Goal: Task Accomplishment & Management: Use online tool/utility

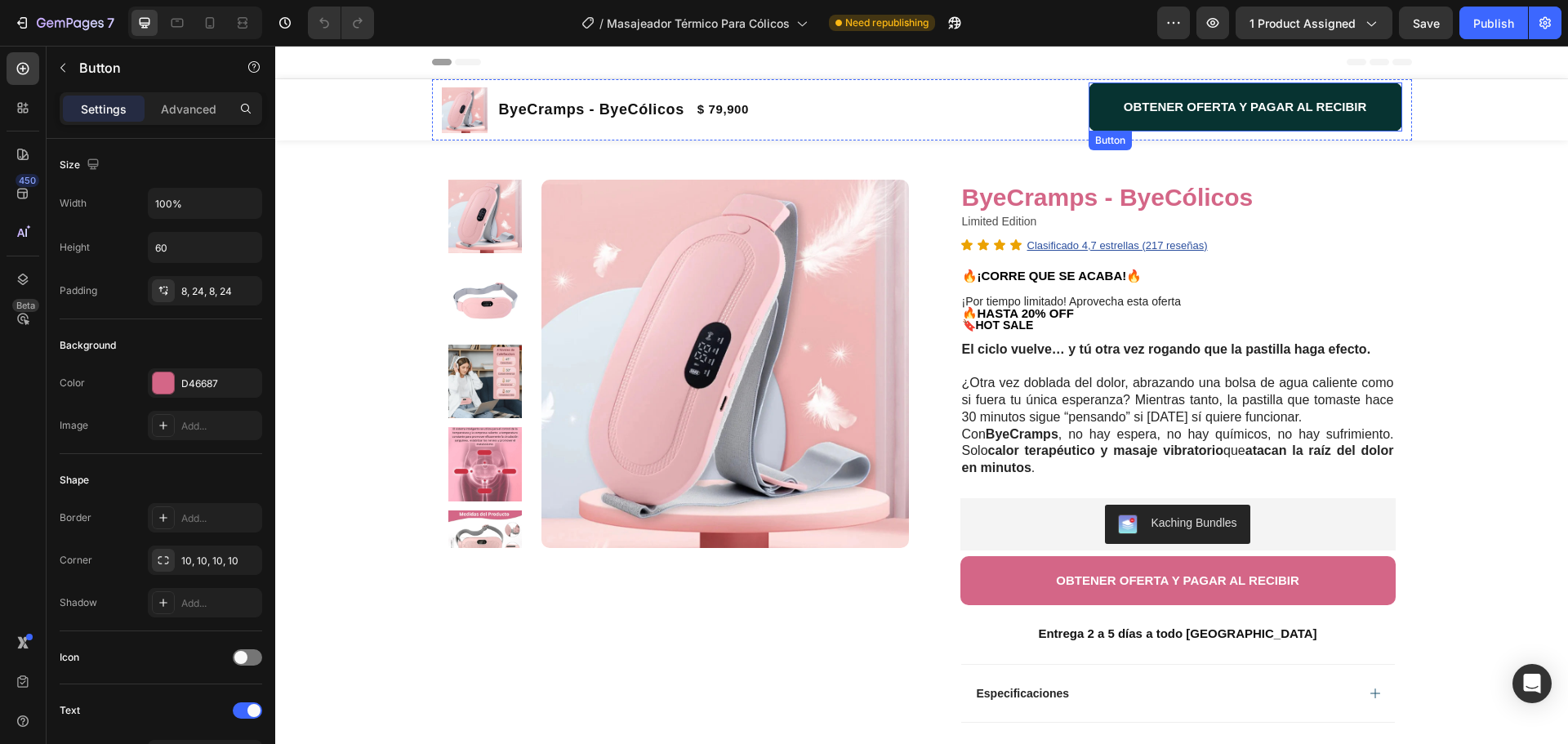
click at [1093, 111] on button "OBTENER OFERTA Y PAGAR AL RECIBIR" at bounding box center [1245, 106] width 314 height 49
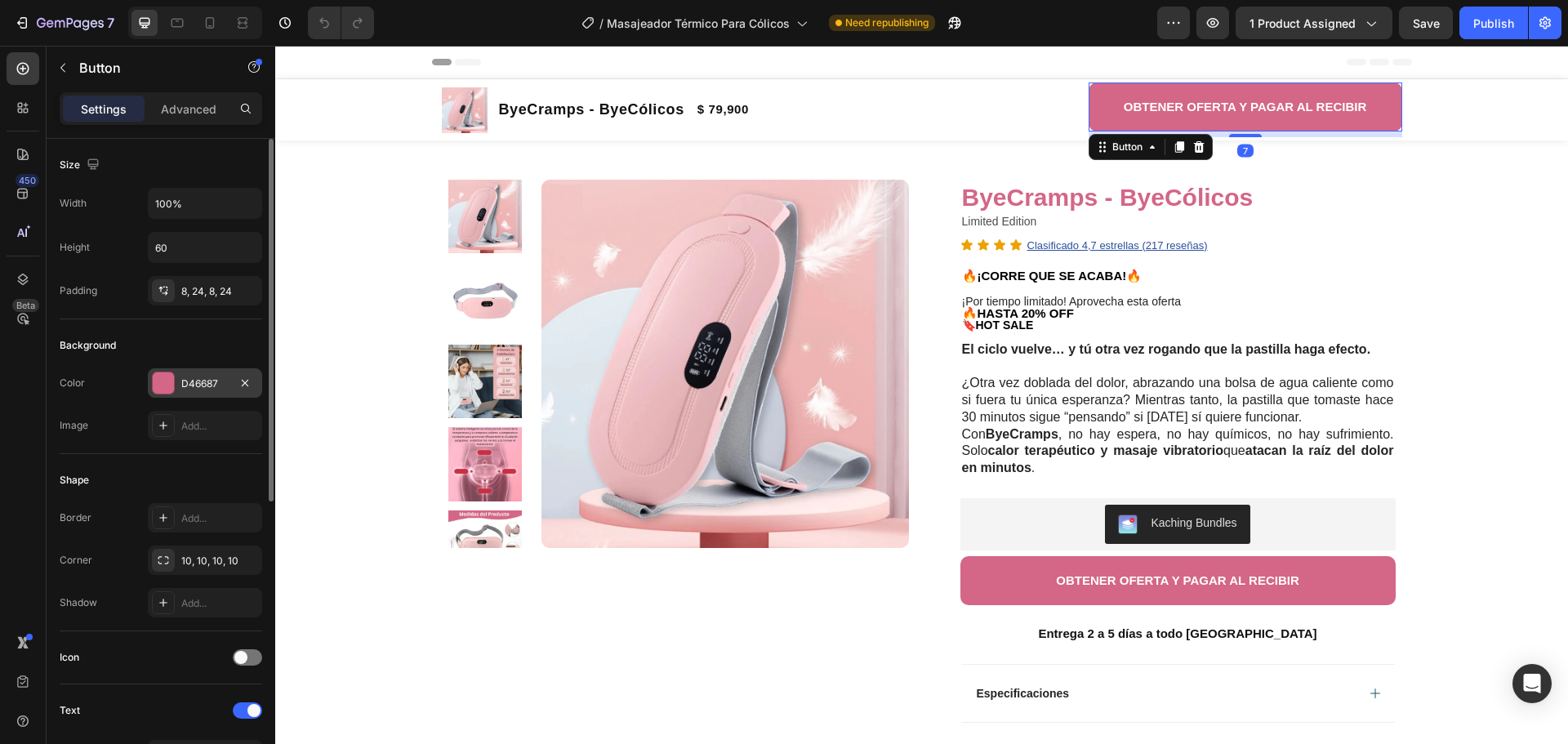
click at [199, 377] on div "D46687" at bounding box center [205, 384] width 47 height 15
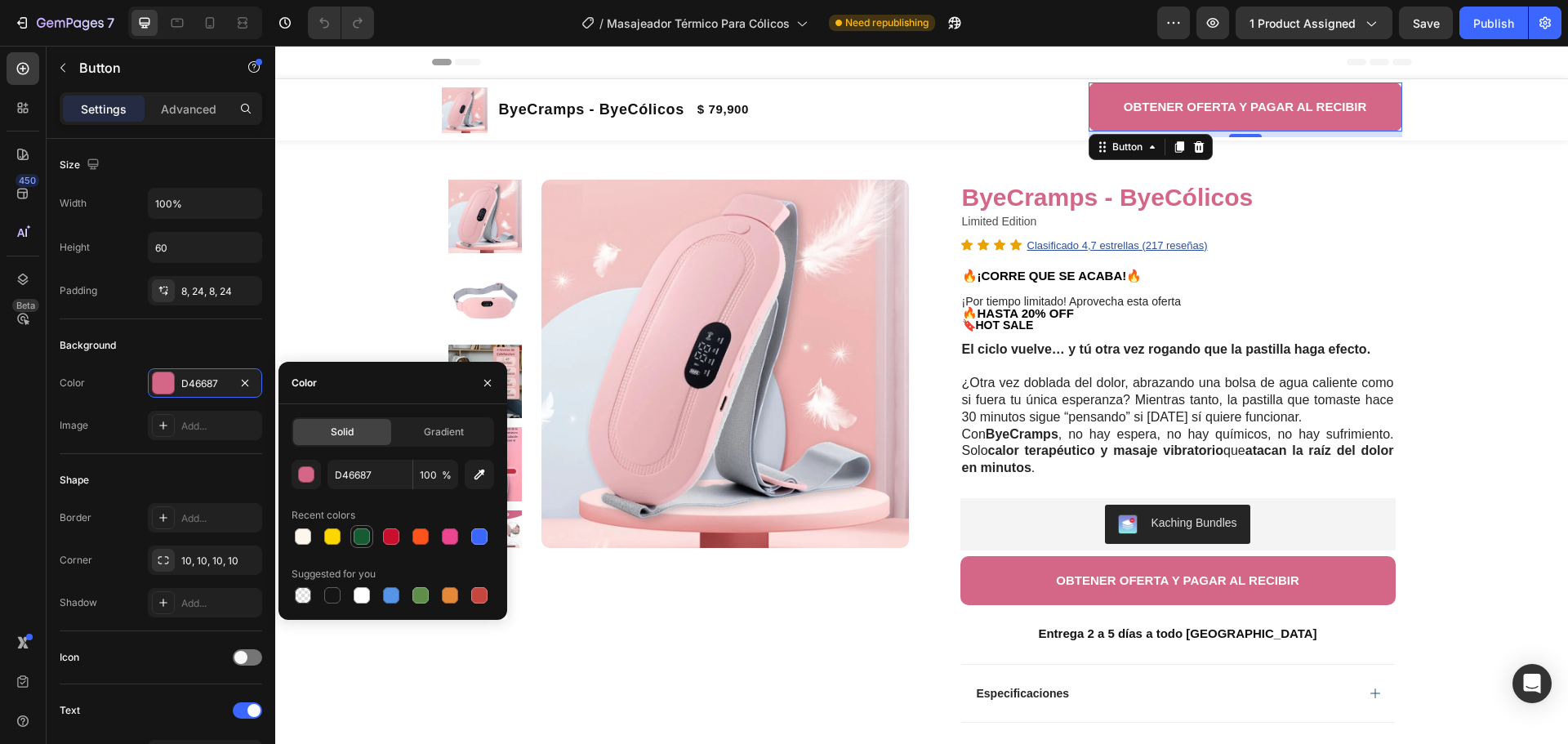
click at [357, 543] on div at bounding box center [362, 537] width 17 height 17
type input "165B33"
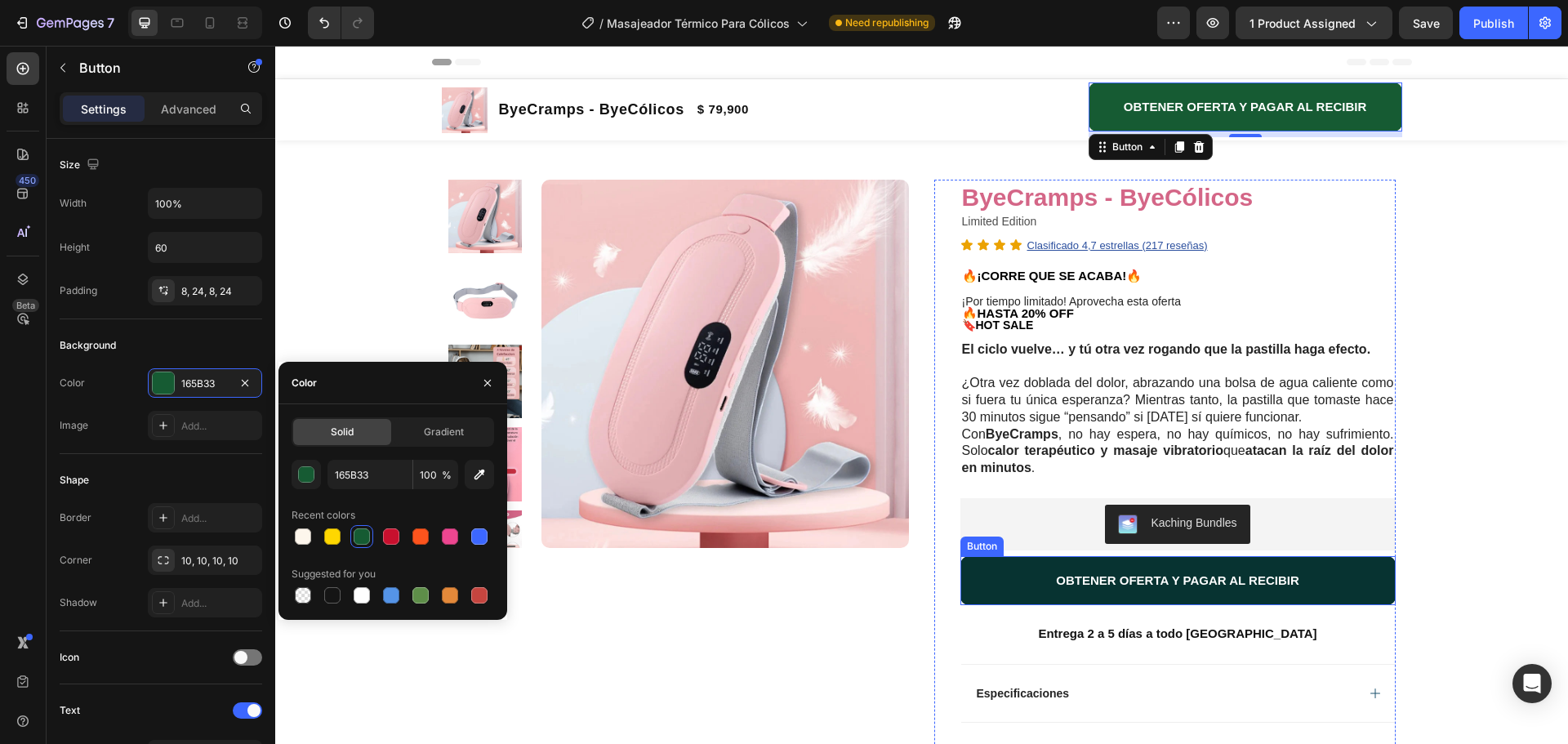
click at [965, 577] on button "OBTENER OFERTA Y PAGAR AL RECIBIR" at bounding box center [1178, 580] width 435 height 49
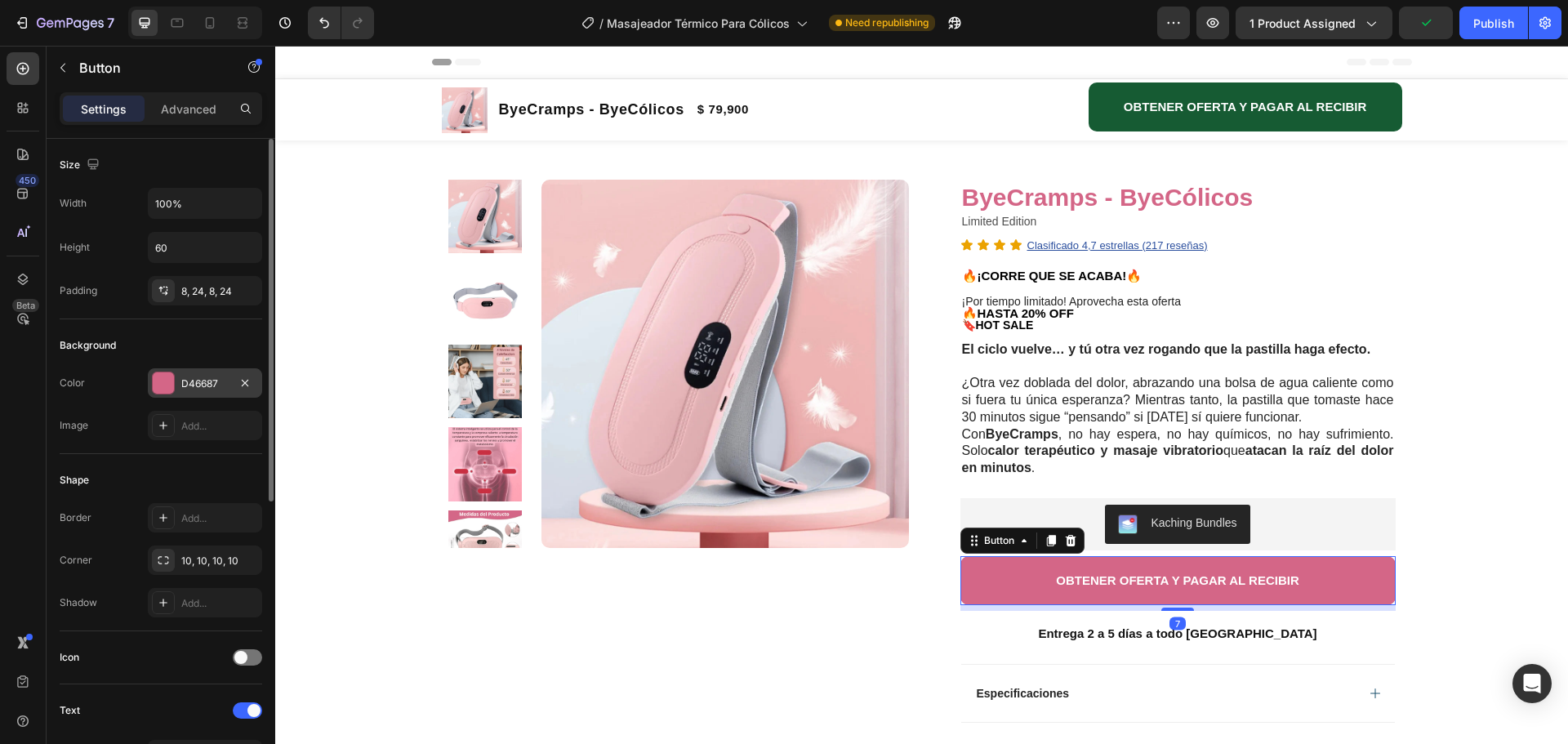
click at [190, 387] on div "D46687" at bounding box center [205, 384] width 47 height 15
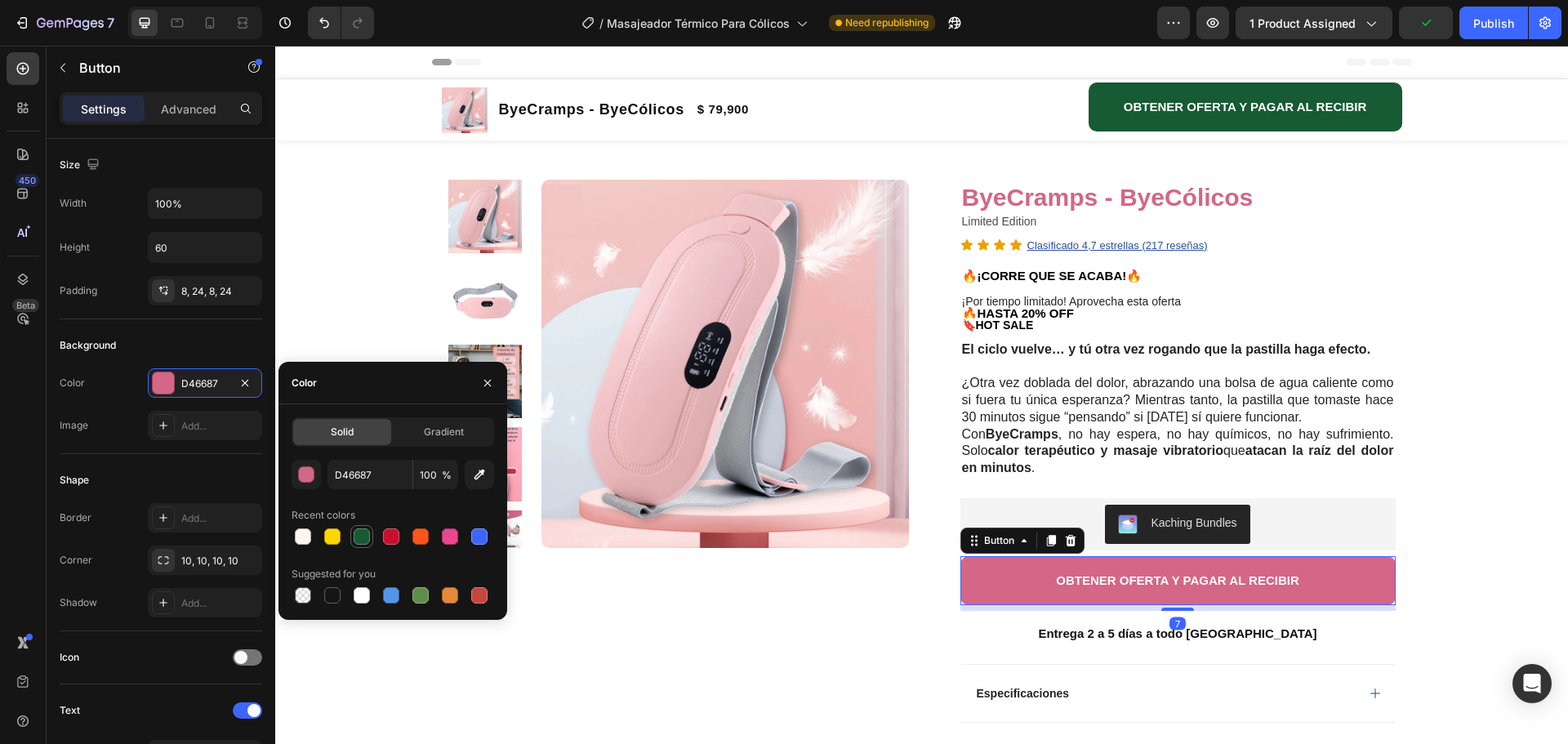
click at [364, 539] on div at bounding box center [362, 537] width 17 height 17
type input "165B33"
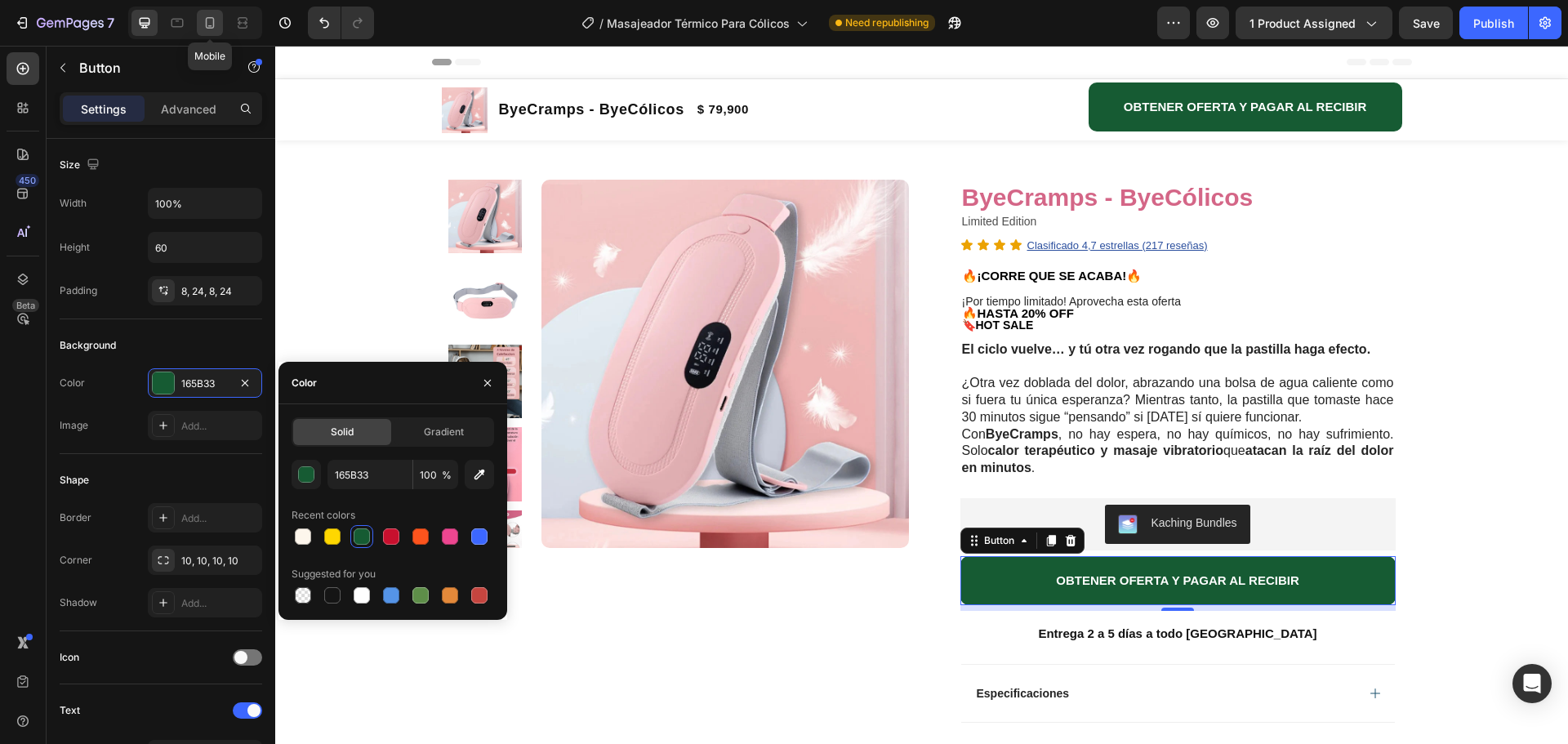
click at [210, 31] on div at bounding box center [210, 23] width 26 height 26
type input "14"
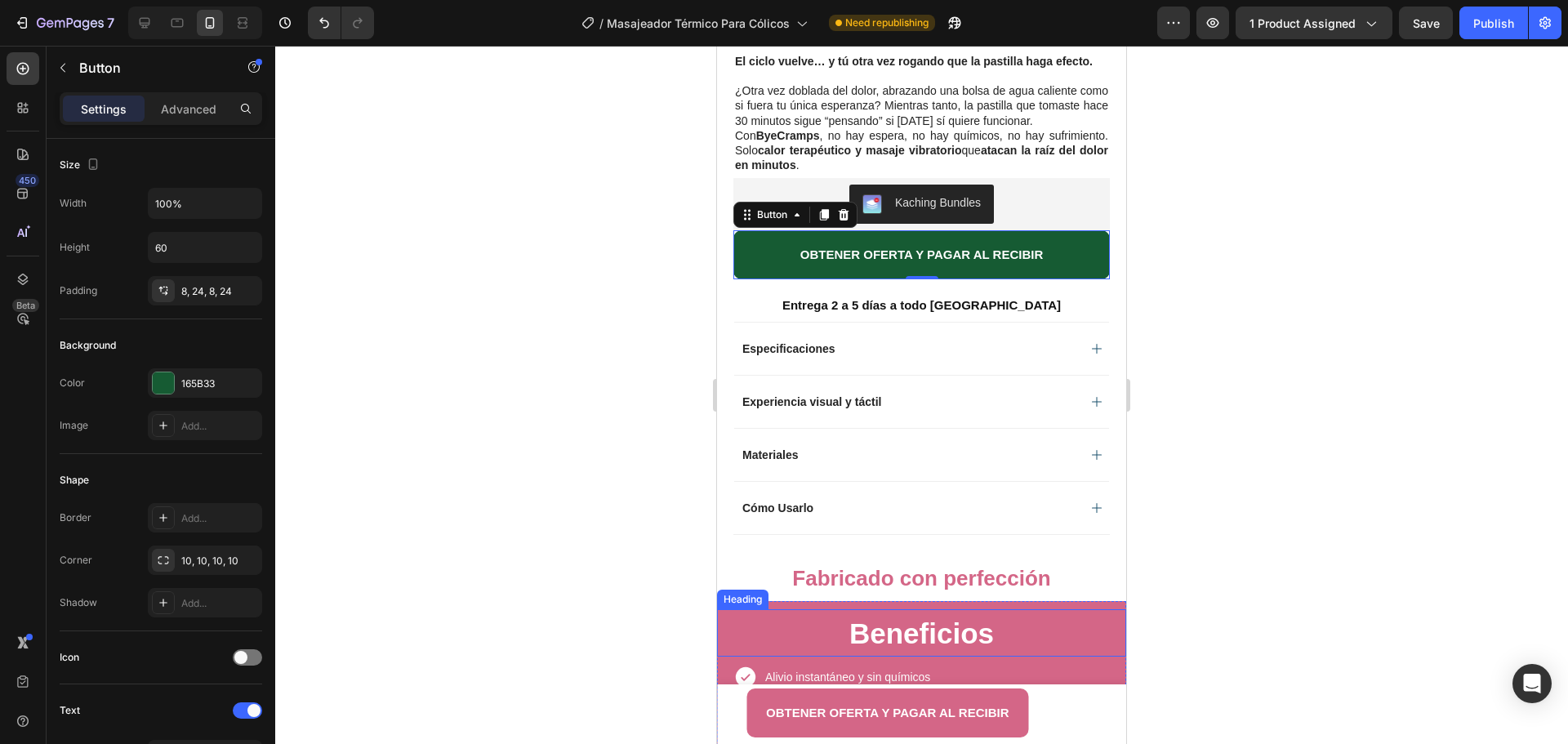
scroll to position [774, 0]
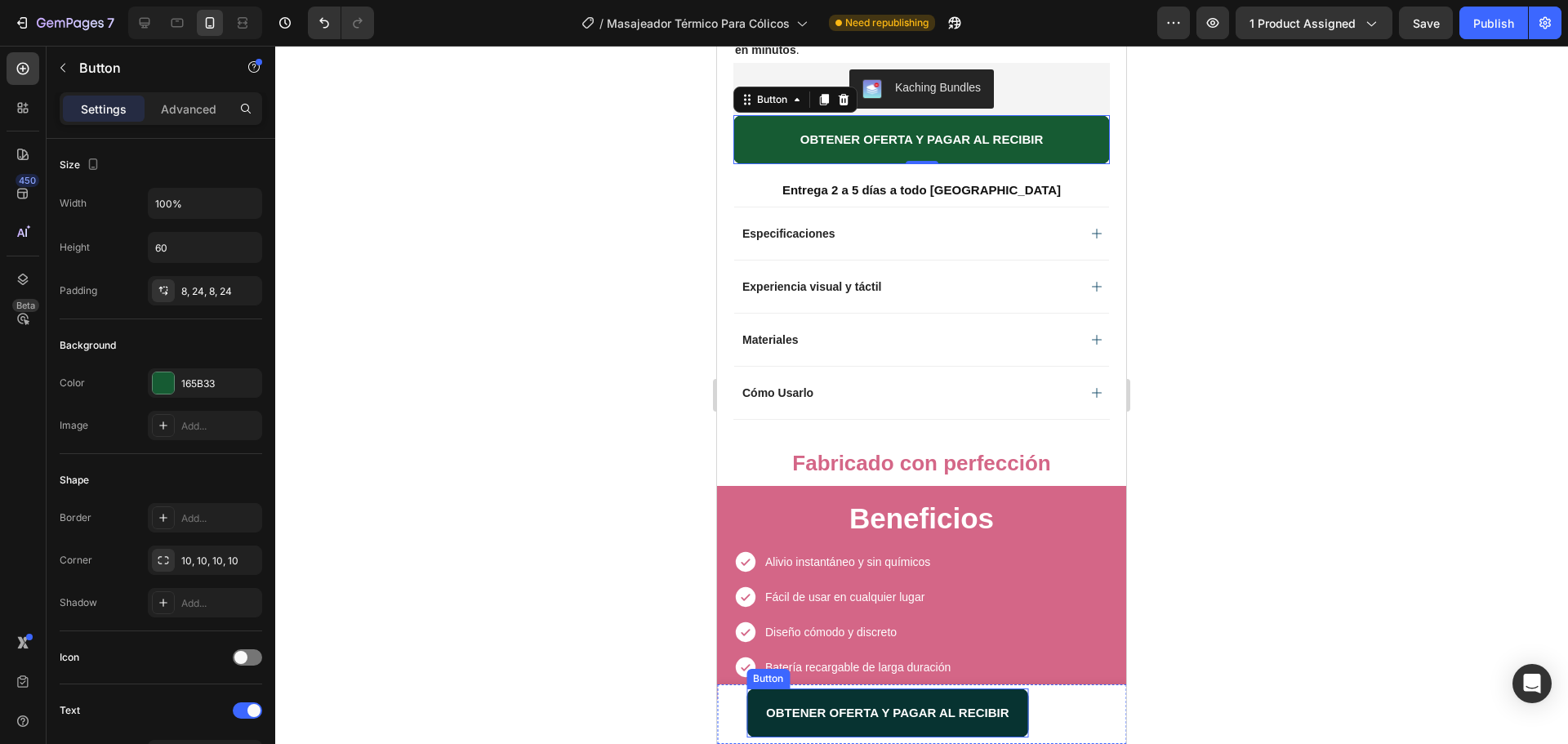
click at [765, 718] on button "OBTENER OFERTA Y PAGAR AL RECIBIR" at bounding box center [887, 713] width 282 height 49
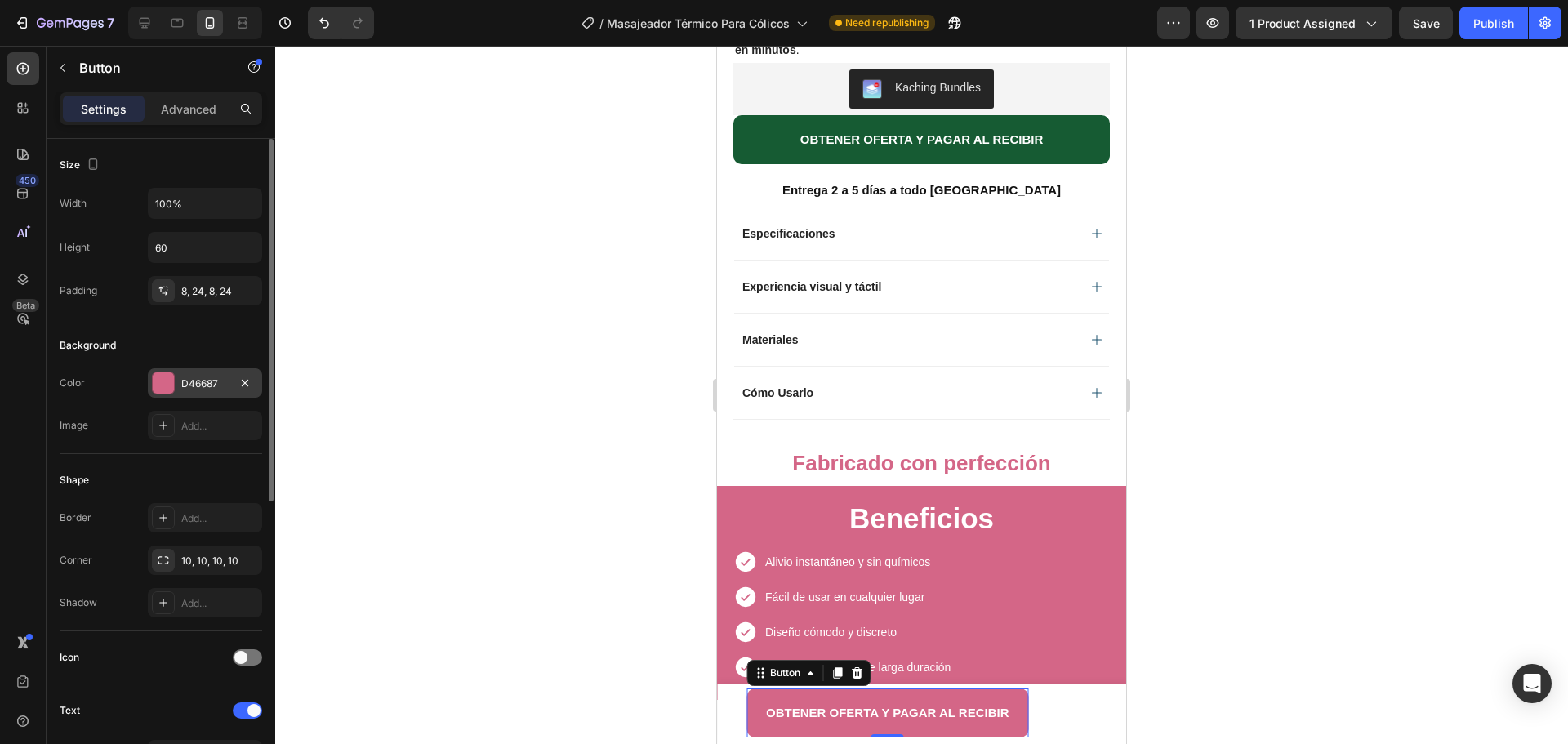
click at [204, 381] on div "D46687" at bounding box center [205, 384] width 47 height 15
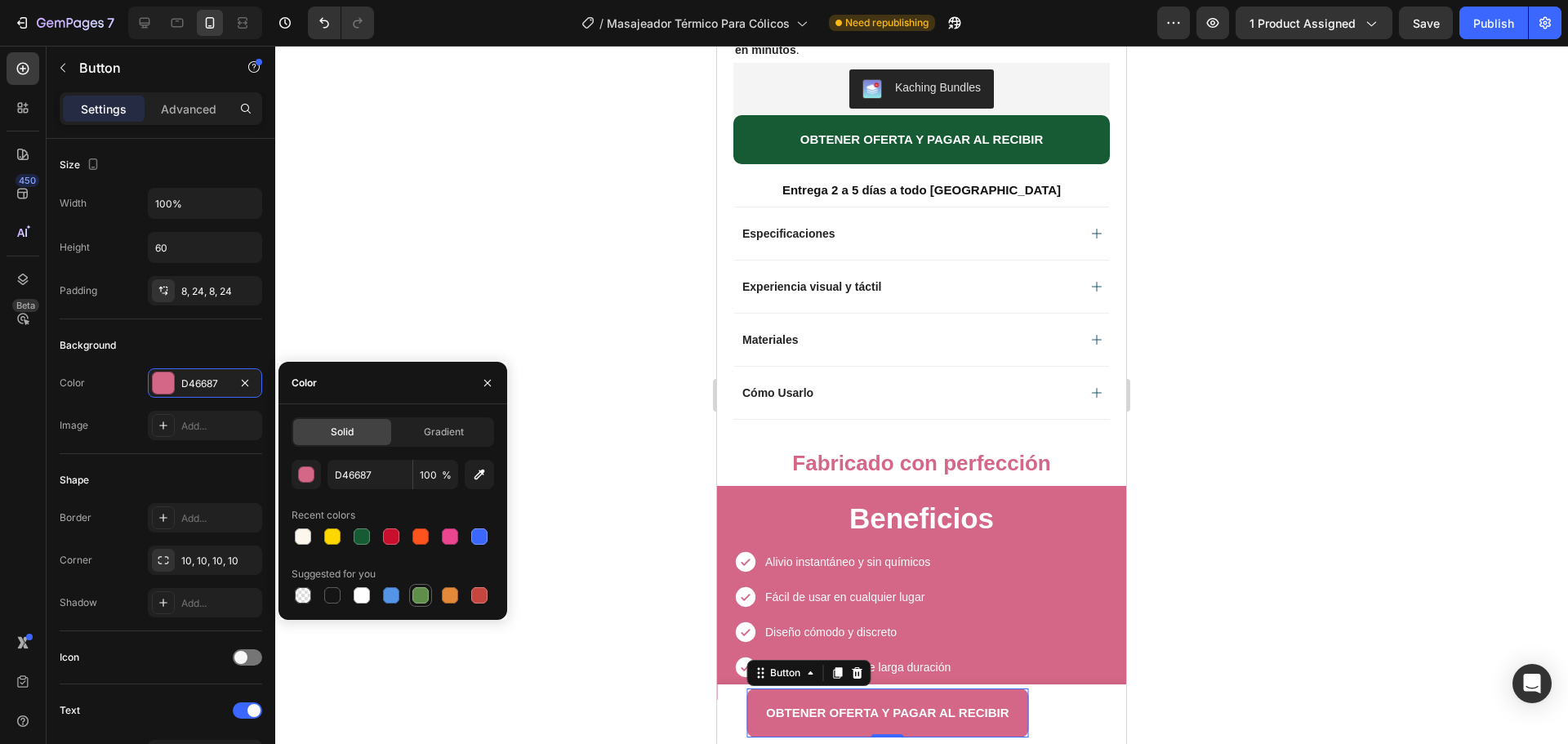
click at [427, 600] on div at bounding box center [421, 595] width 17 height 17
type input "5E8E49"
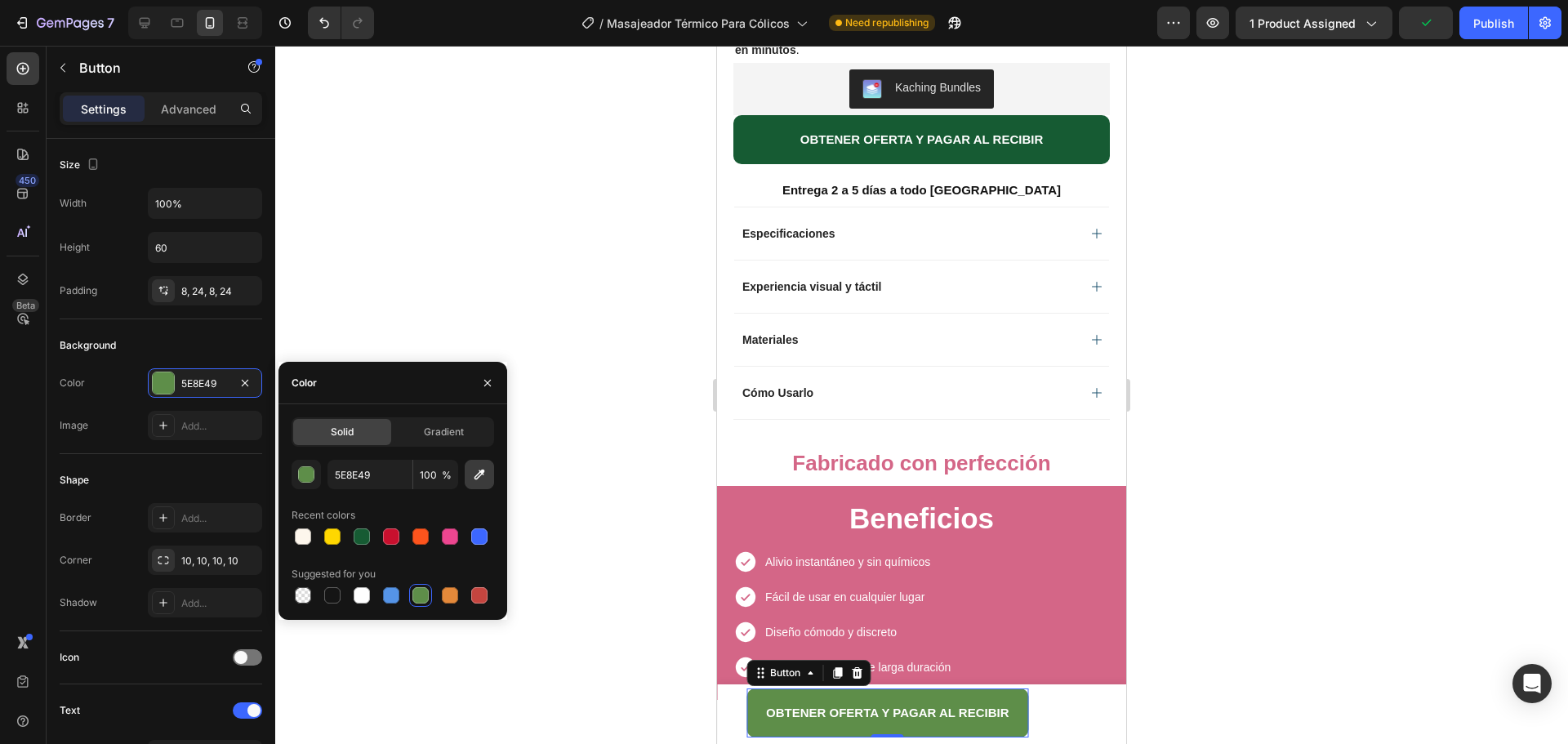
click at [480, 474] on icon "button" at bounding box center [479, 475] width 17 height 17
drag, startPoint x: 87, startPoint y: 486, endPoint x: 347, endPoint y: 471, distance: 260.4
click at [347, 471] on input "5E8E49" at bounding box center [370, 475] width 85 height 30
paste input "0DDB00"
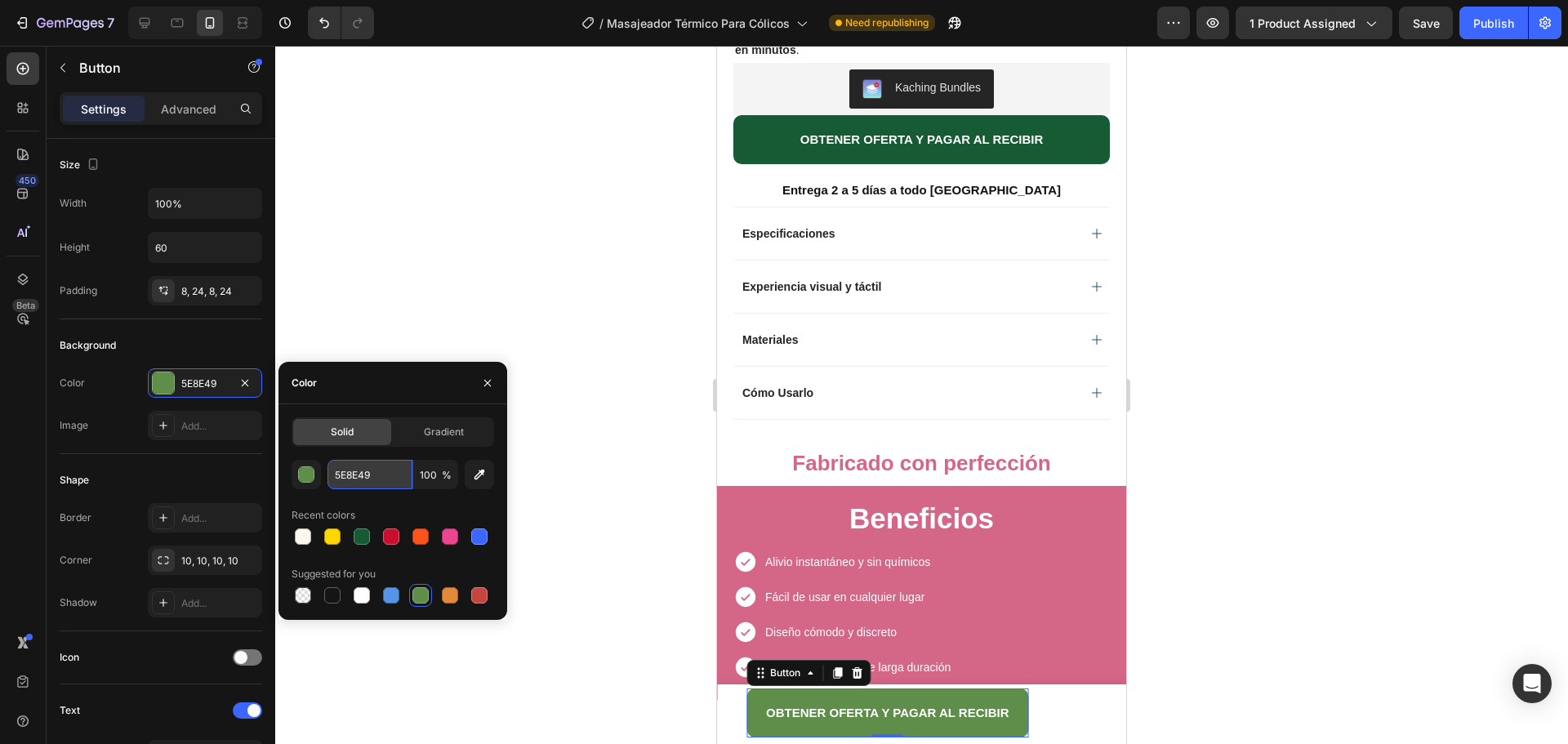
type input "0DDB00"
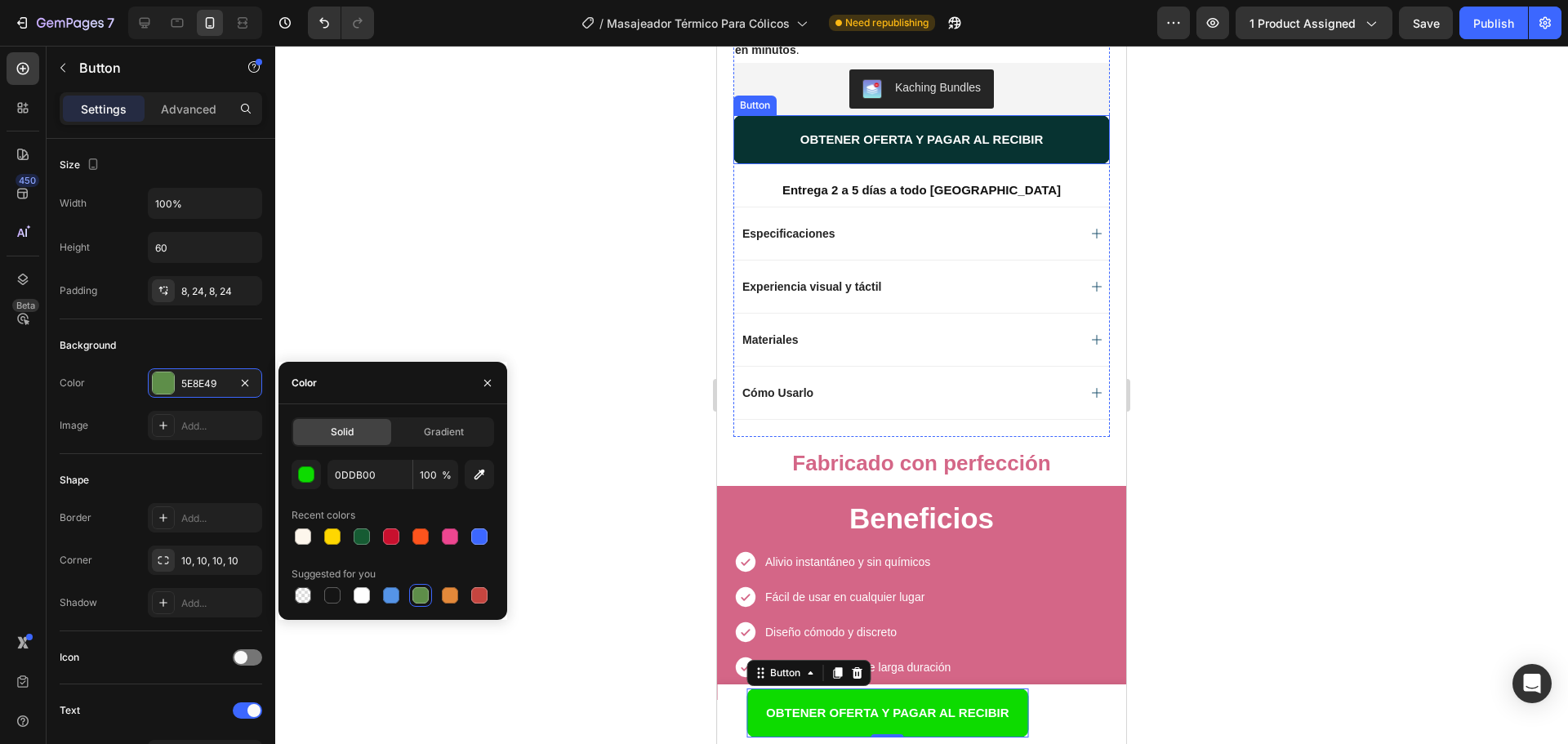
click at [747, 137] on button "OBTENER OFERTA Y PAGAR AL RECIBIR" at bounding box center [921, 139] width 377 height 49
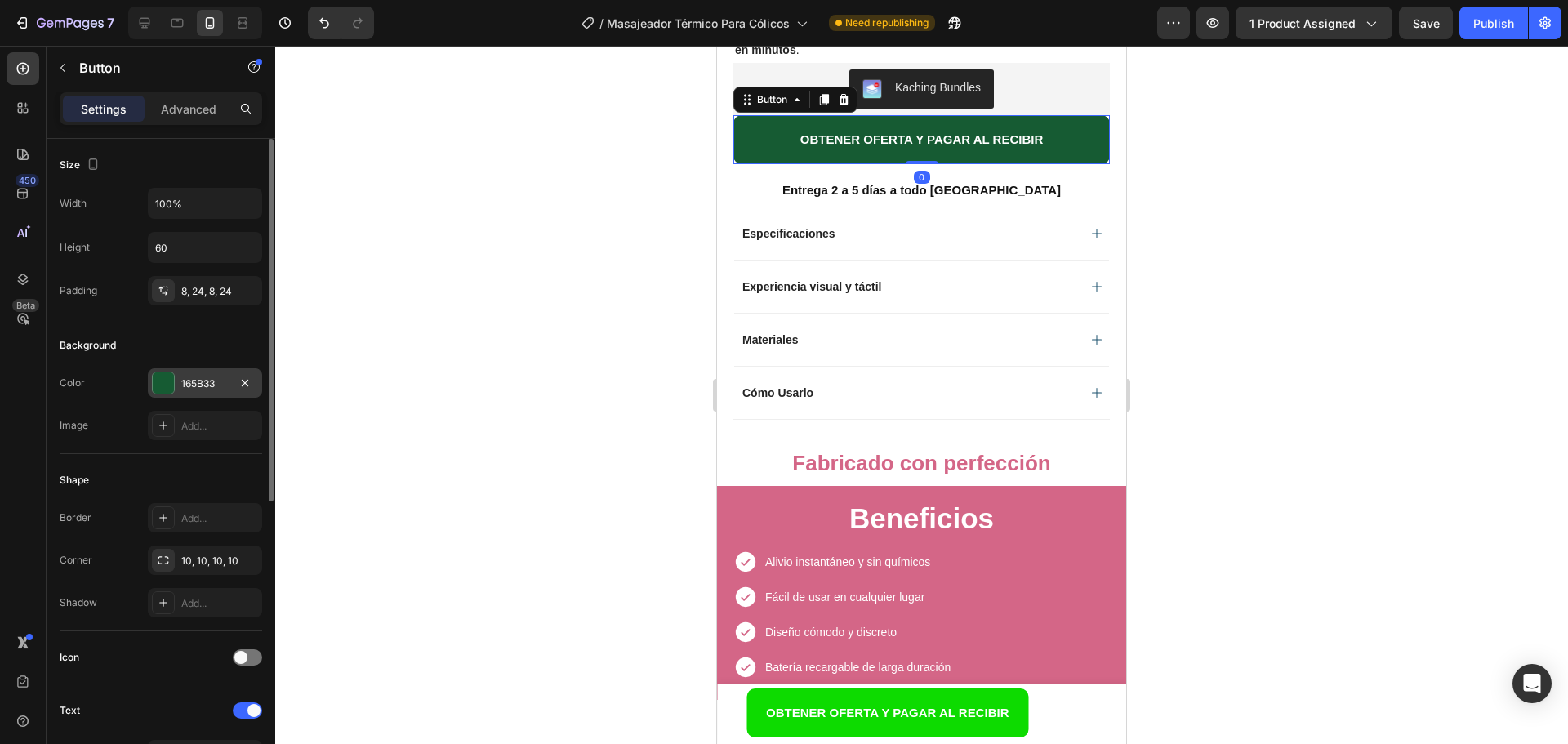
click at [198, 379] on div "165B33" at bounding box center [205, 384] width 47 height 15
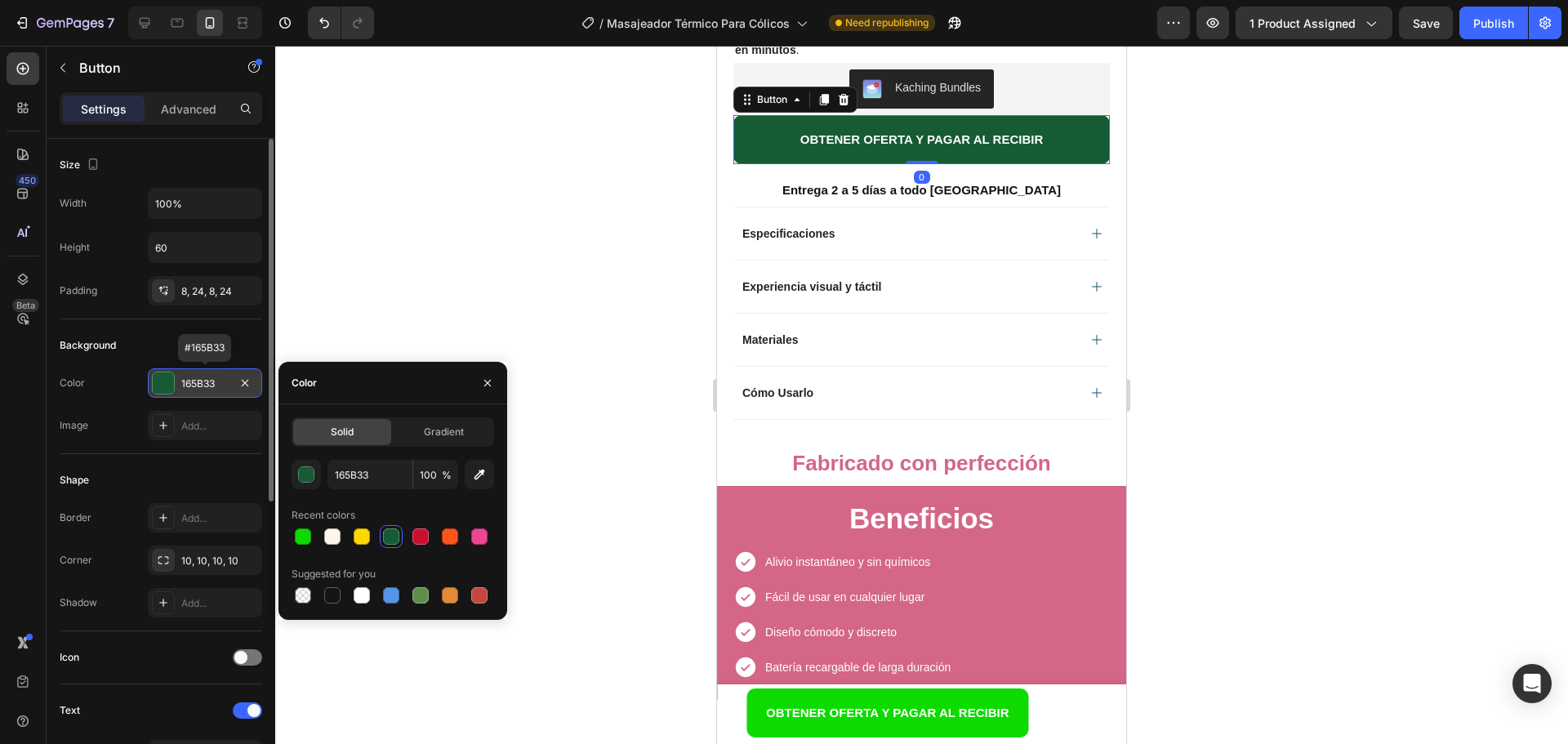
click at [198, 379] on div "165B33" at bounding box center [205, 384] width 47 height 15
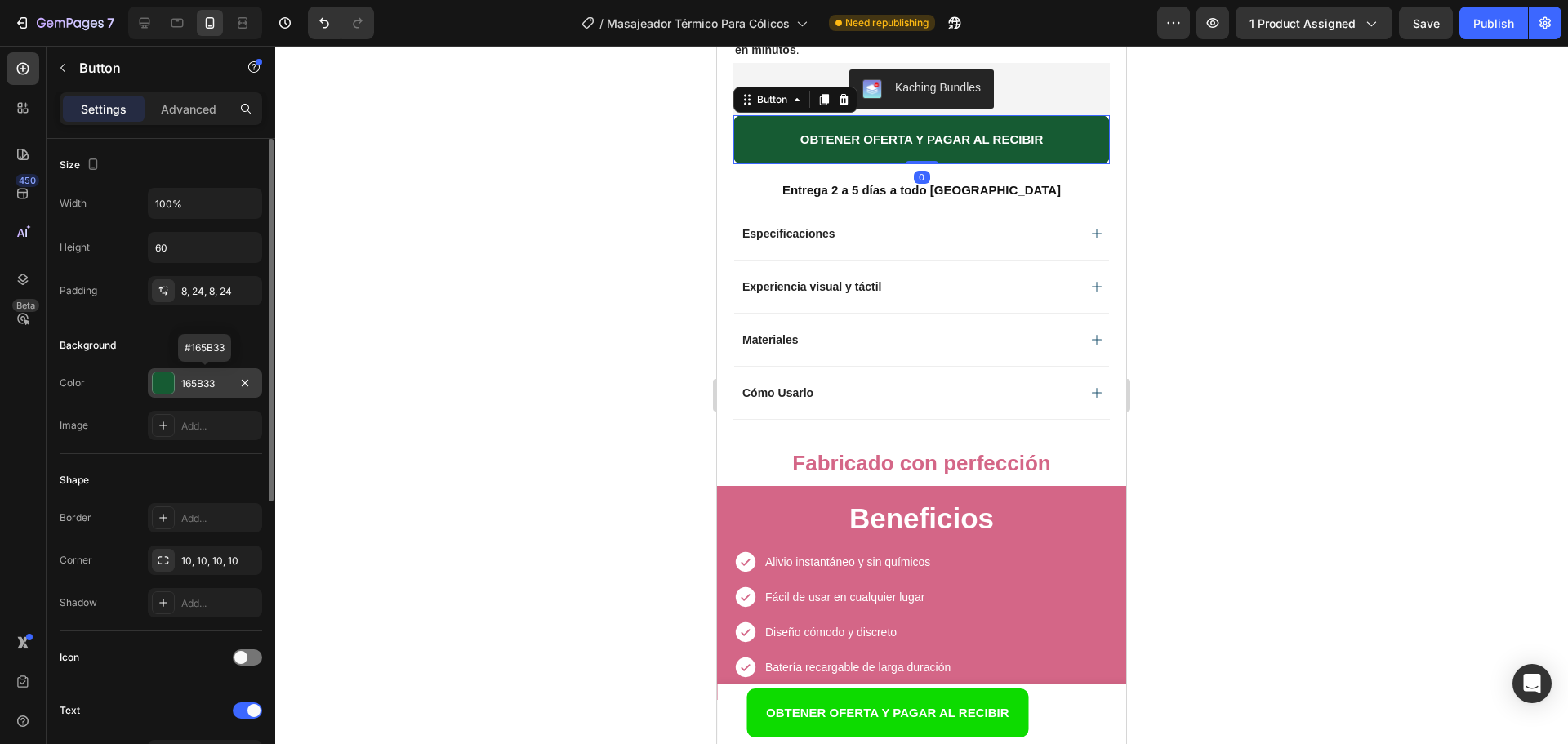
click at [211, 387] on div "165B33" at bounding box center [205, 384] width 47 height 15
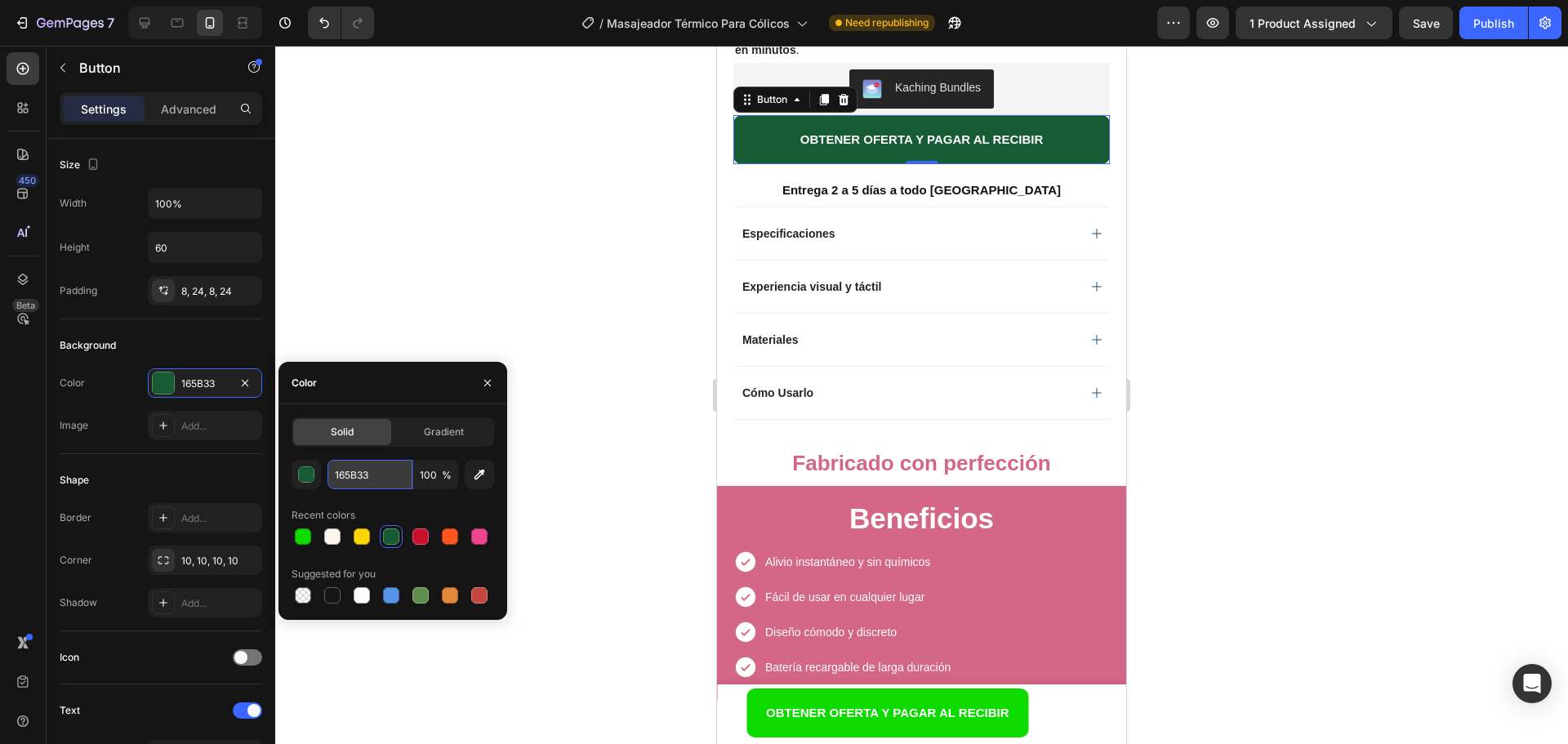
click at [350, 479] on input "165B33" at bounding box center [370, 475] width 85 height 30
paste input "0DDB00"
type input "0DDB00"
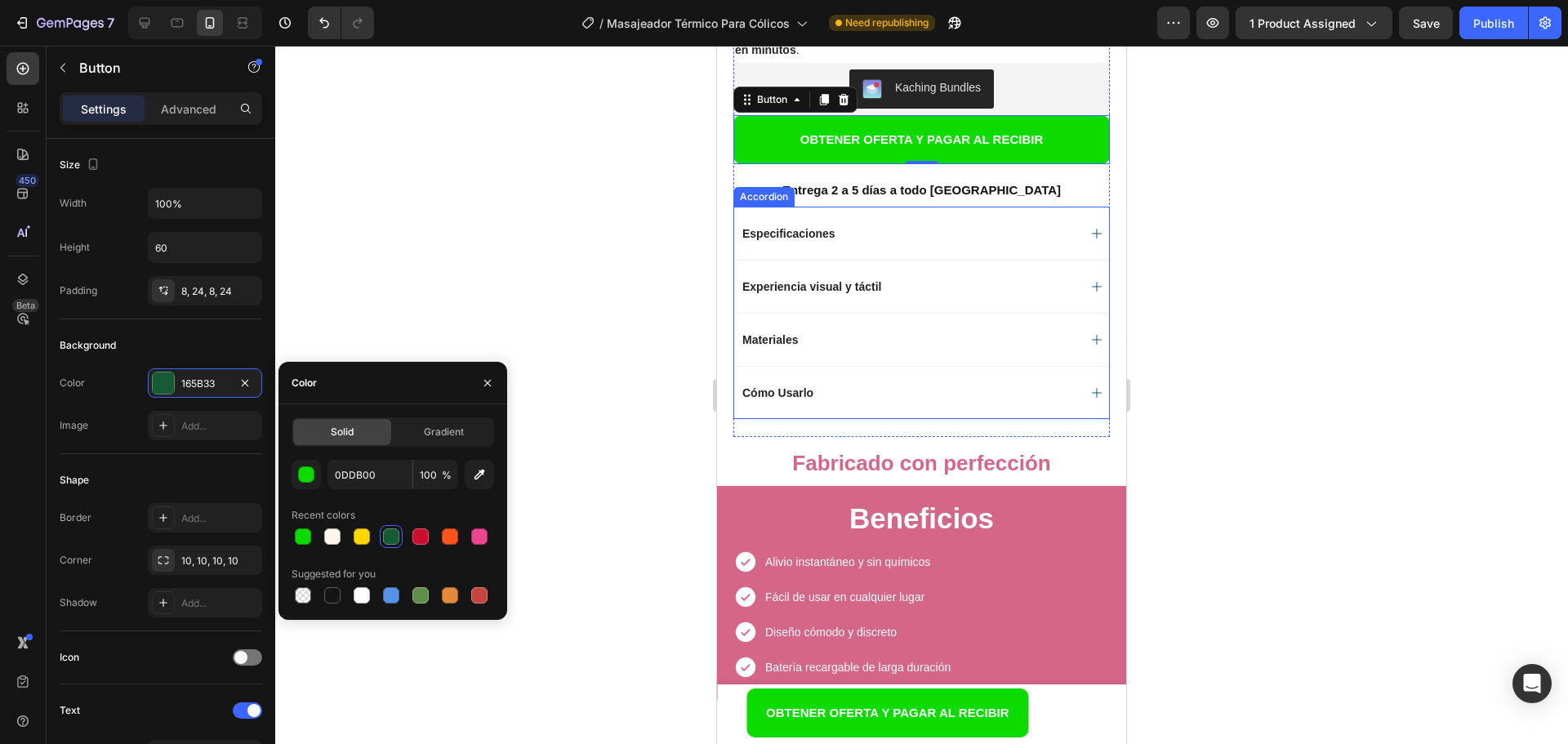
click at [1316, 267] on div at bounding box center [921, 394] width 1293 height 698
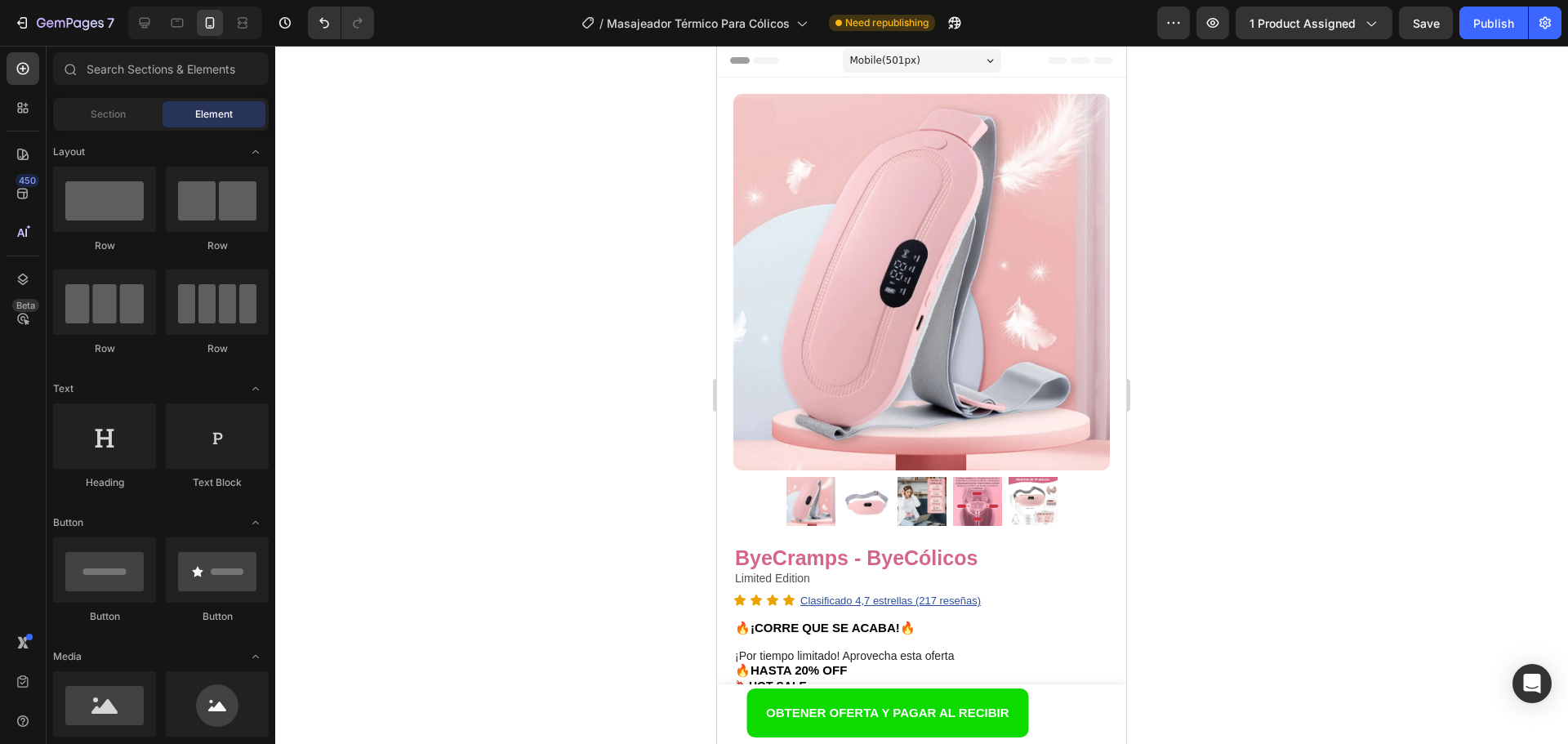
scroll to position [0, 0]
click at [141, 26] on icon at bounding box center [144, 23] width 17 height 17
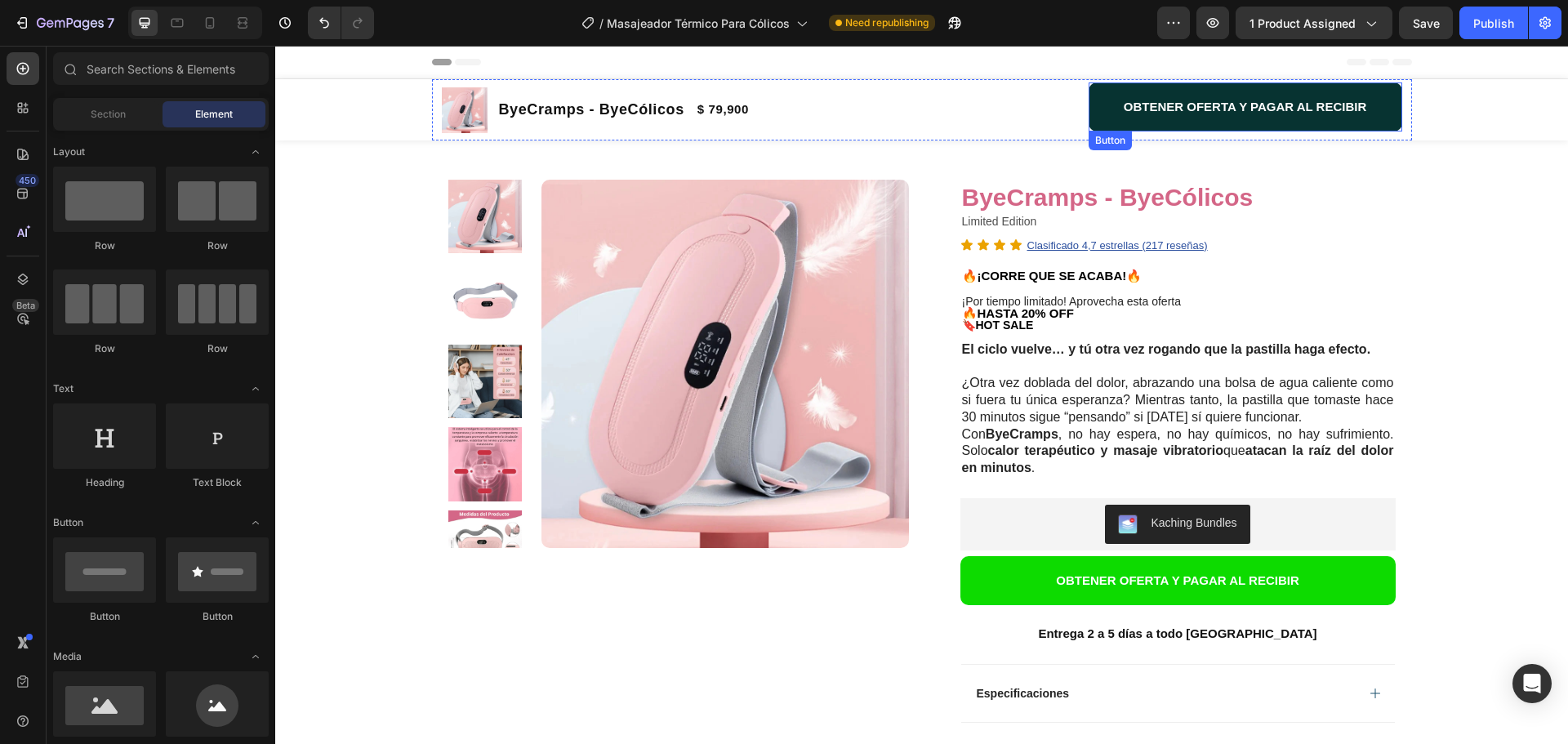
click at [1106, 118] on button "OBTENER OFERTA Y PAGAR AL RECIBIR" at bounding box center [1245, 106] width 314 height 49
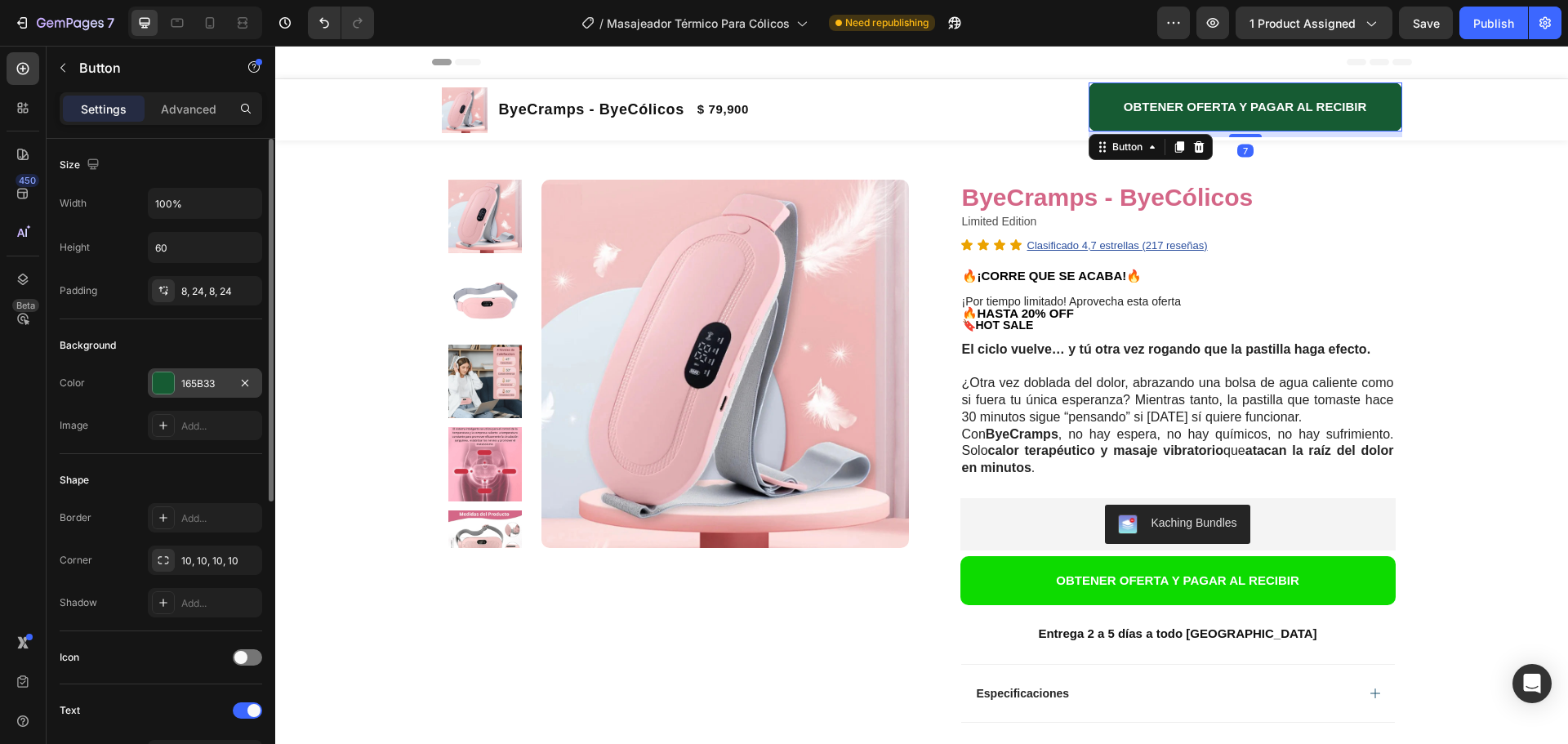
click at [193, 379] on div "165B33" at bounding box center [205, 384] width 47 height 15
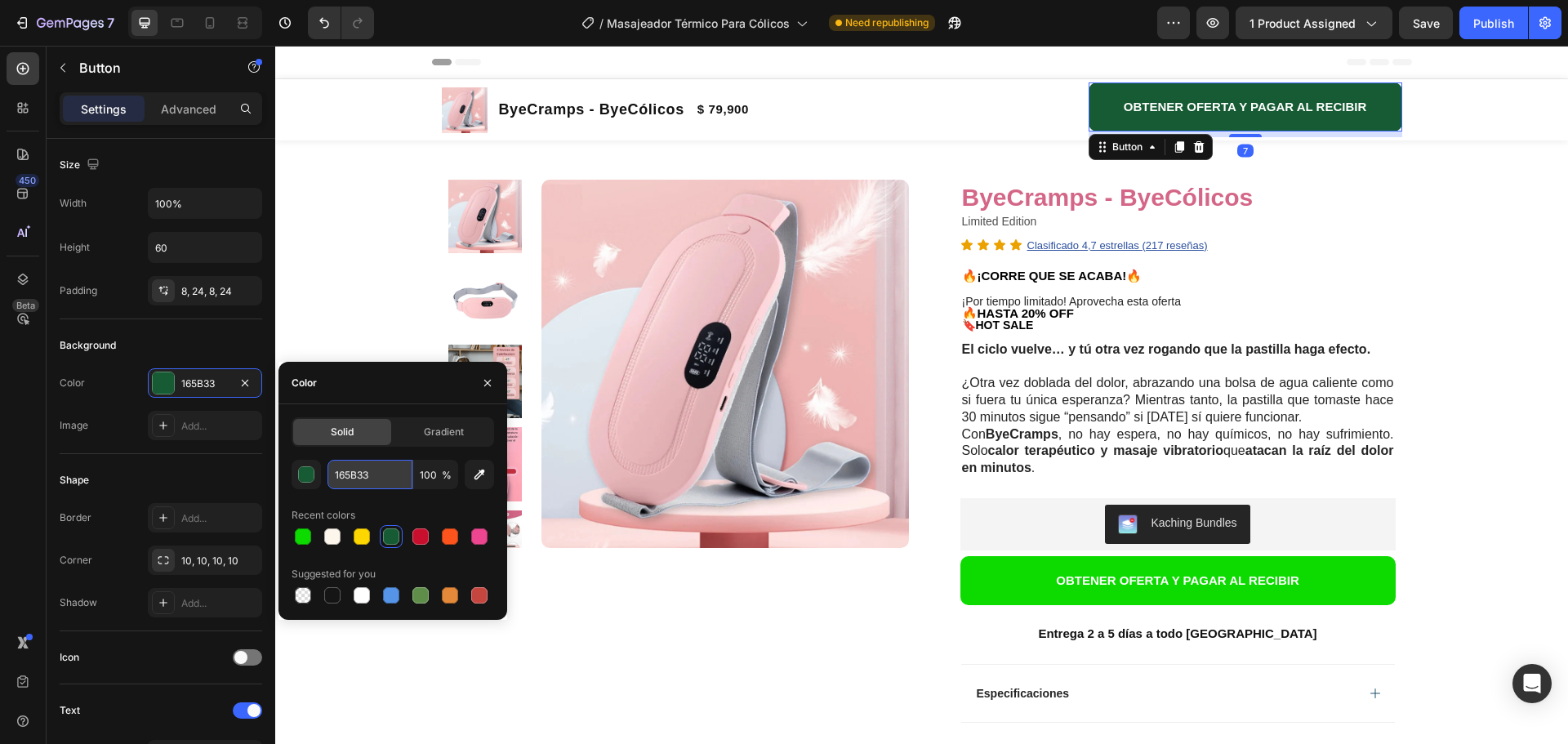
click at [355, 483] on input "165B33" at bounding box center [370, 475] width 85 height 30
paste input "0DDB00"
type input "0DDB00"
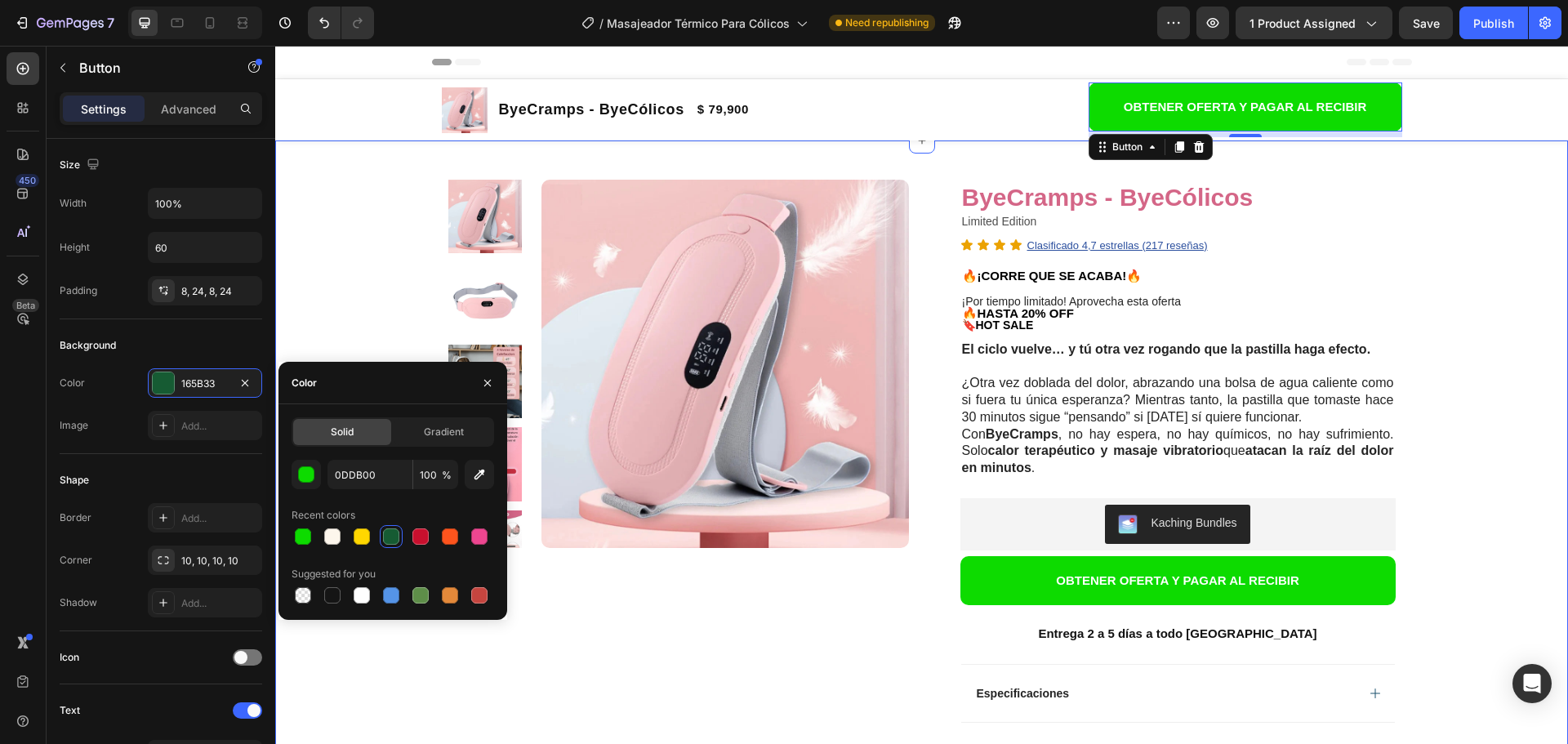
click at [383, 215] on div "Product Images Row ByeCramps - ByeCólicos Product Title Limited Edition Text Bl…" at bounding box center [921, 651] width 1293 height 1023
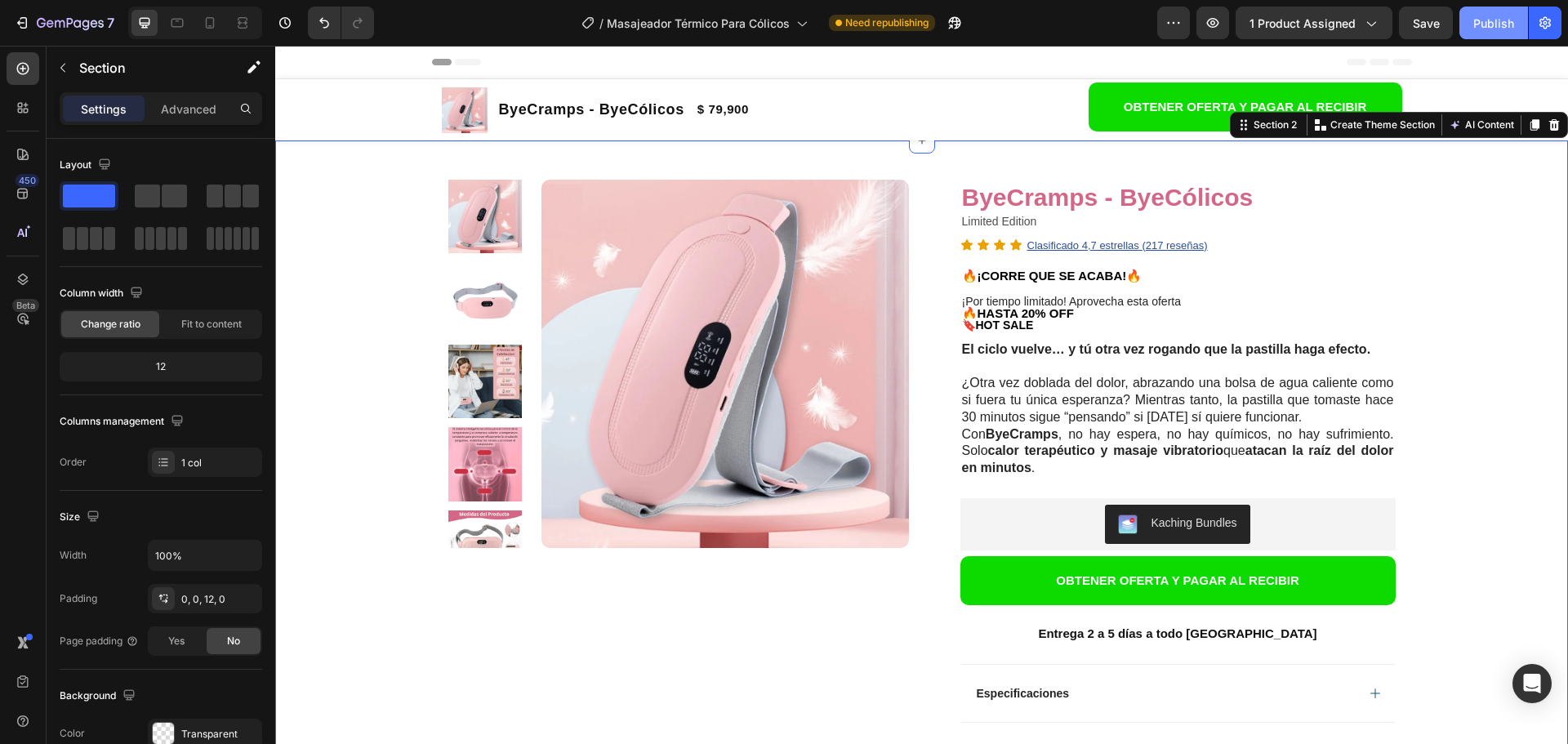
click at [1475, 31] on div "Publish" at bounding box center [1494, 23] width 41 height 18
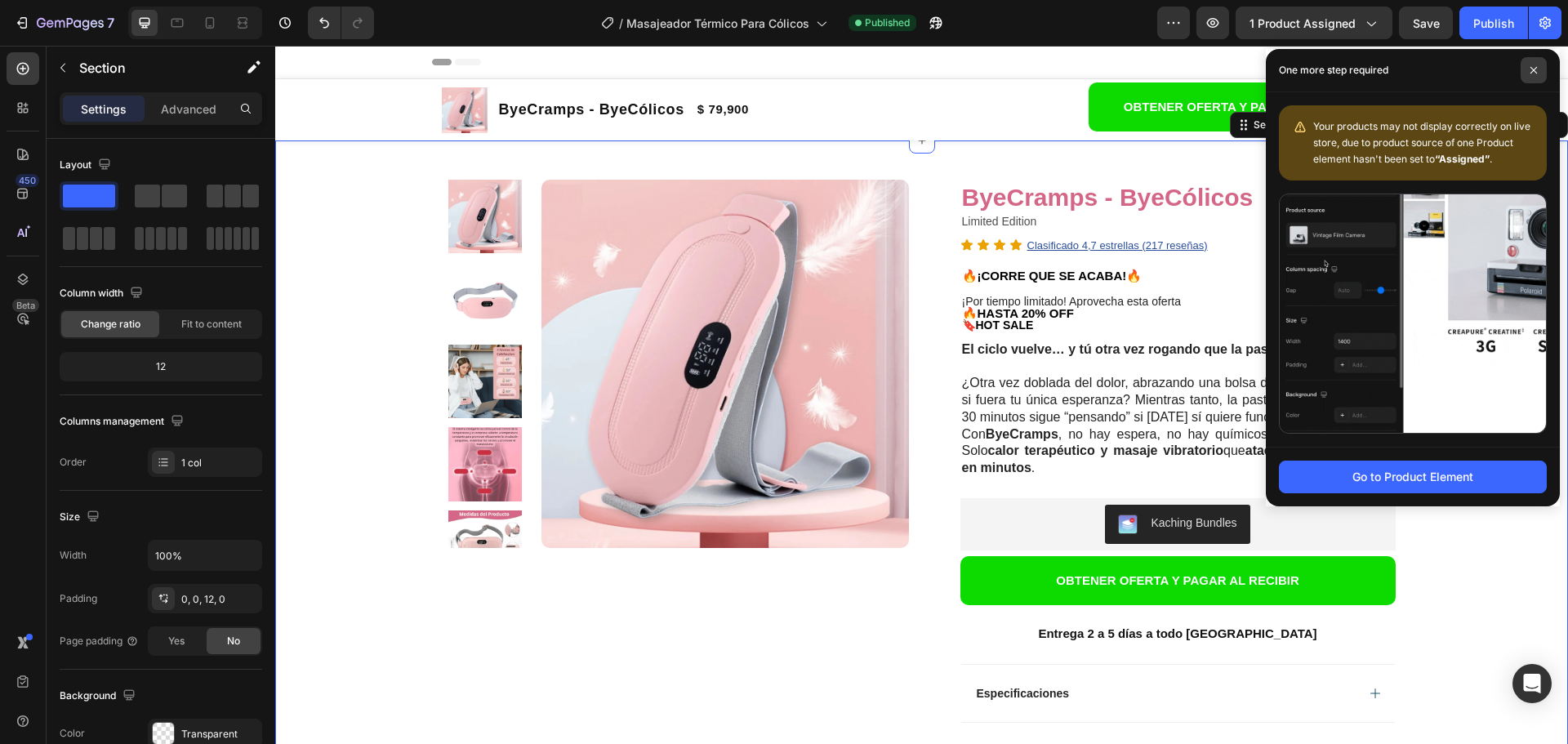
click at [1533, 67] on icon at bounding box center [1534, 69] width 8 height 8
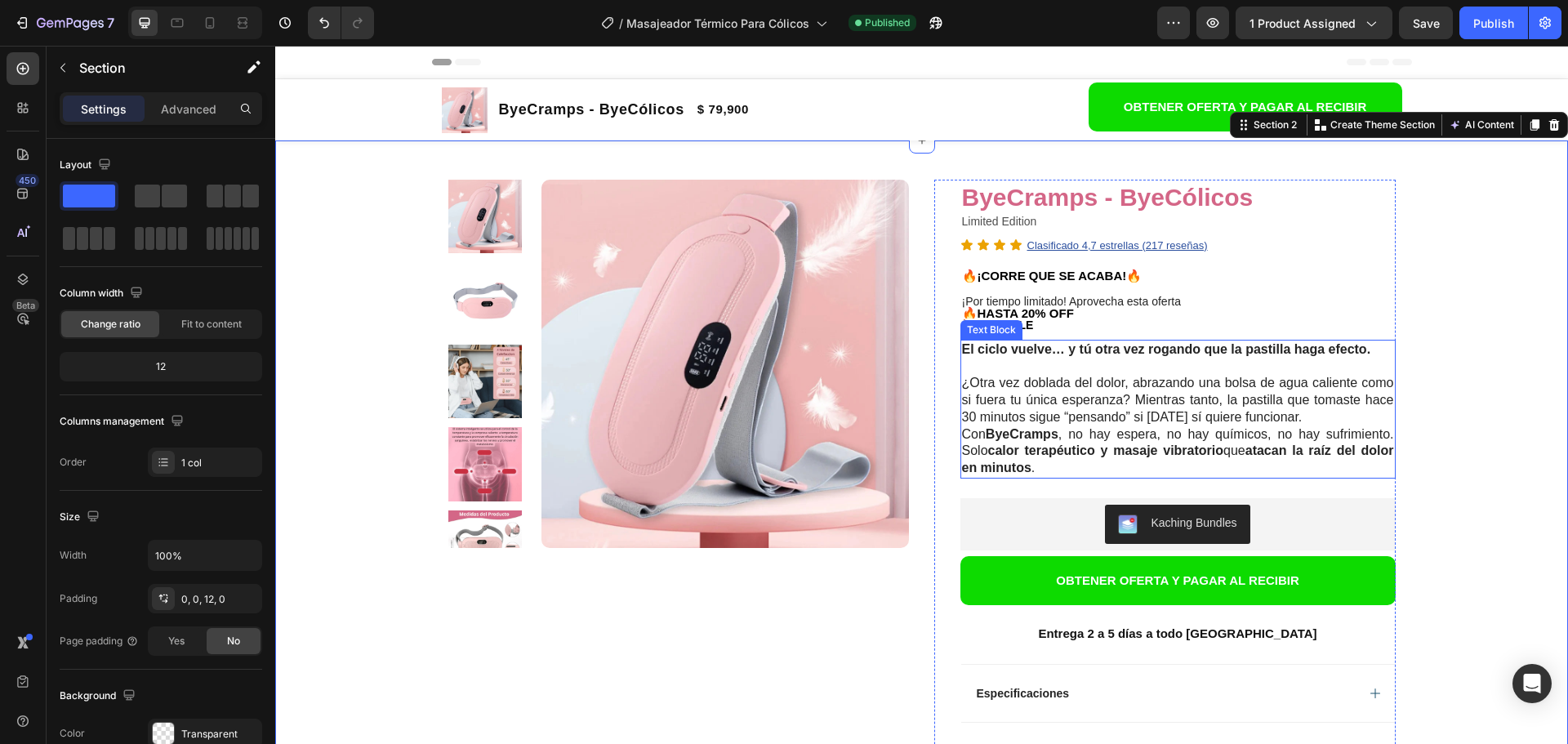
click at [1294, 419] on p "¿Otra vez doblada del dolor, abrazando una bolsa de agua caliente como si fuera…" at bounding box center [1177, 391] width 432 height 68
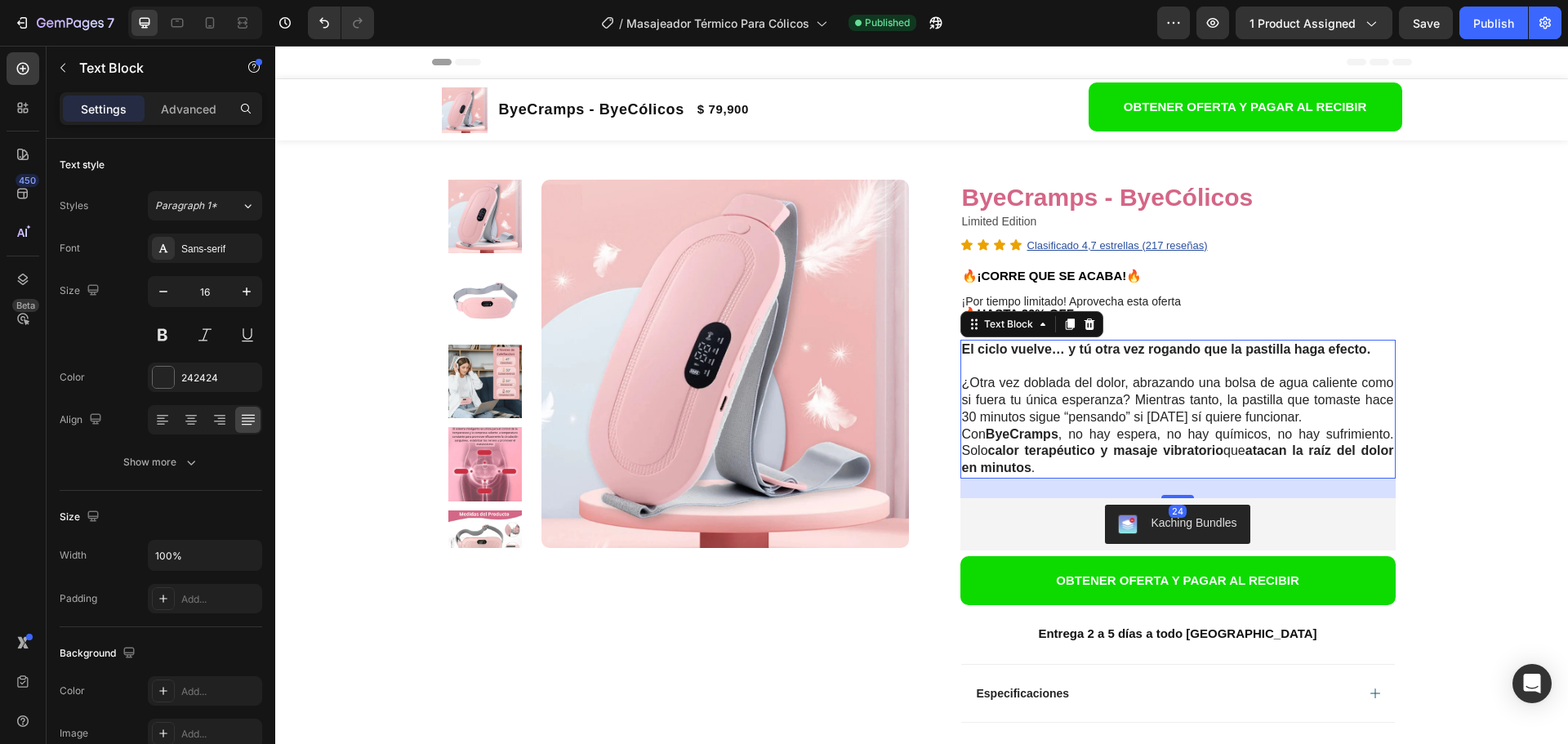
click at [1285, 418] on p "¿Otra vez doblada del dolor, abrazando una bolsa de agua caliente como si fuera…" at bounding box center [1177, 391] width 432 height 68
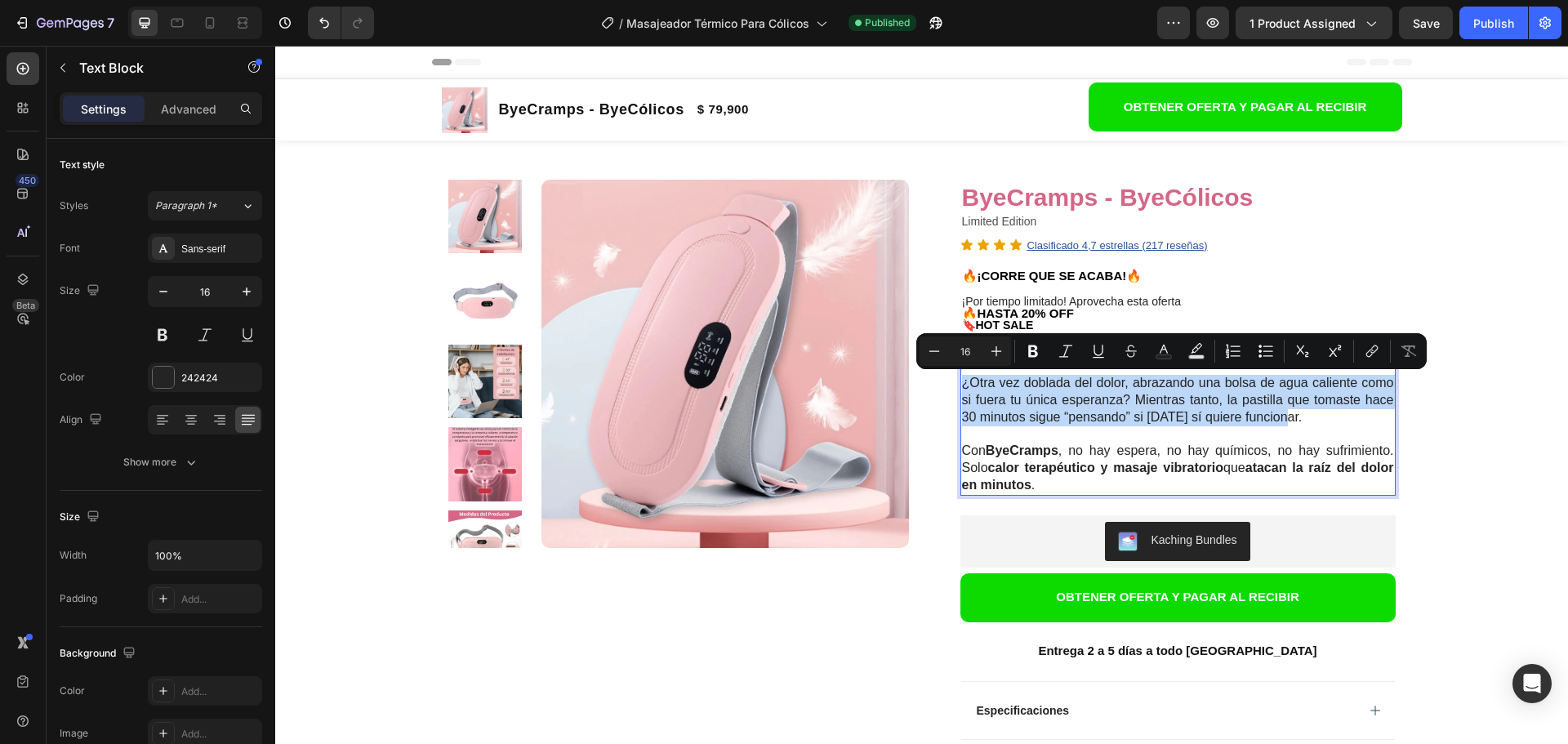
drag, startPoint x: 1276, startPoint y: 415, endPoint x: 955, endPoint y: 384, distance: 322.5
click at [962, 384] on p "¿Otra vez doblada del dolor, abrazando una bolsa de agua caliente como si fuera…" at bounding box center [1177, 391] width 432 height 68
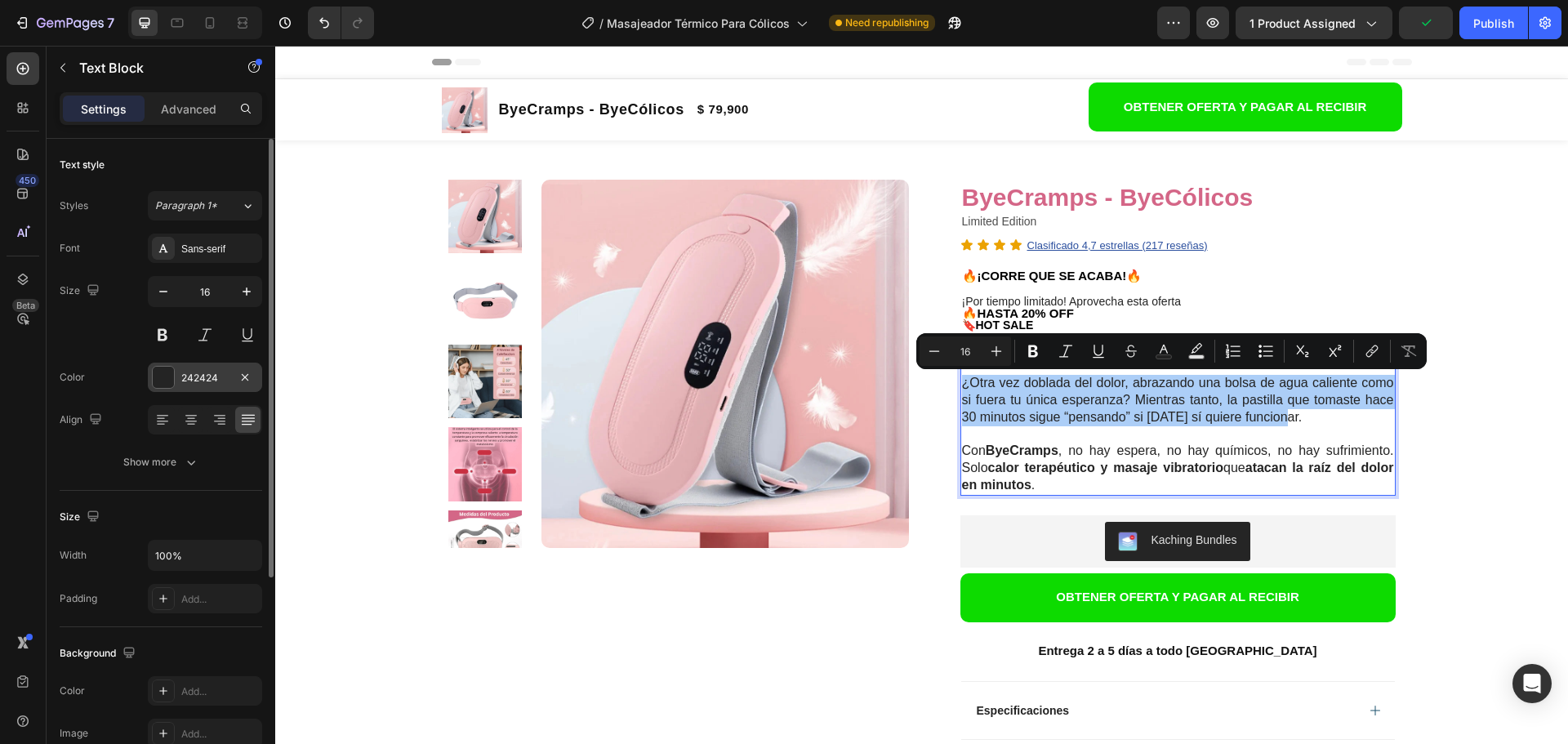
click at [157, 384] on div at bounding box center [163, 377] width 21 height 21
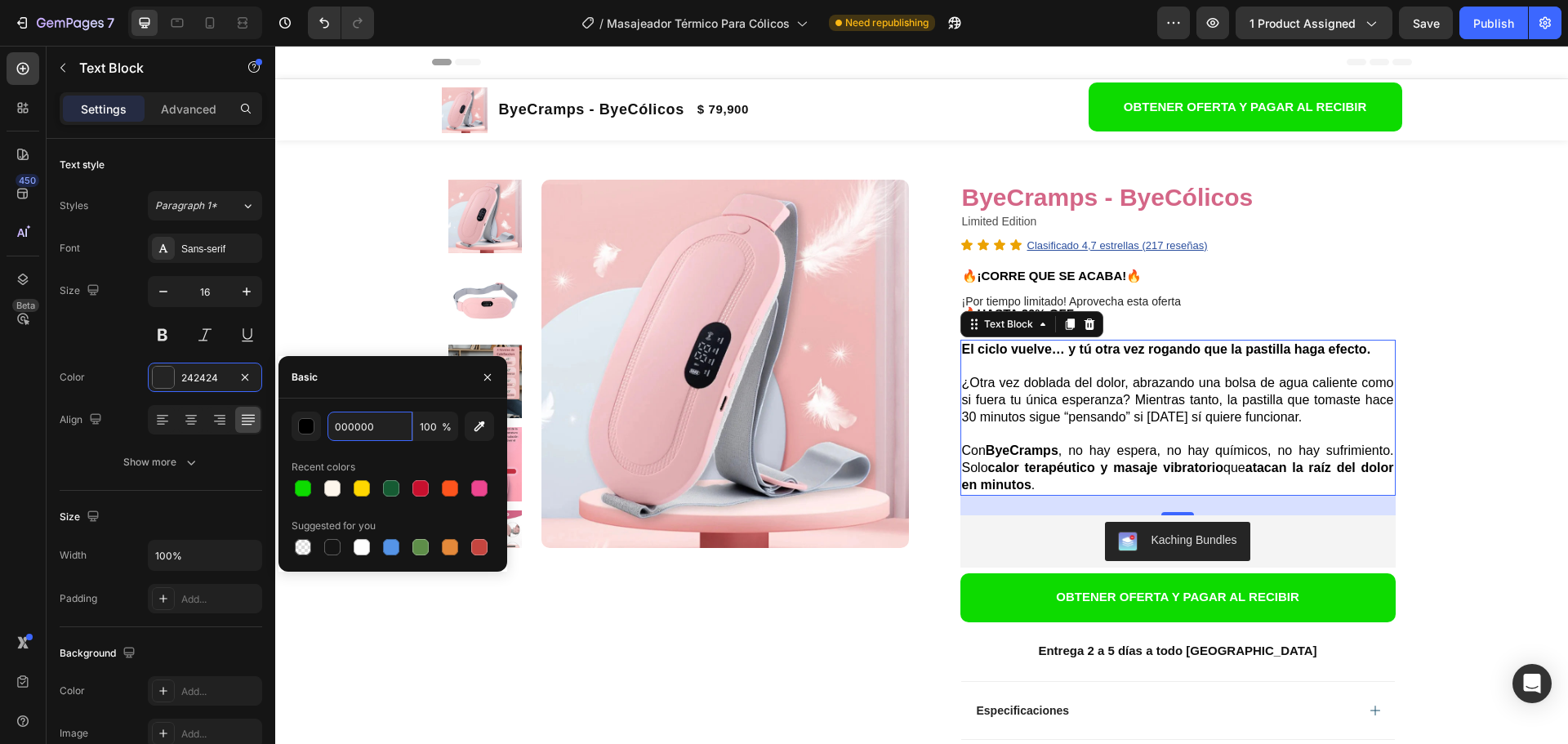
type input "000000"
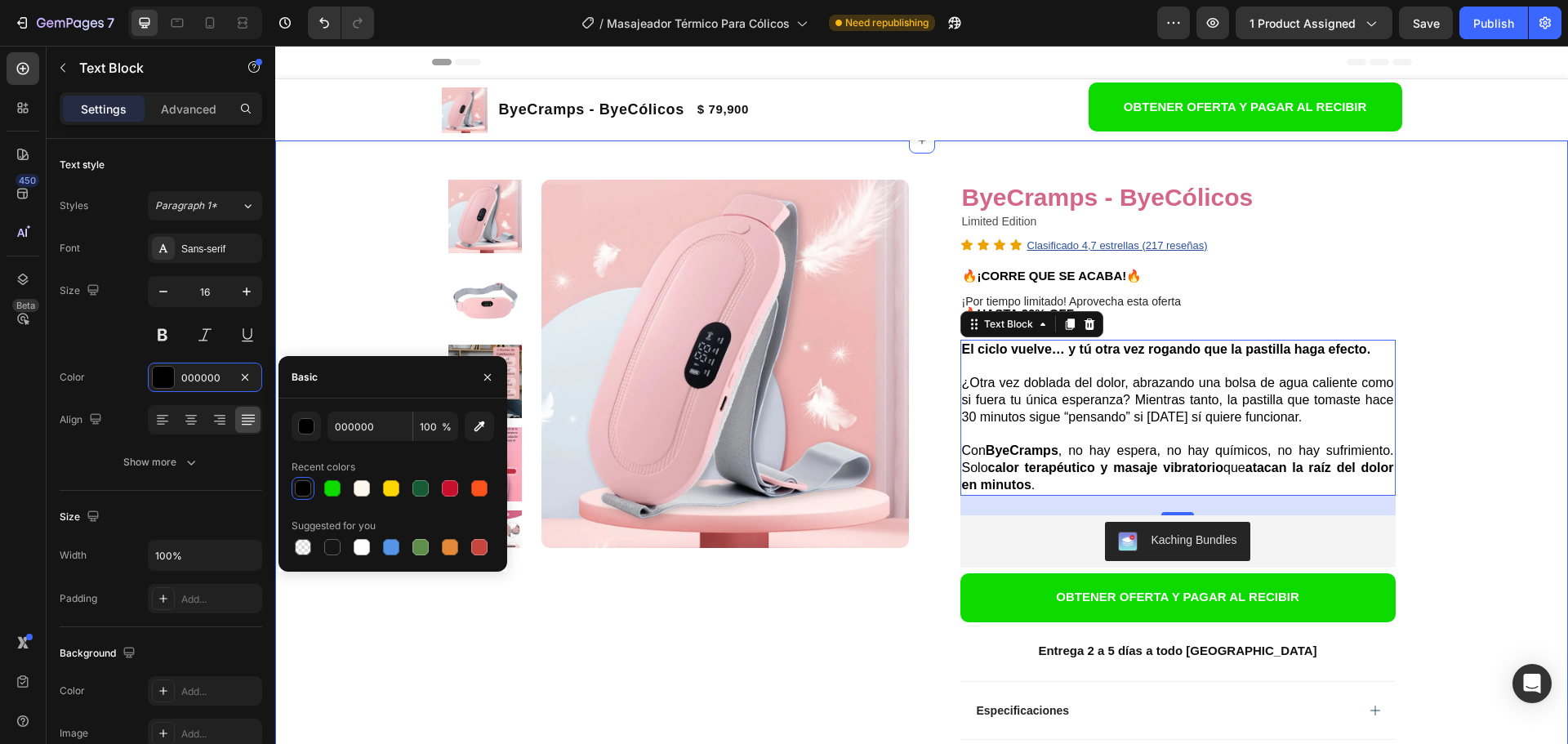
click at [395, 271] on div "Product Images Row ByeCramps - ByeCólicos Product Title Limited Edition Text Bl…" at bounding box center [921, 660] width 1293 height 1039
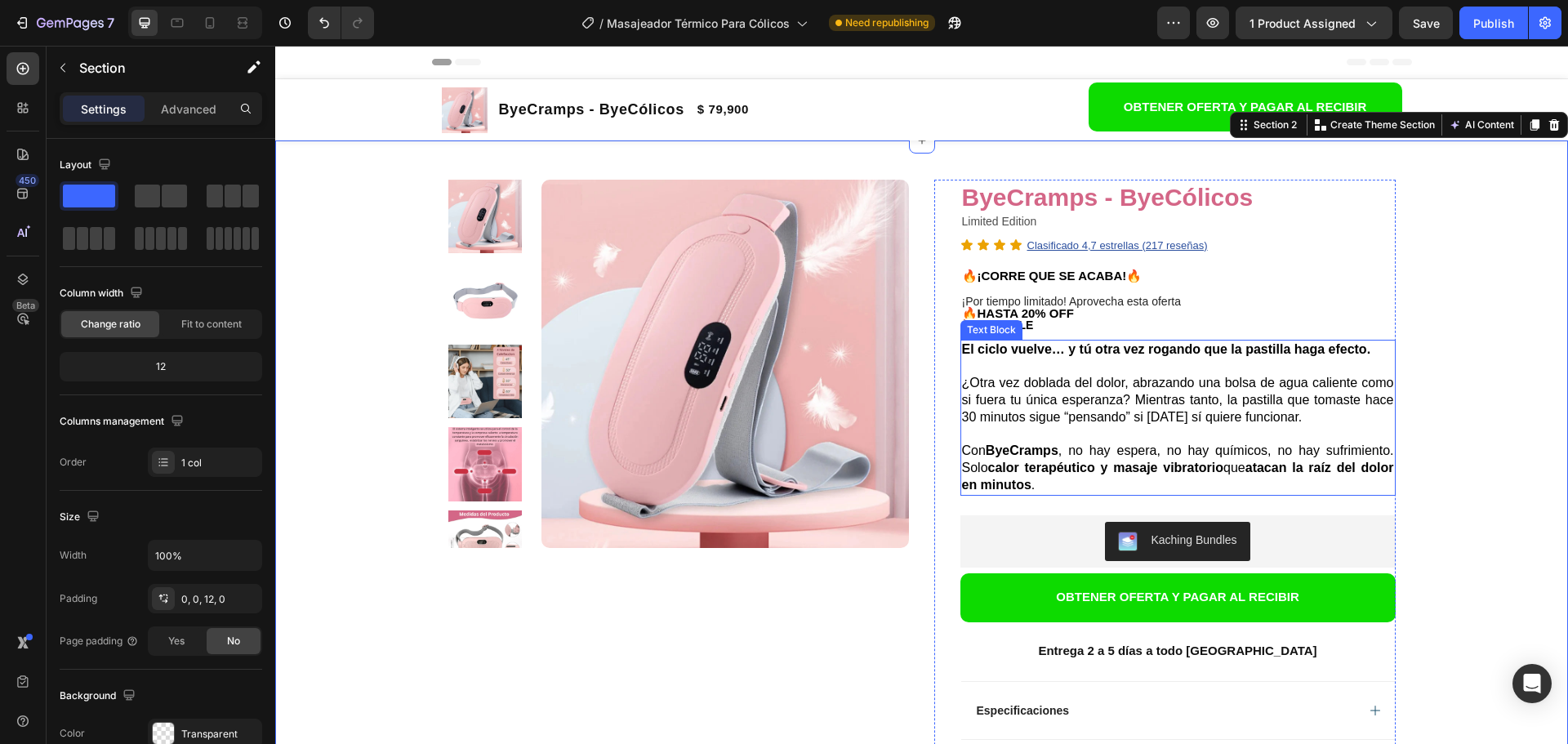
click at [1051, 378] on p "¿Otra vez doblada del dolor, abrazando una bolsa de agua caliente como si fuera…" at bounding box center [1177, 391] width 432 height 68
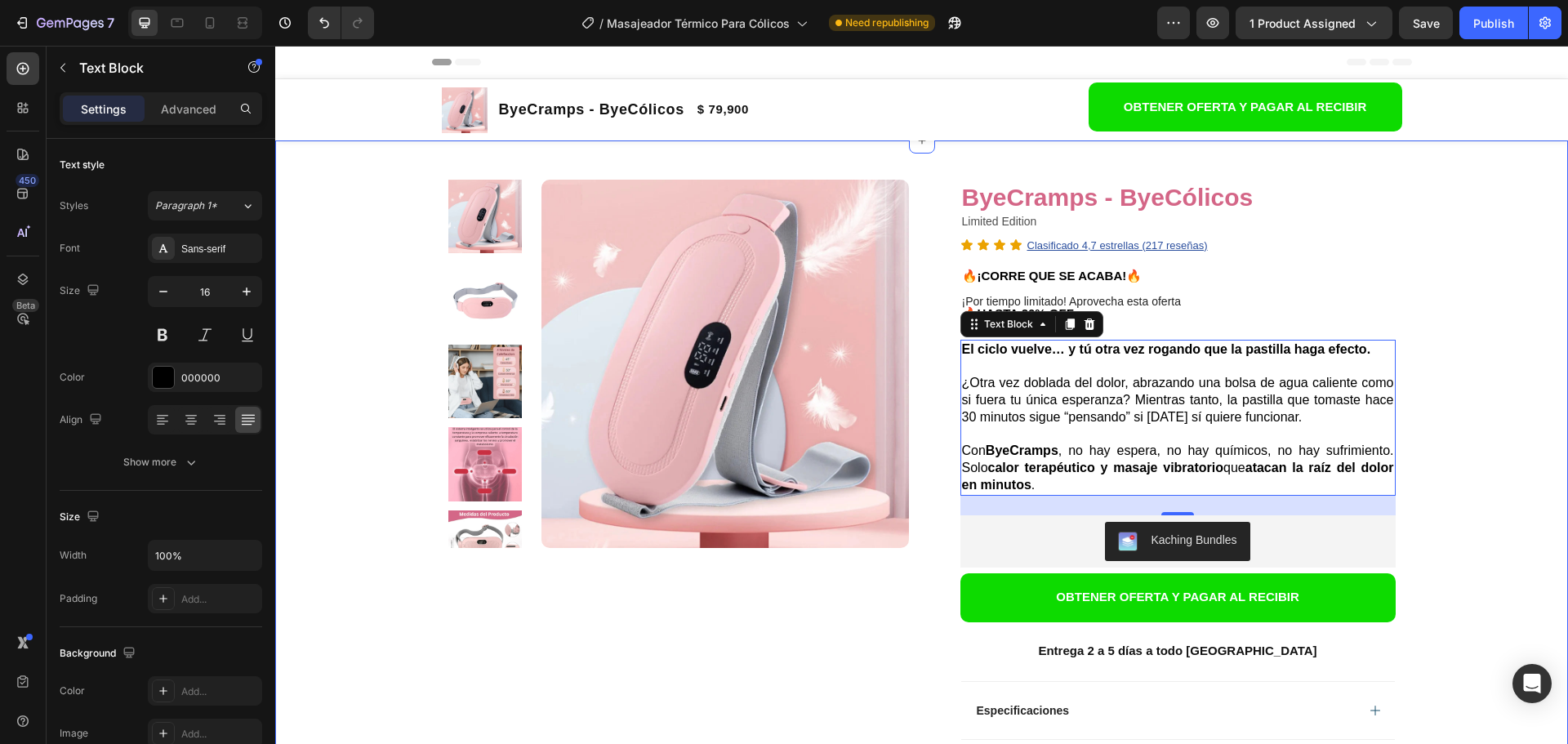
click at [1422, 390] on div "Product Images Row ByeCramps - ByeCólicos Product Title Limited Edition Text Bl…" at bounding box center [921, 660] width 1293 height 1039
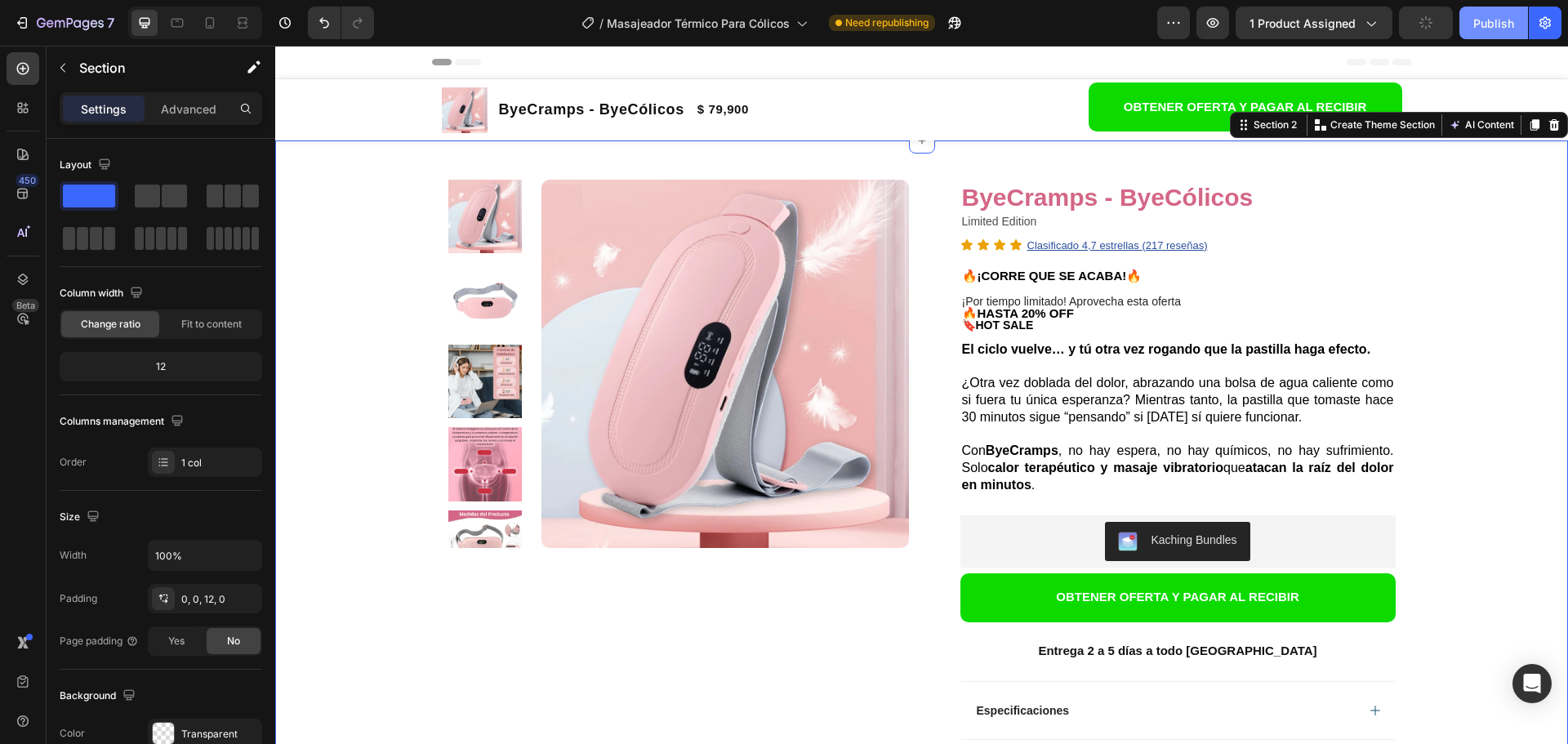
click at [1487, 29] on div "Publish" at bounding box center [1494, 23] width 41 height 18
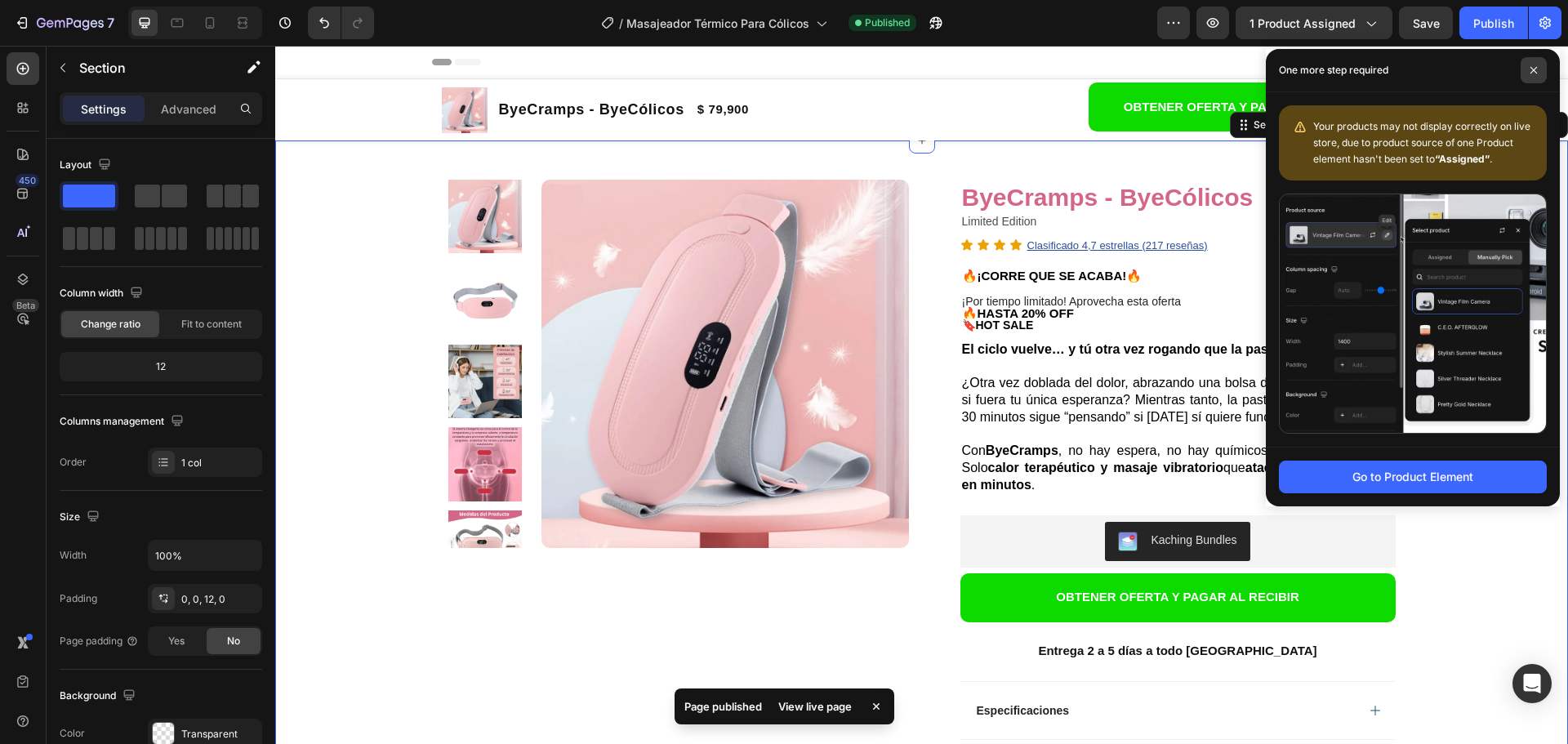
click at [1544, 70] on span at bounding box center [1534, 70] width 26 height 26
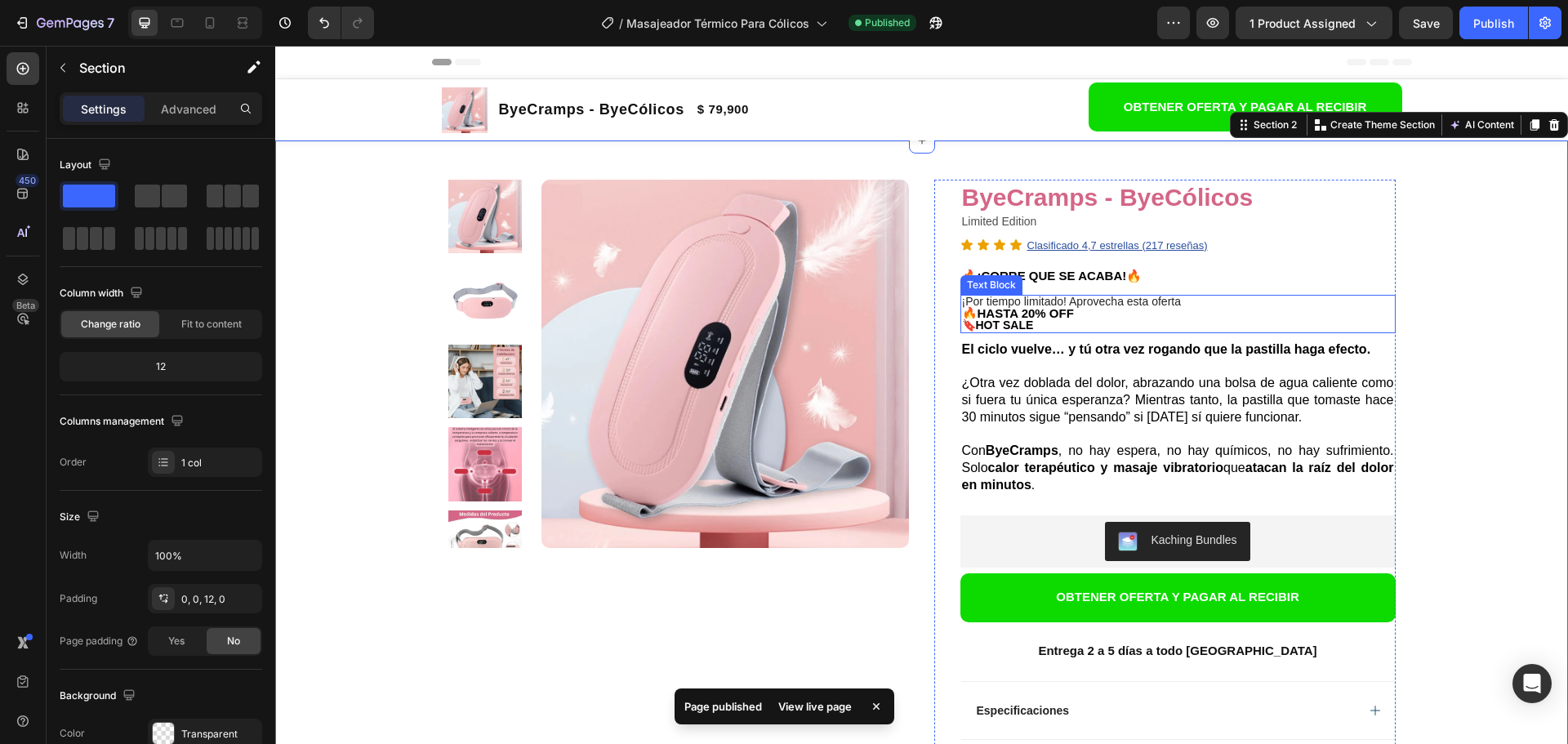
click at [1201, 304] on p "¡Por tiempo limitado! Aprovecha esta oferta" at bounding box center [1177, 302] width 432 height 11
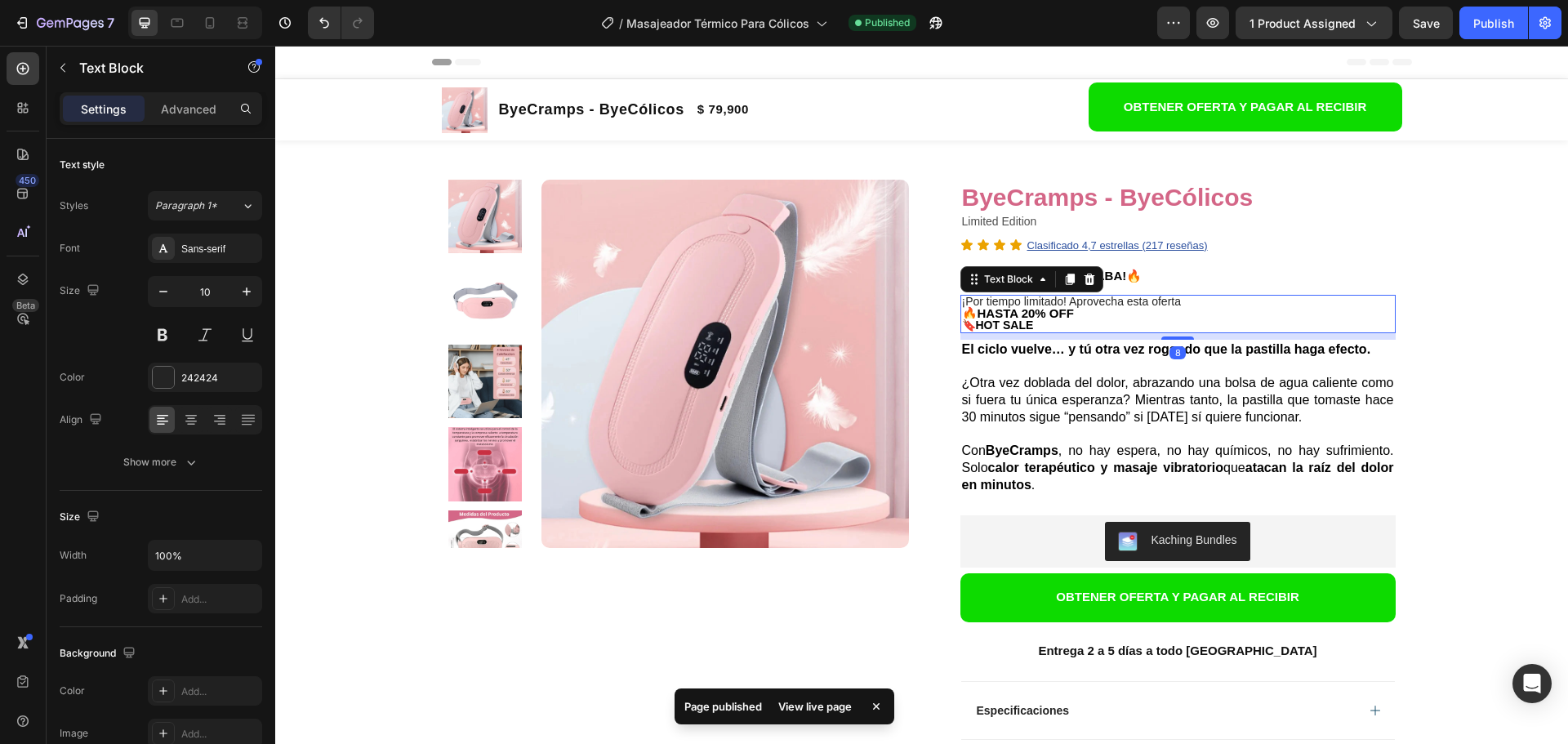
click at [1188, 303] on p "¡Por tiempo limitado! Aprovecha esta oferta" at bounding box center [1177, 302] width 432 height 11
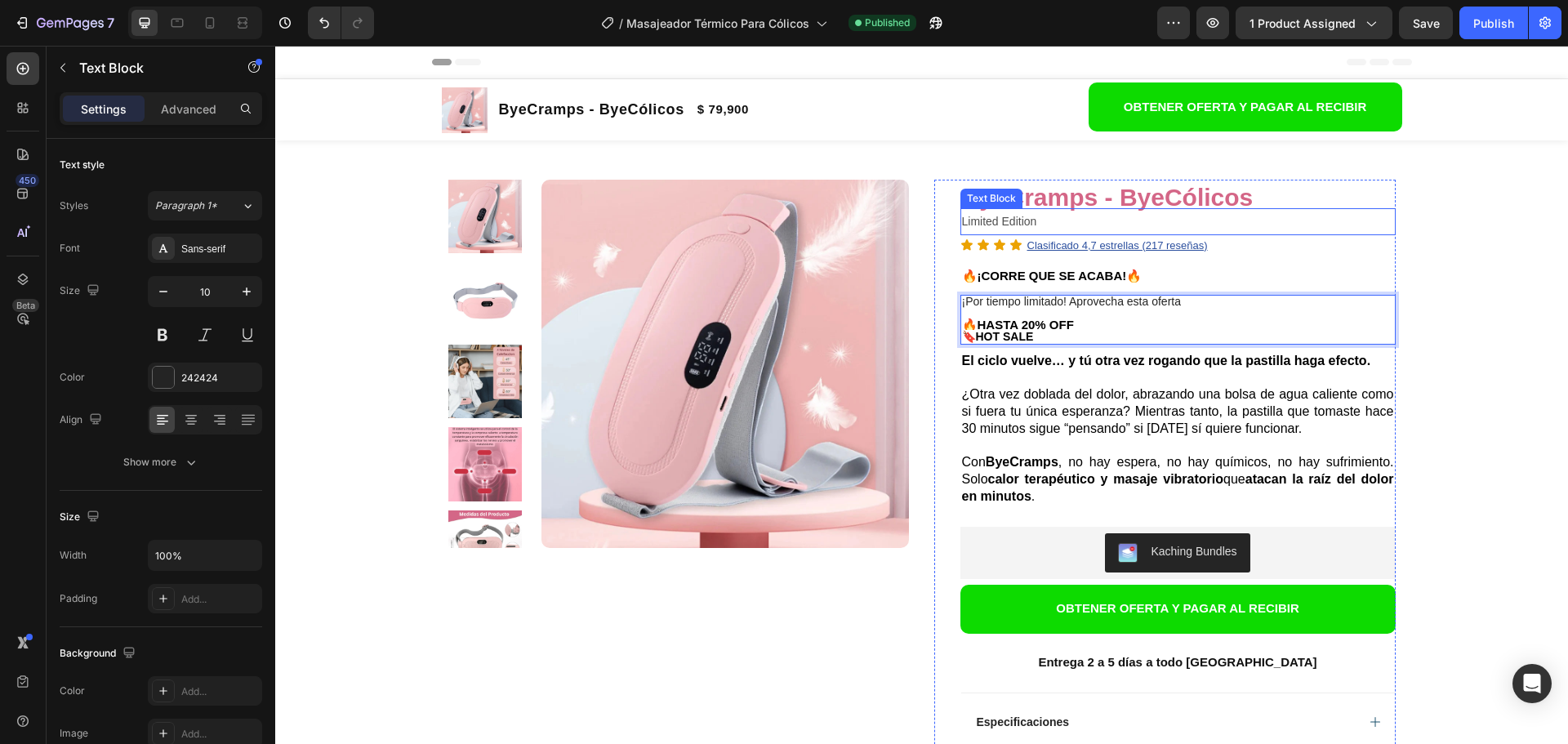
click at [963, 222] on span "Limited Edition" at bounding box center [999, 221] width 75 height 13
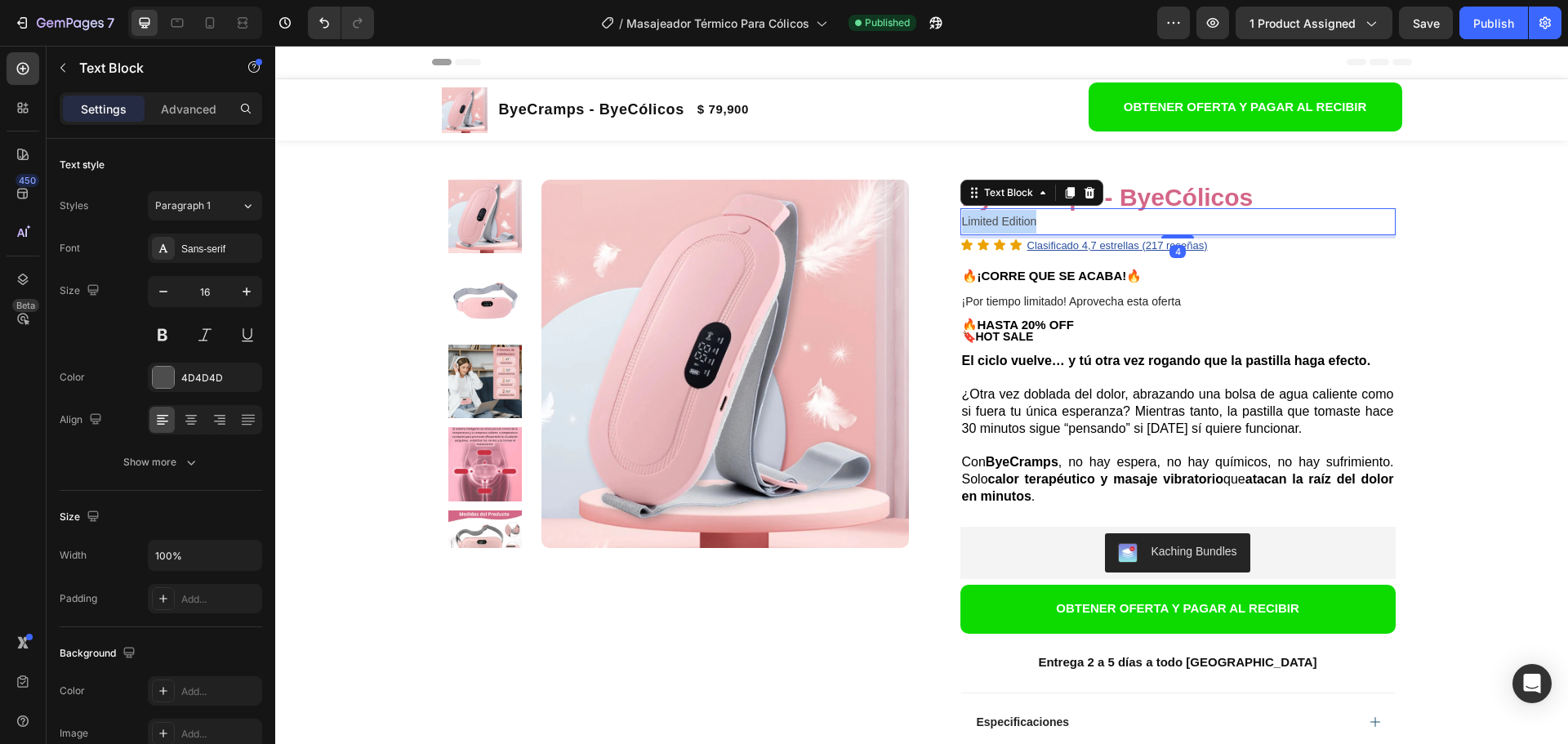
click at [963, 222] on span "Limited Edition" at bounding box center [999, 221] width 75 height 13
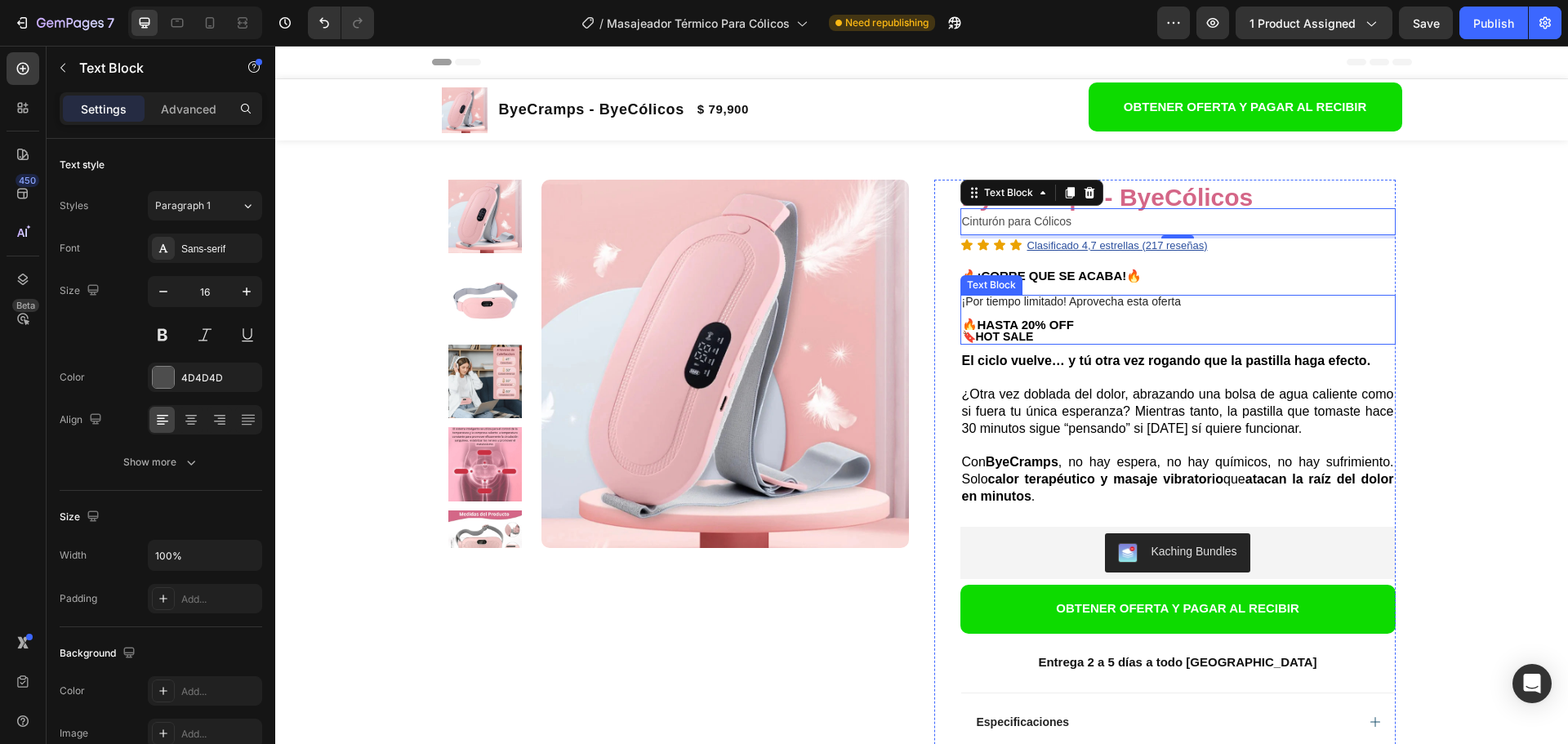
click at [1070, 322] on p "🔥HASTA 20% OFF" at bounding box center [1177, 325] width 432 height 12
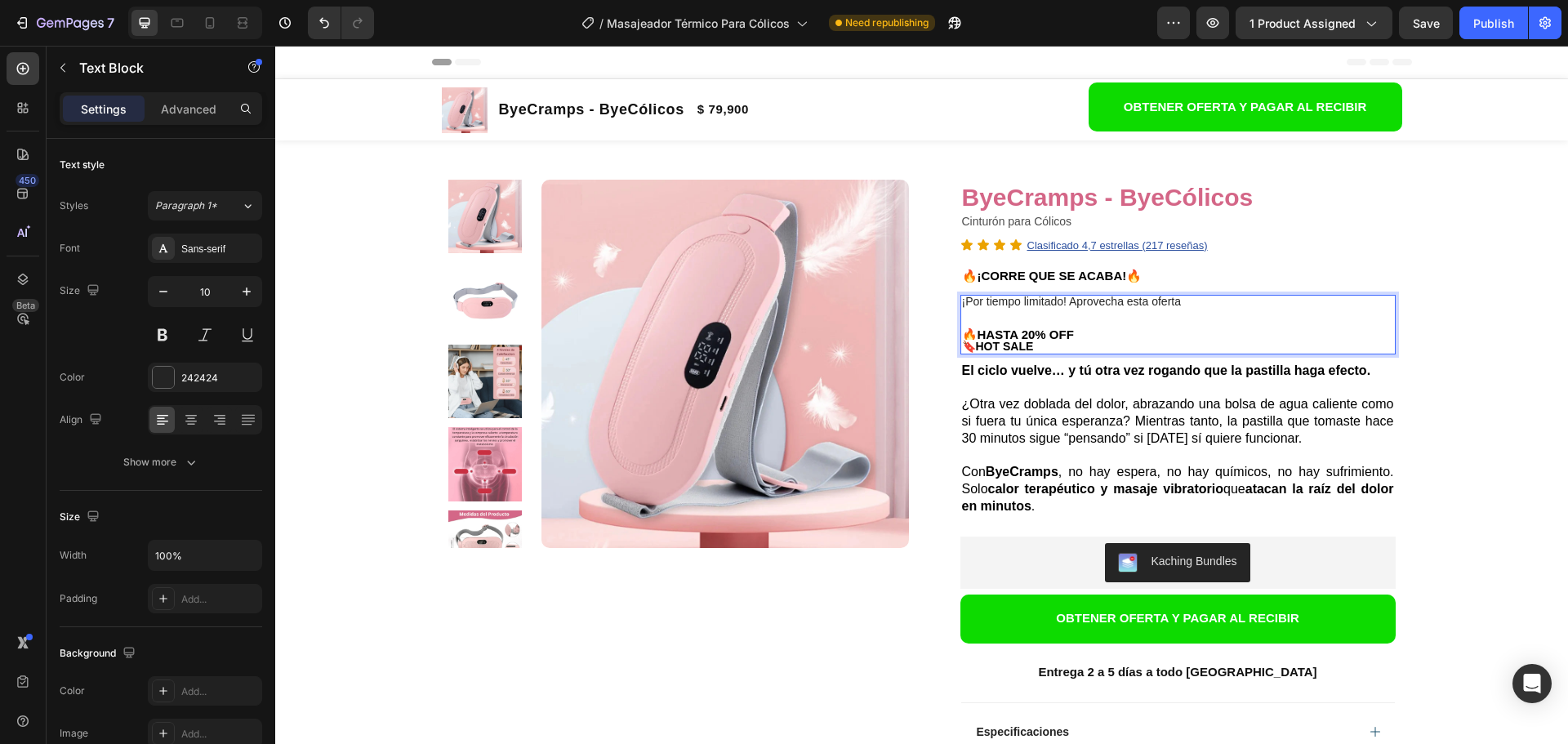
click at [1064, 336] on strong "🔥HASTA 20% OFF" at bounding box center [1017, 334] width 112 height 14
click at [1067, 336] on strong "🔥HASTA 20% OFF" at bounding box center [1017, 334] width 112 height 14
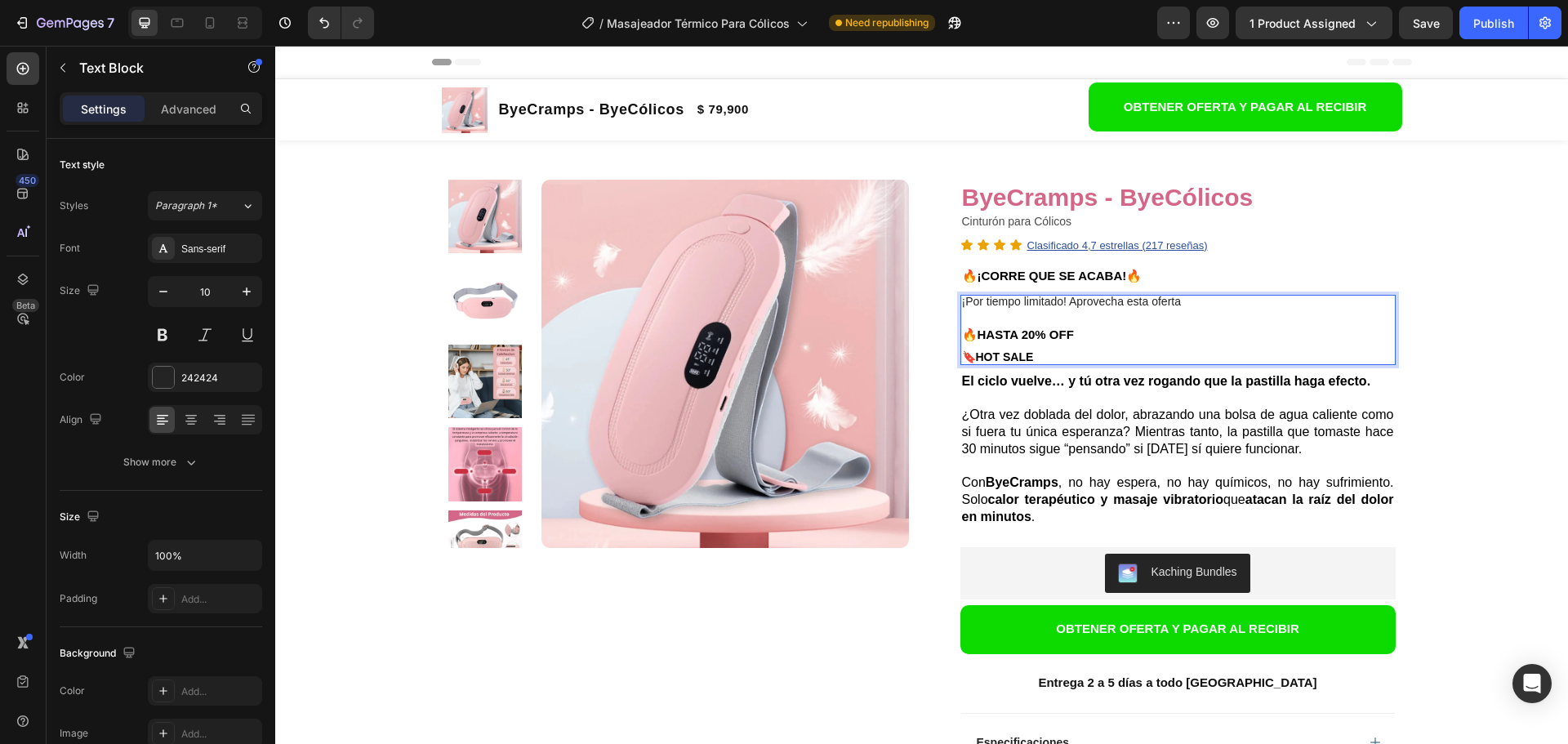
click at [1042, 337] on strong "🔥HASTA 20% OFF" at bounding box center [1017, 334] width 112 height 14
click at [1469, 35] on button "Publish" at bounding box center [1494, 22] width 68 height 32
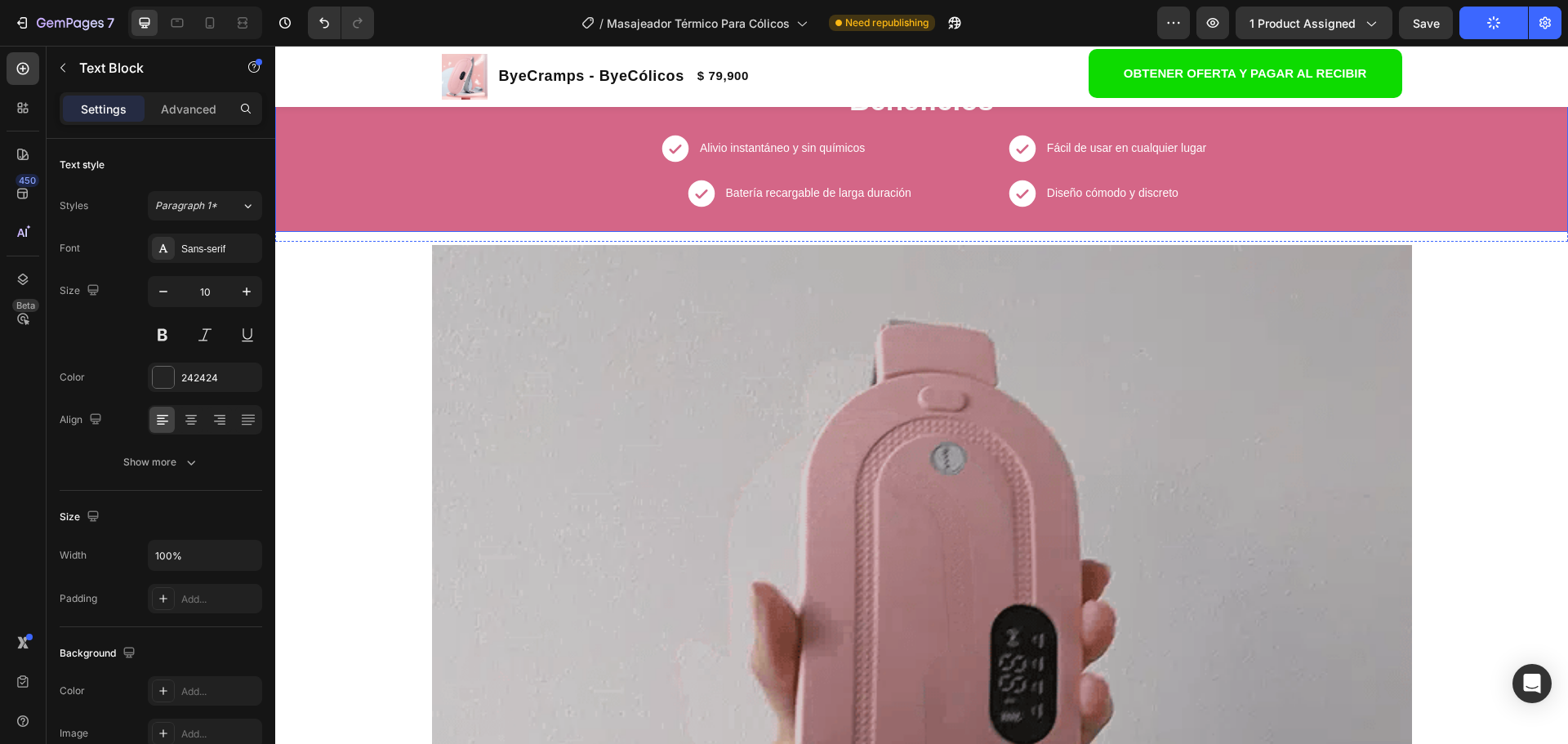
scroll to position [816, 0]
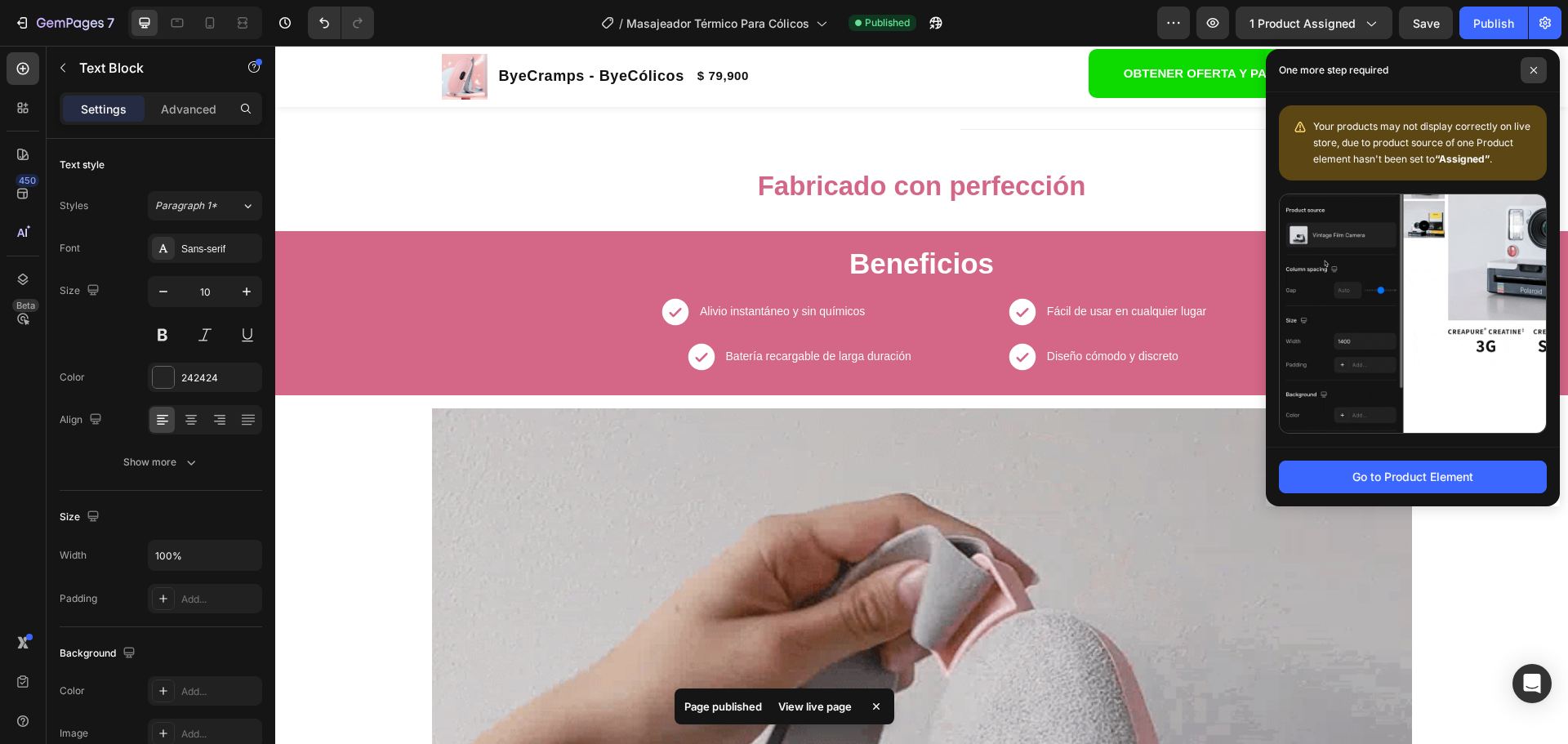
click at [1542, 68] on span at bounding box center [1534, 70] width 26 height 26
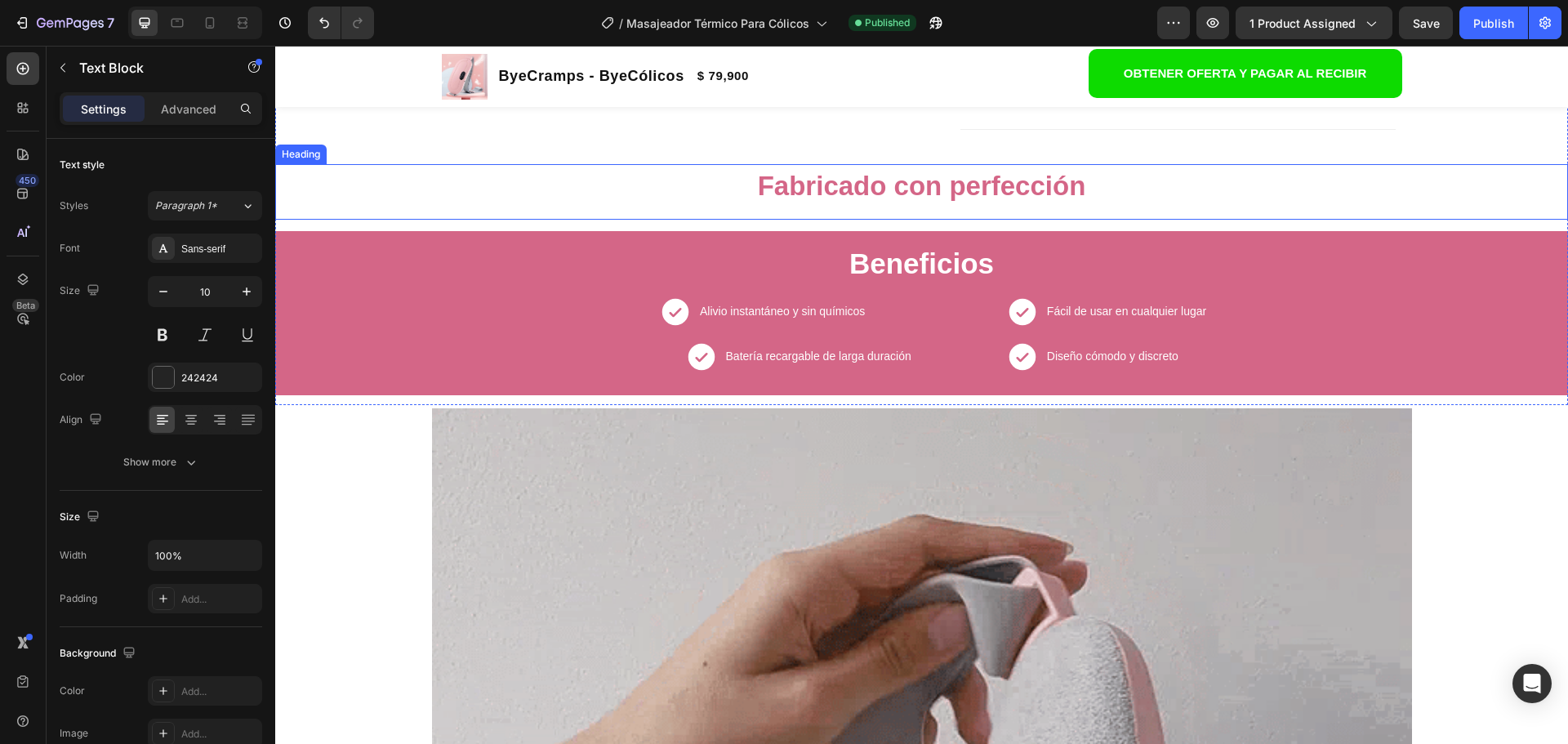
click at [926, 188] on strong "Fabricado con perfección" at bounding box center [922, 185] width 329 height 31
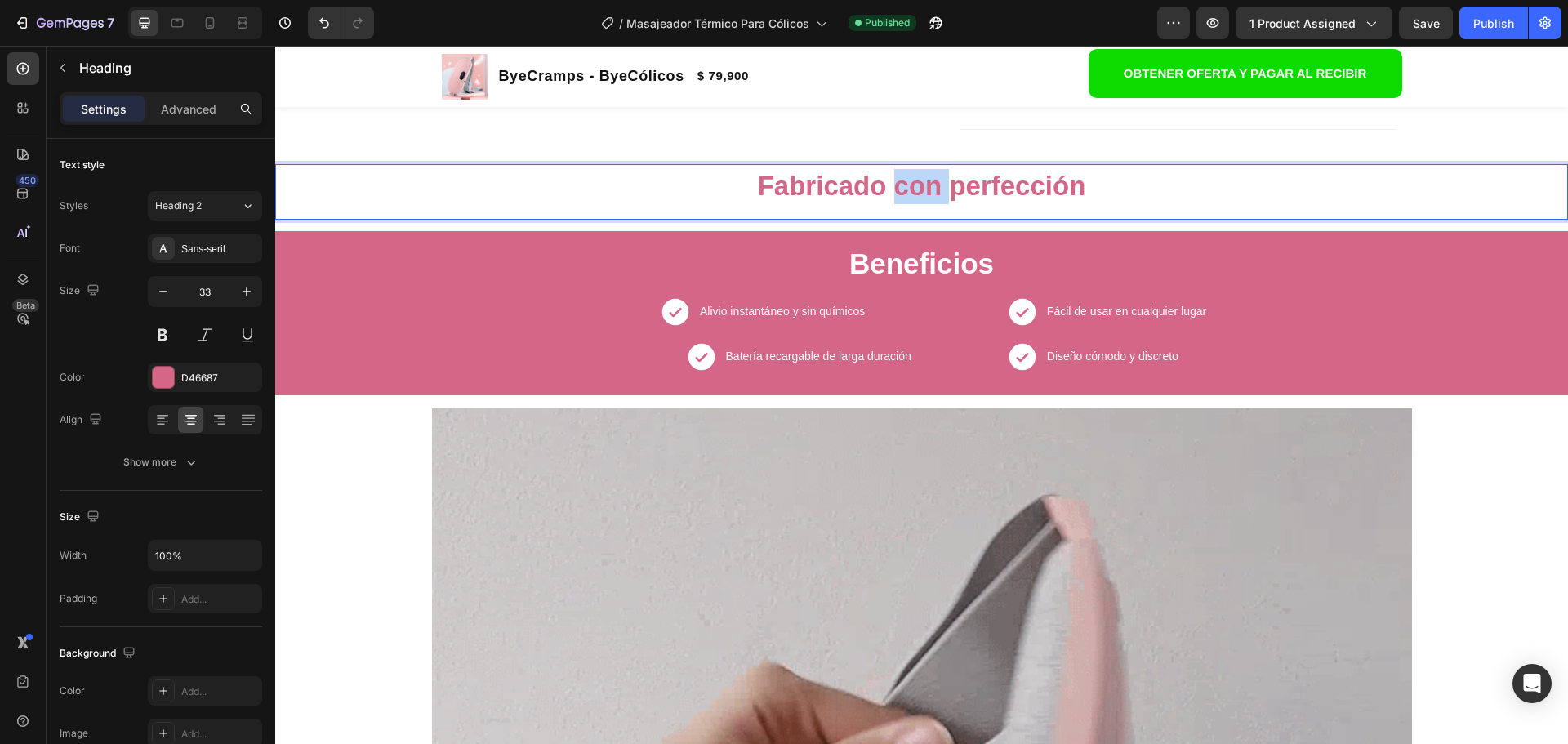
click at [908, 197] on strong "Fabricado con perfección" at bounding box center [922, 185] width 329 height 31
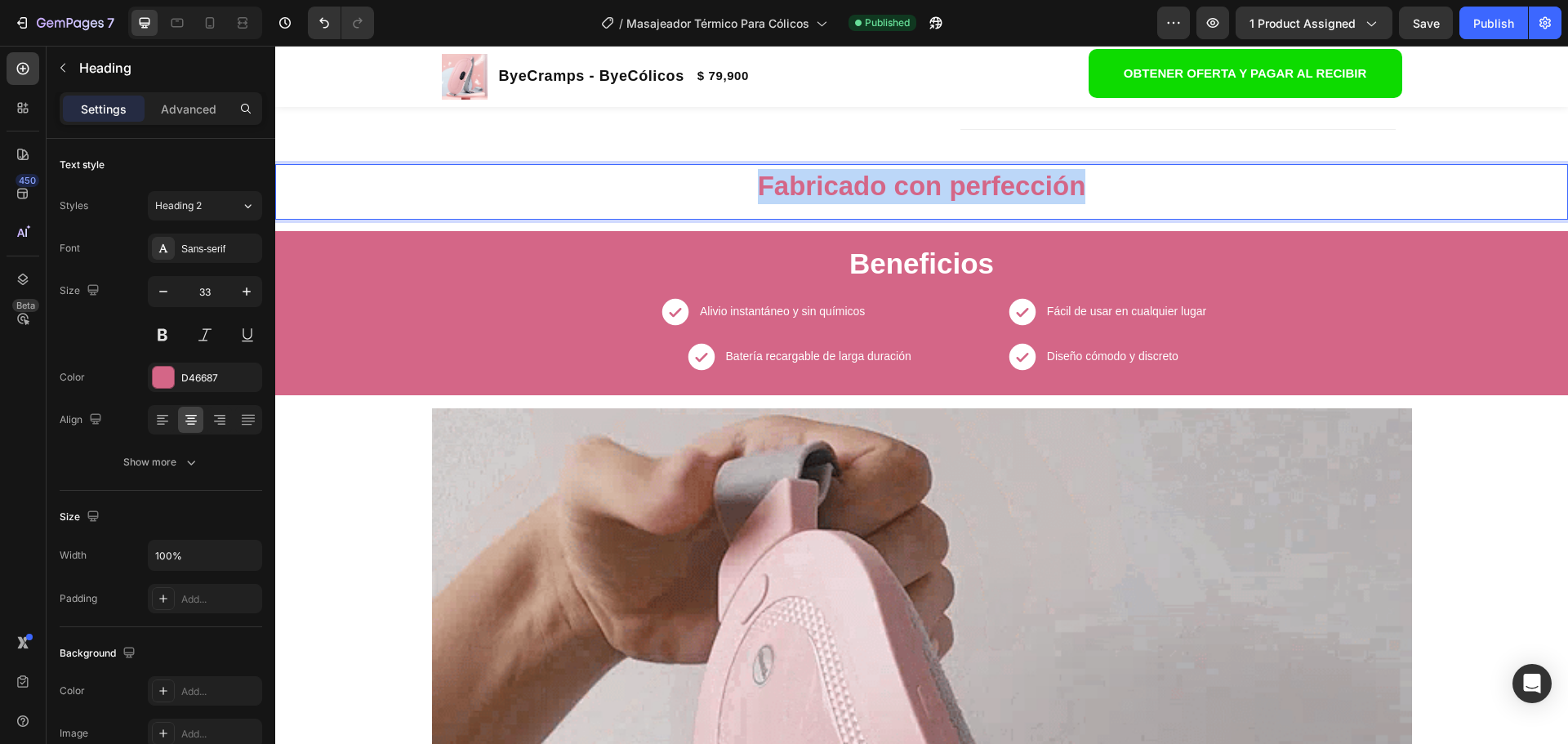
click at [908, 197] on strong "Fabricado con perfección" at bounding box center [922, 185] width 329 height 31
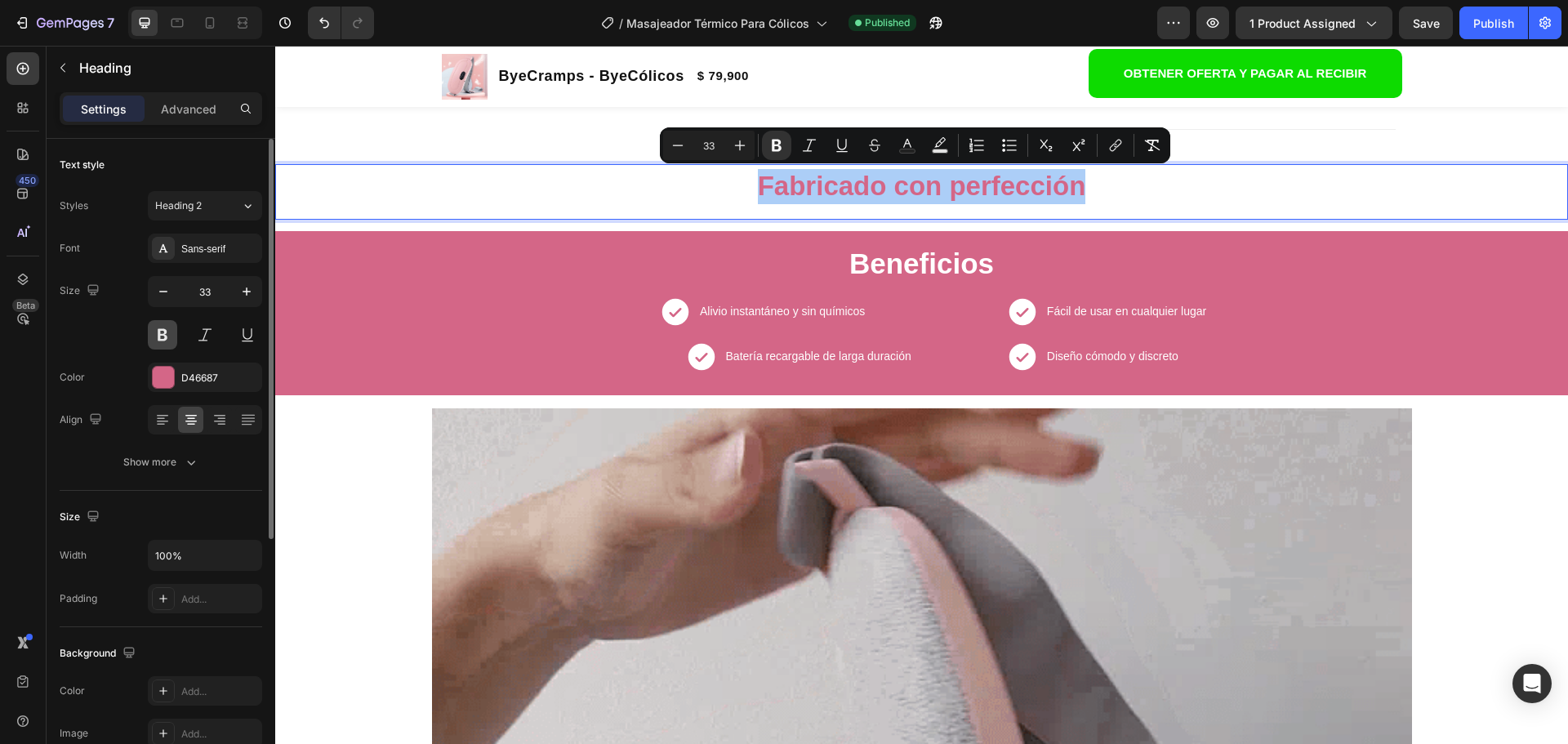
click at [164, 335] on button at bounding box center [163, 335] width 30 height 30
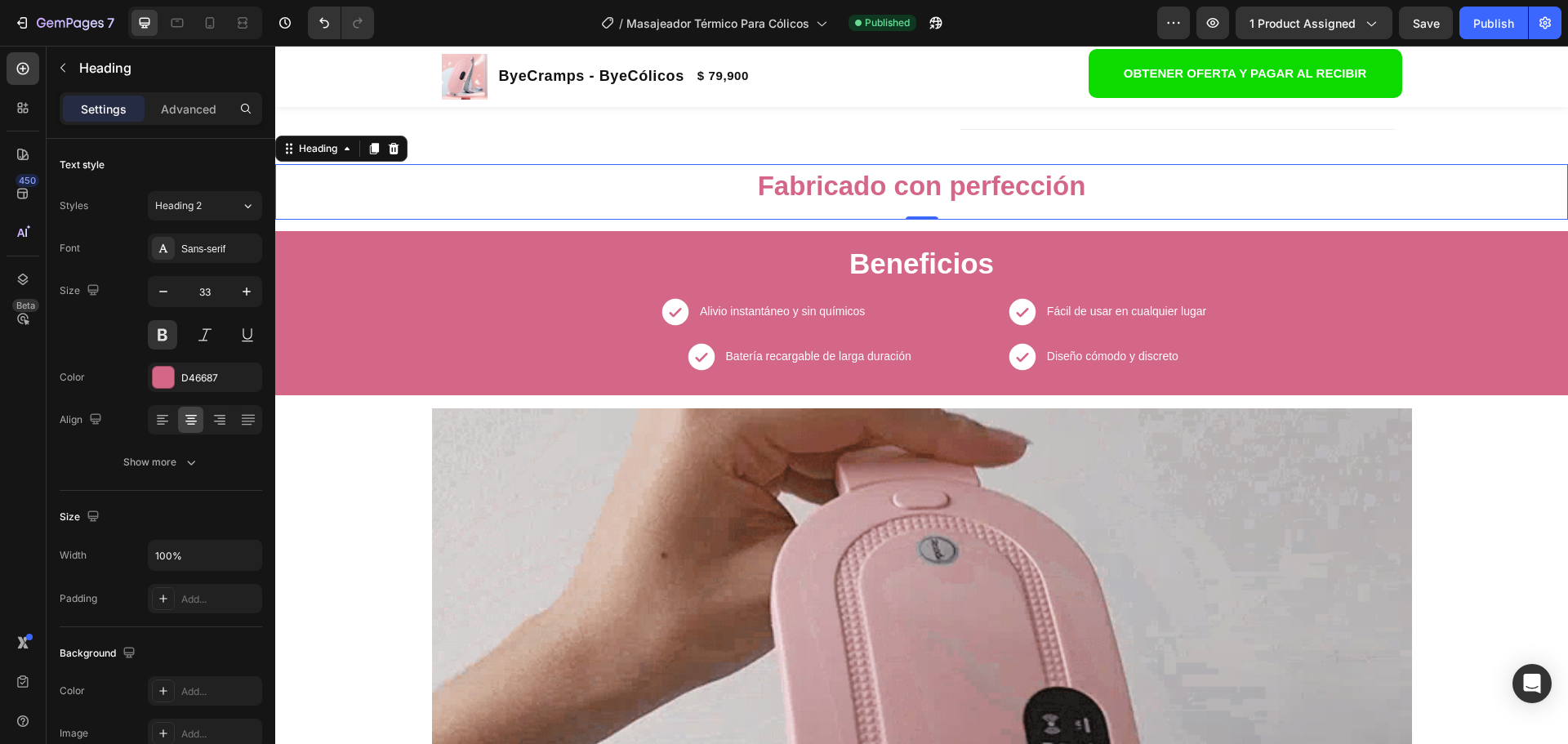
click at [860, 197] on strong "Fabricado con perfección" at bounding box center [922, 185] width 329 height 31
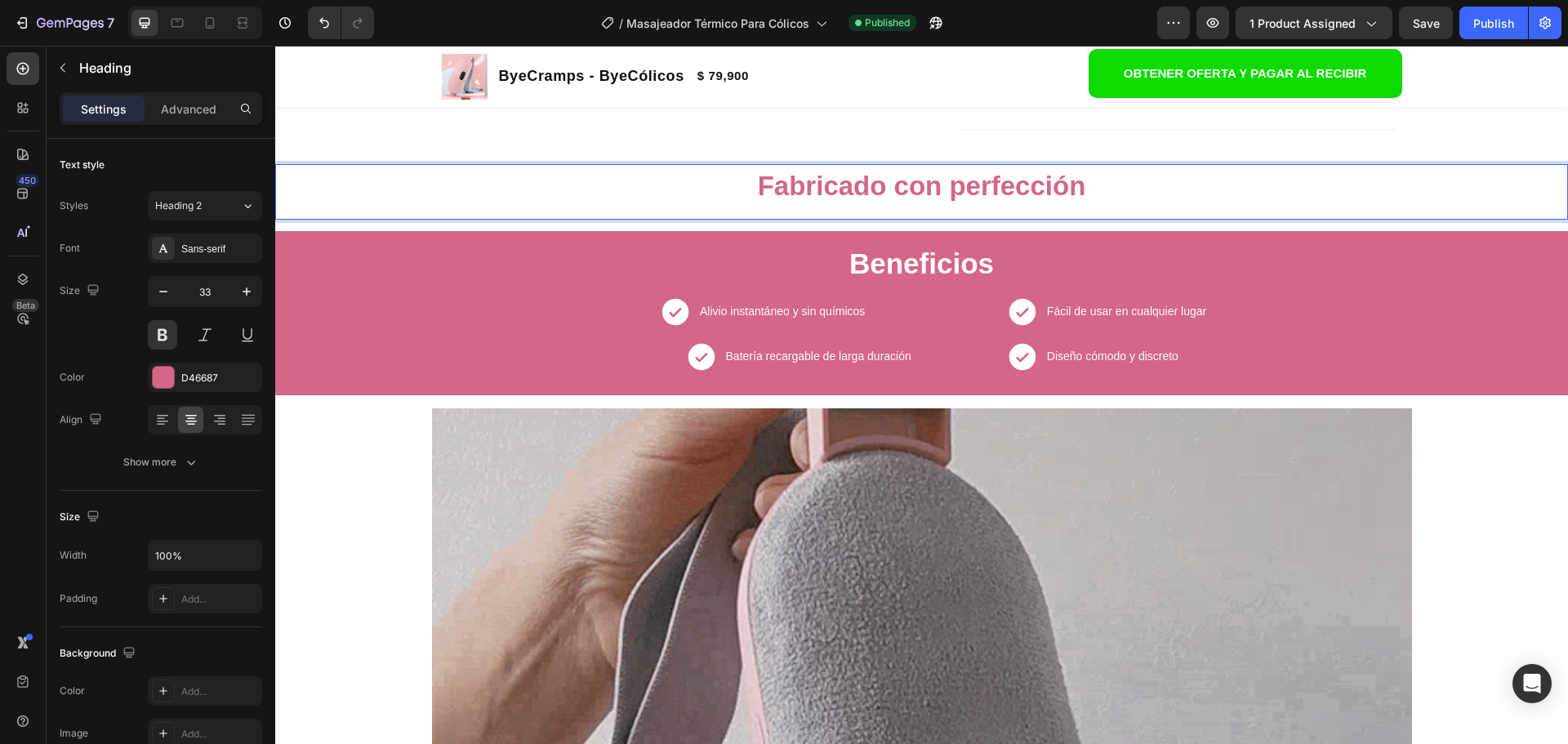
click at [758, 177] on strong "Fabricado con perfección" at bounding box center [922, 185] width 329 height 31
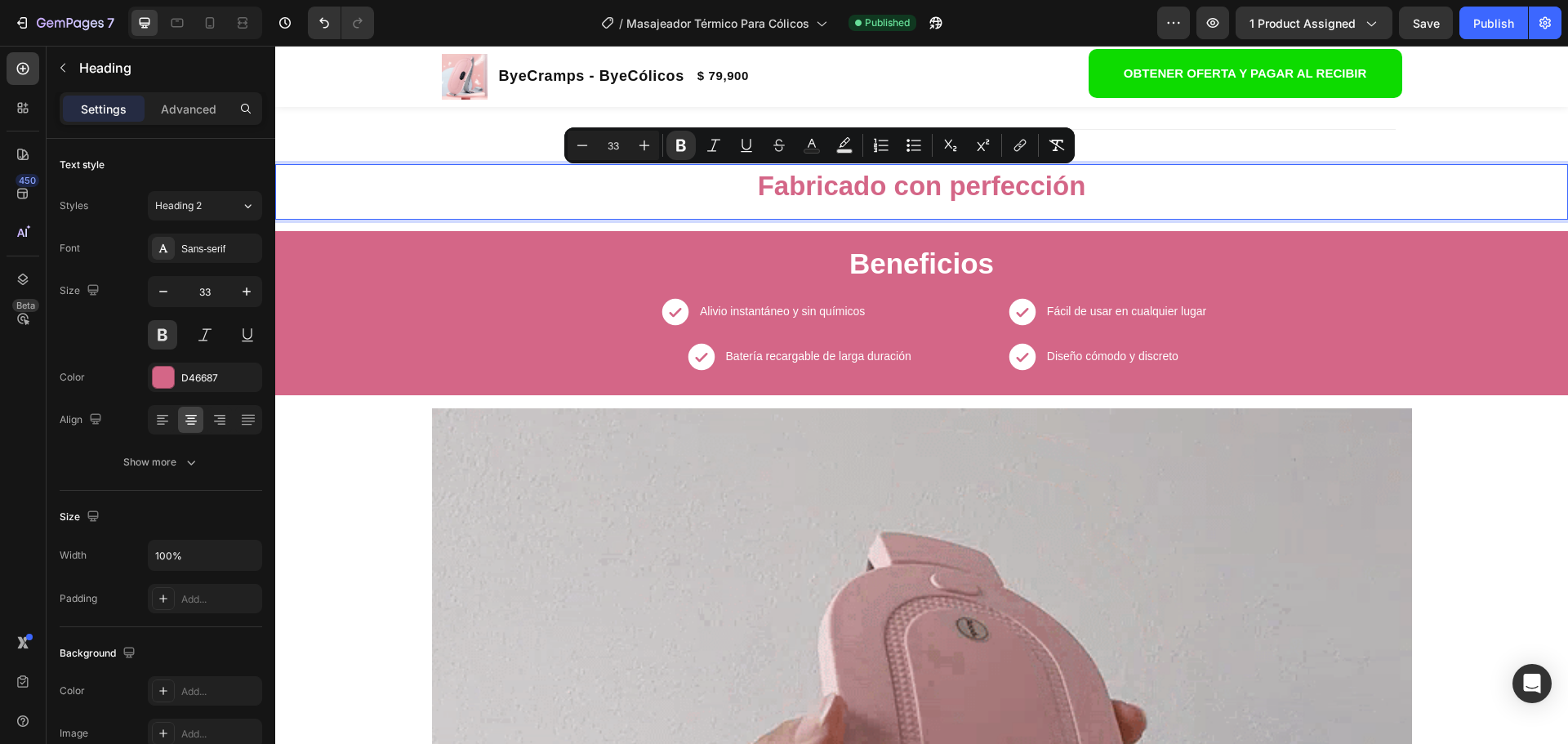
click at [758, 177] on strong "Fabricado con perfección" at bounding box center [922, 185] width 329 height 31
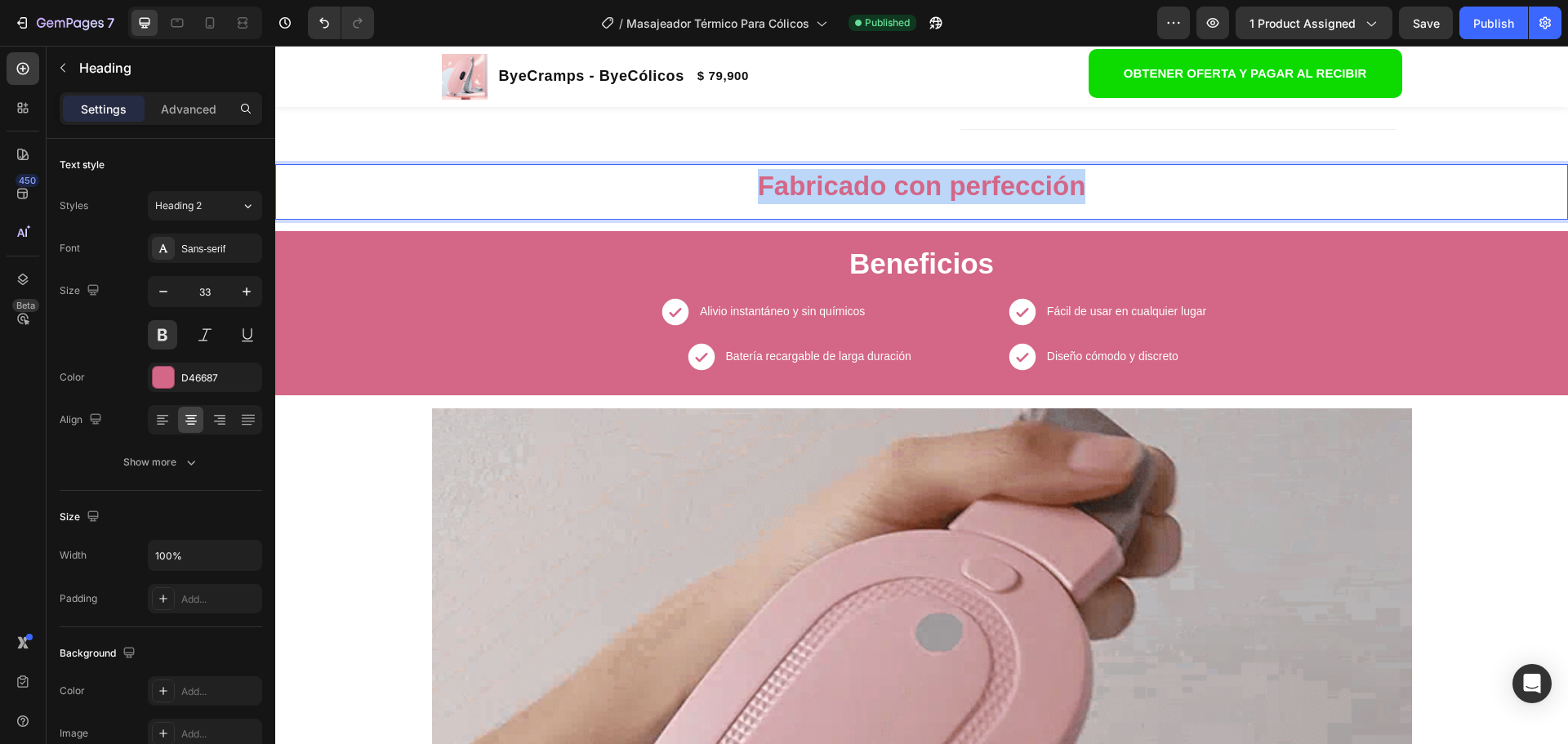
drag, startPoint x: 752, startPoint y: 182, endPoint x: 1127, endPoint y: 184, distance: 375.0
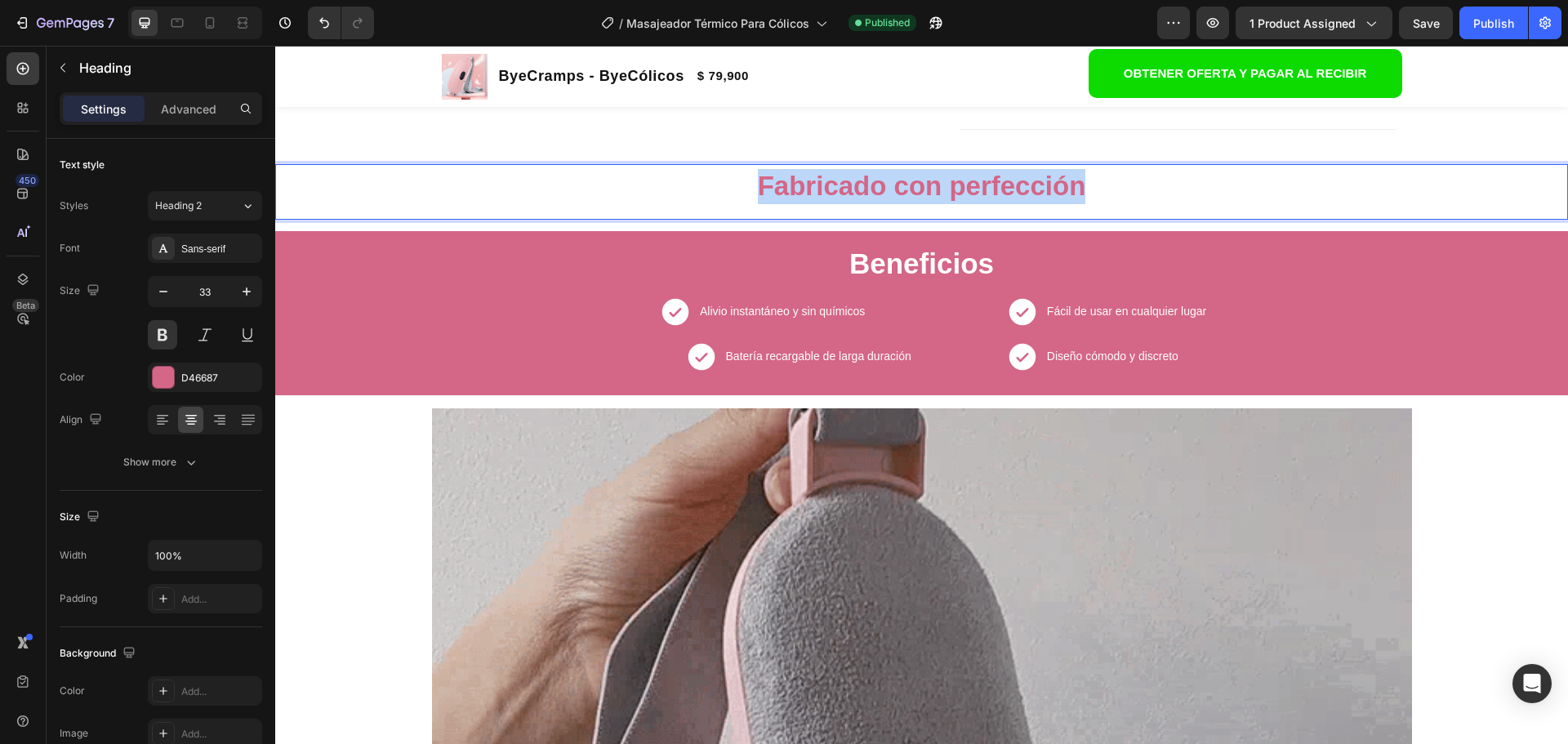
click at [1127, 184] on p "Fabricado con perfección" at bounding box center [921, 187] width 1289 height 35
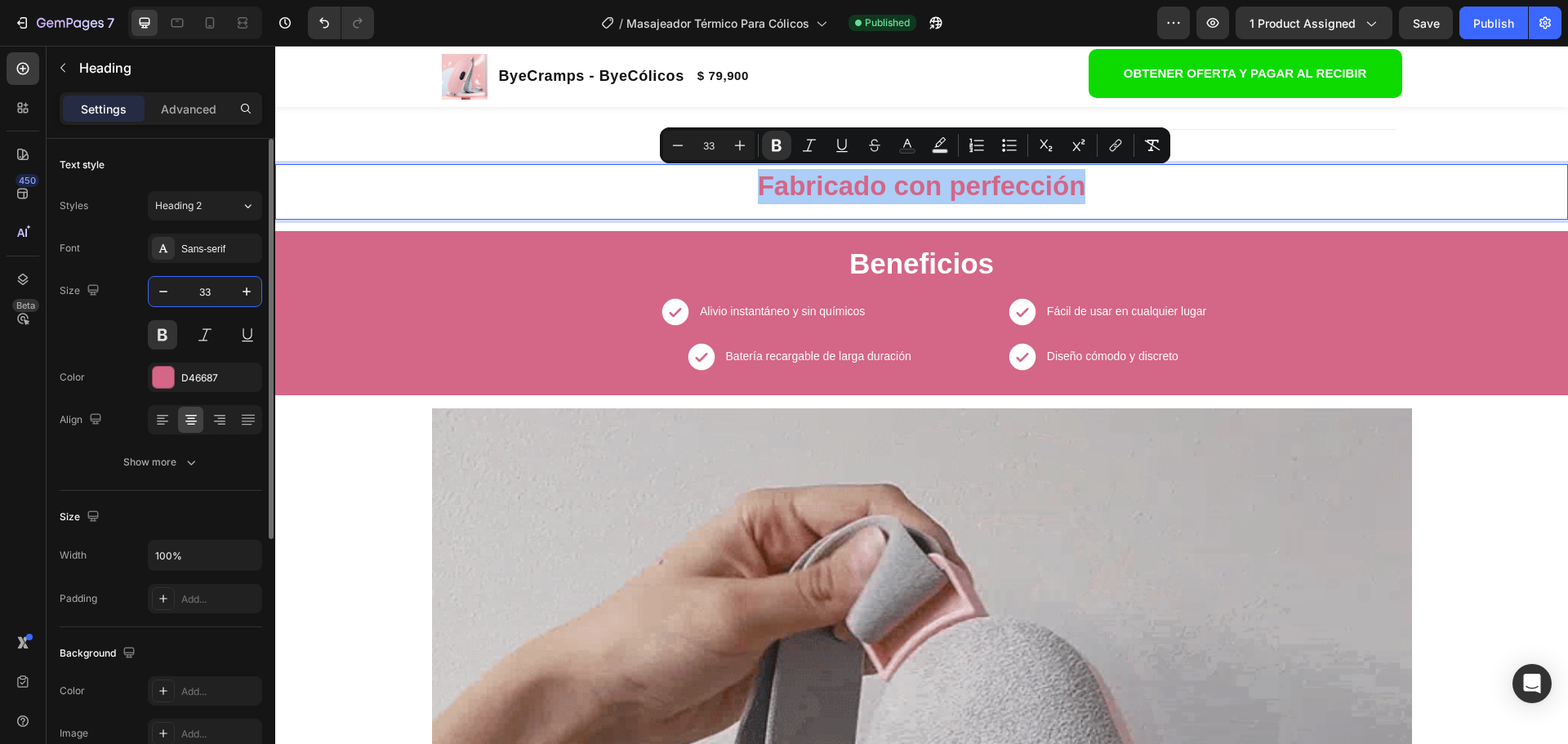
click at [210, 295] on input "33" at bounding box center [205, 291] width 54 height 30
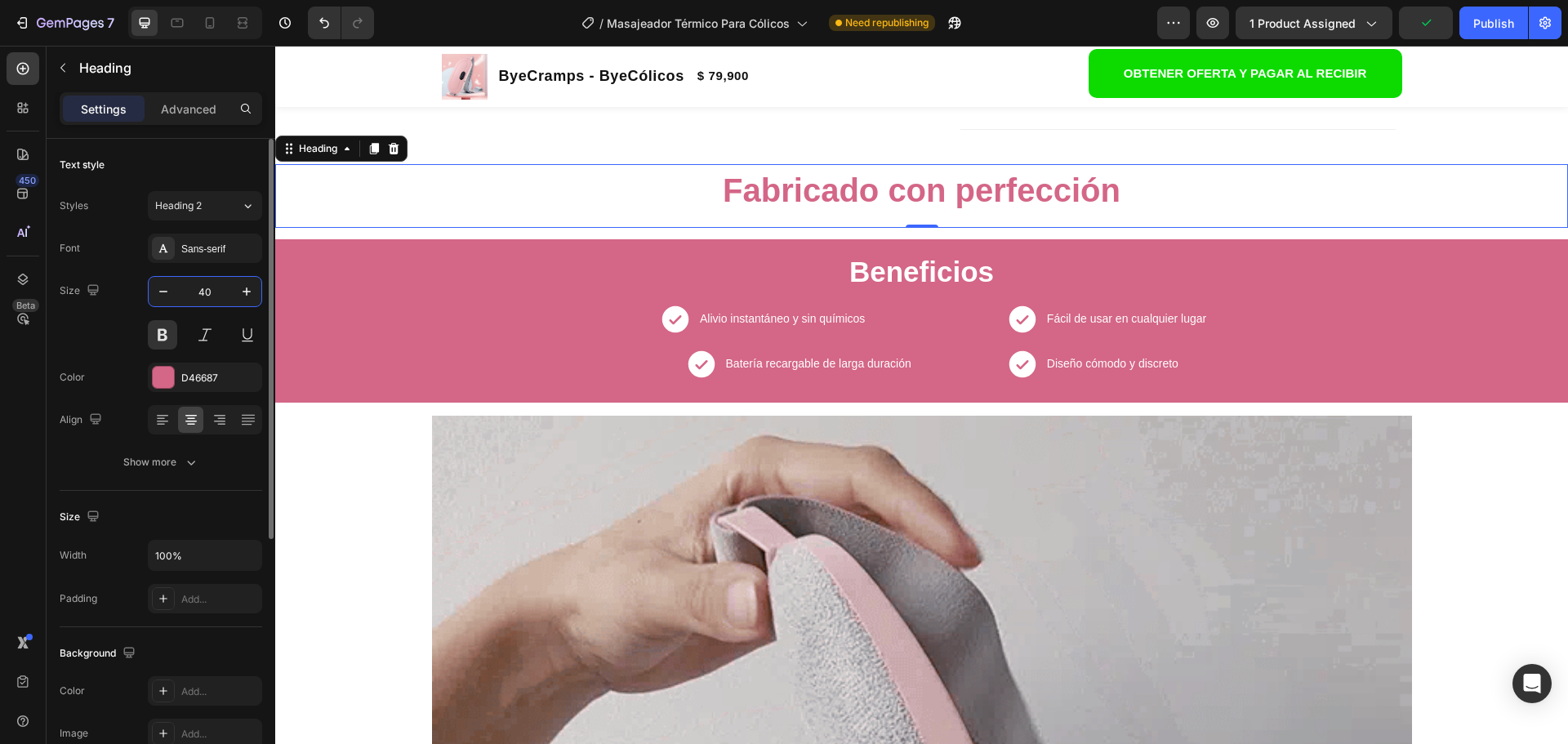
click at [208, 295] on input "40" at bounding box center [205, 291] width 54 height 30
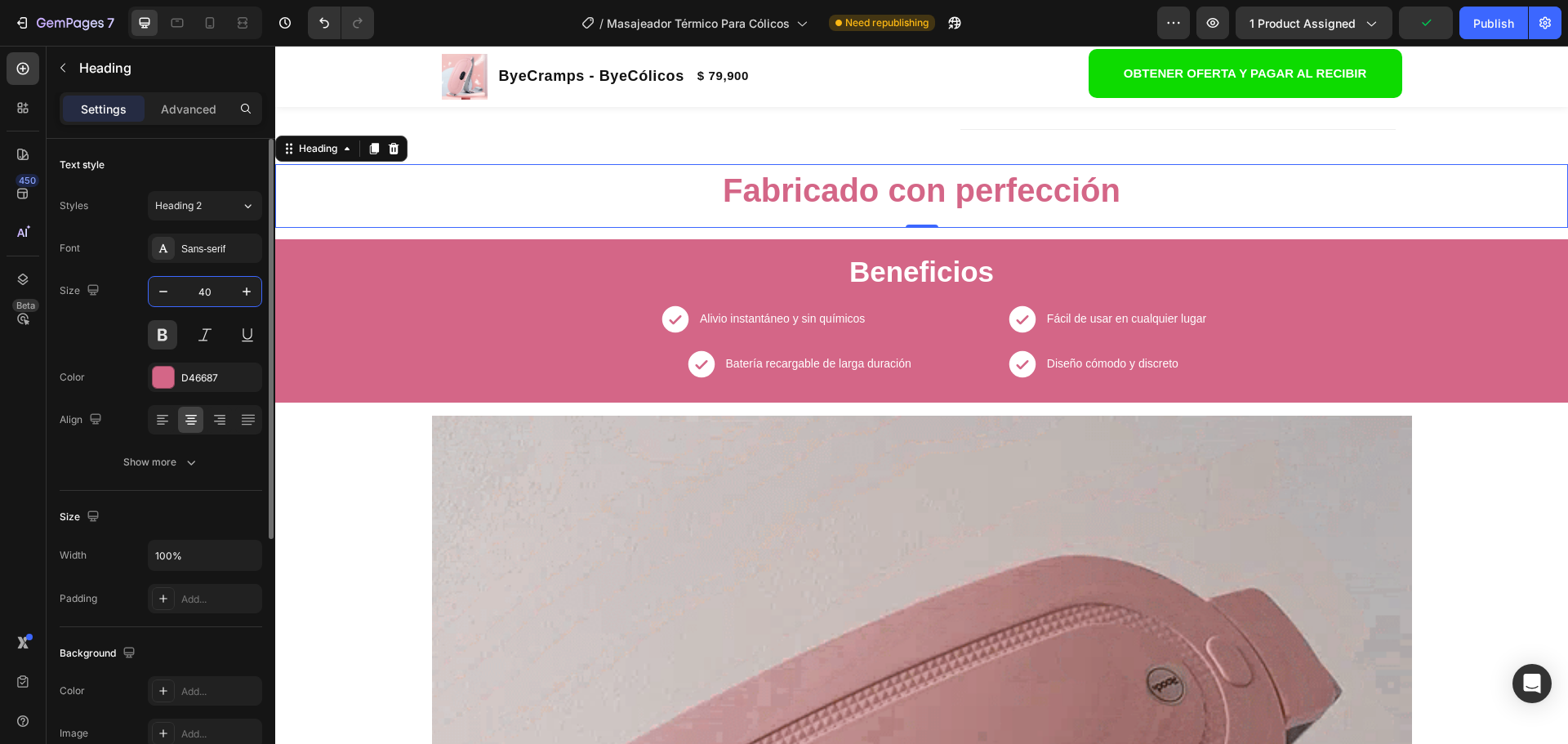
click at [208, 295] on input "40" at bounding box center [205, 291] width 54 height 30
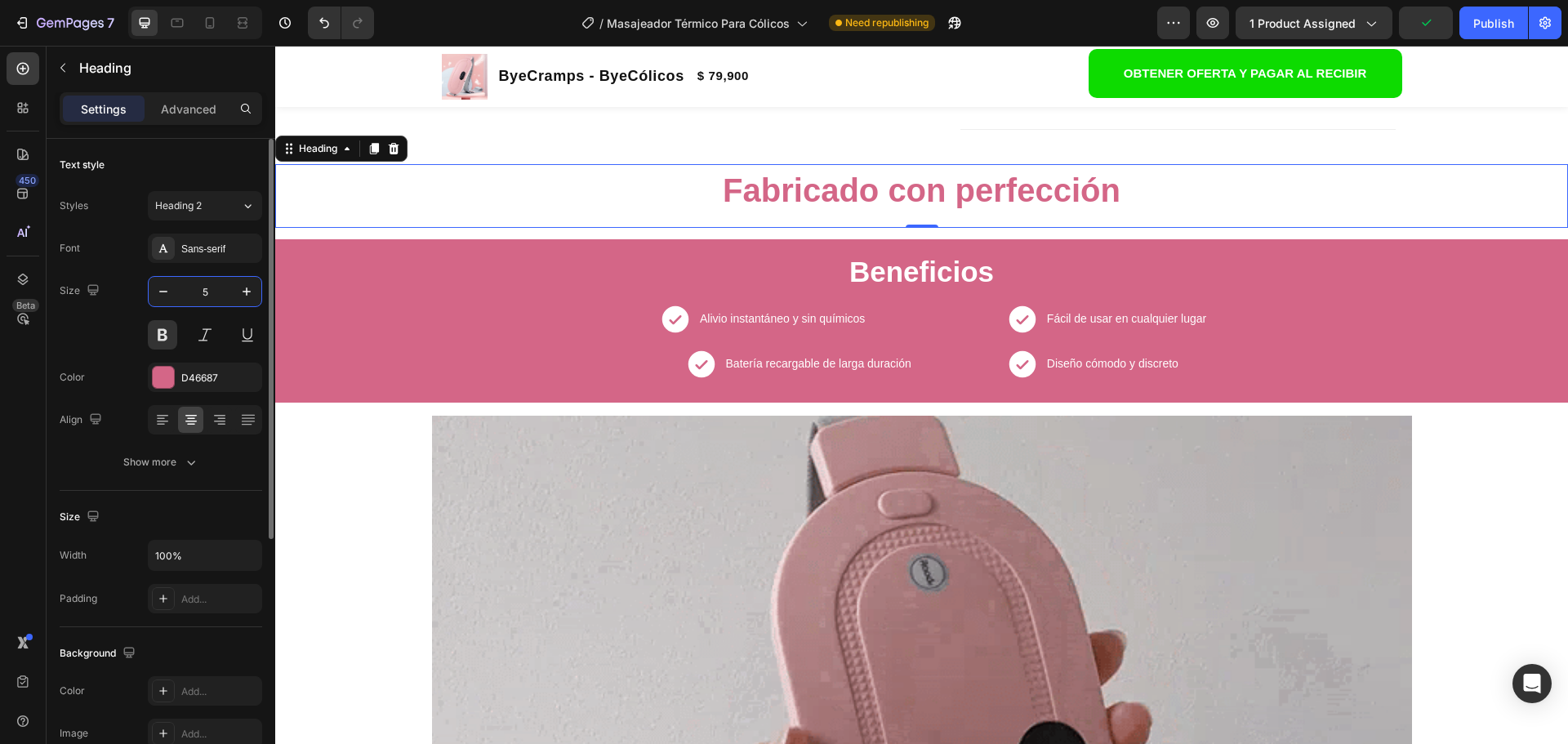
type input "50"
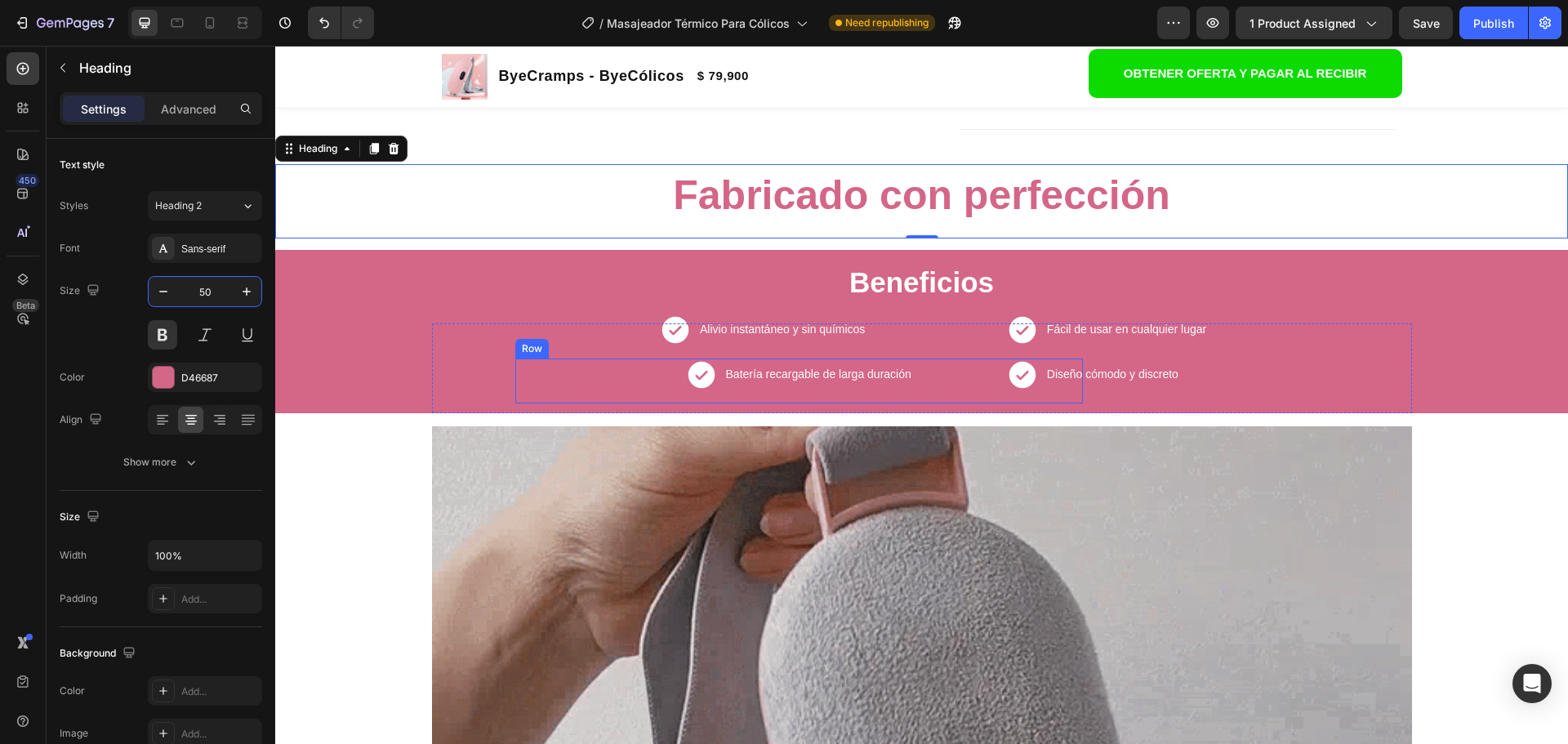
click at [760, 361] on div "Batería recargable de larga duración Text Block" at bounding box center [819, 380] width 189 height 45
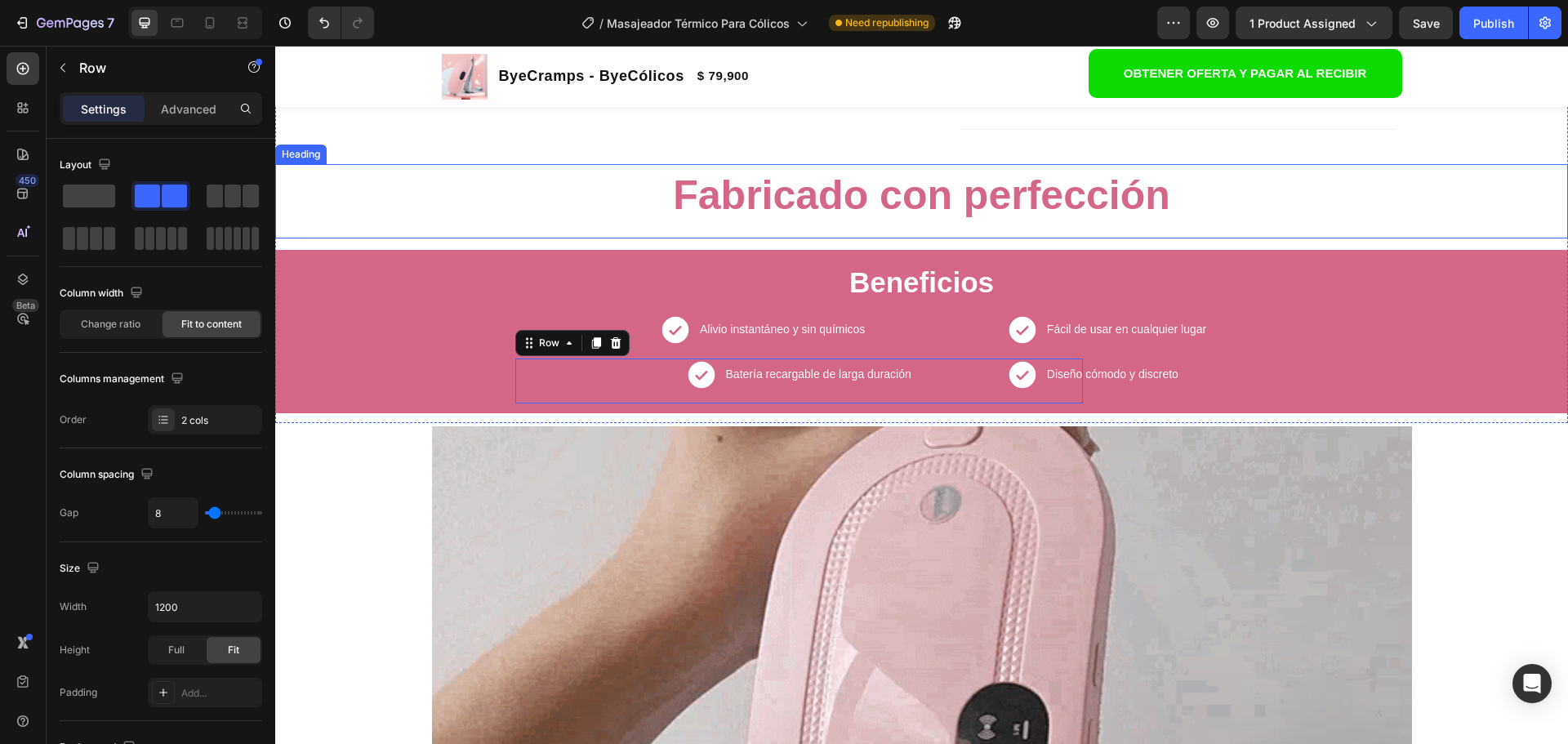
click at [802, 203] on strong "Fabricado con perfección" at bounding box center [921, 194] width 496 height 45
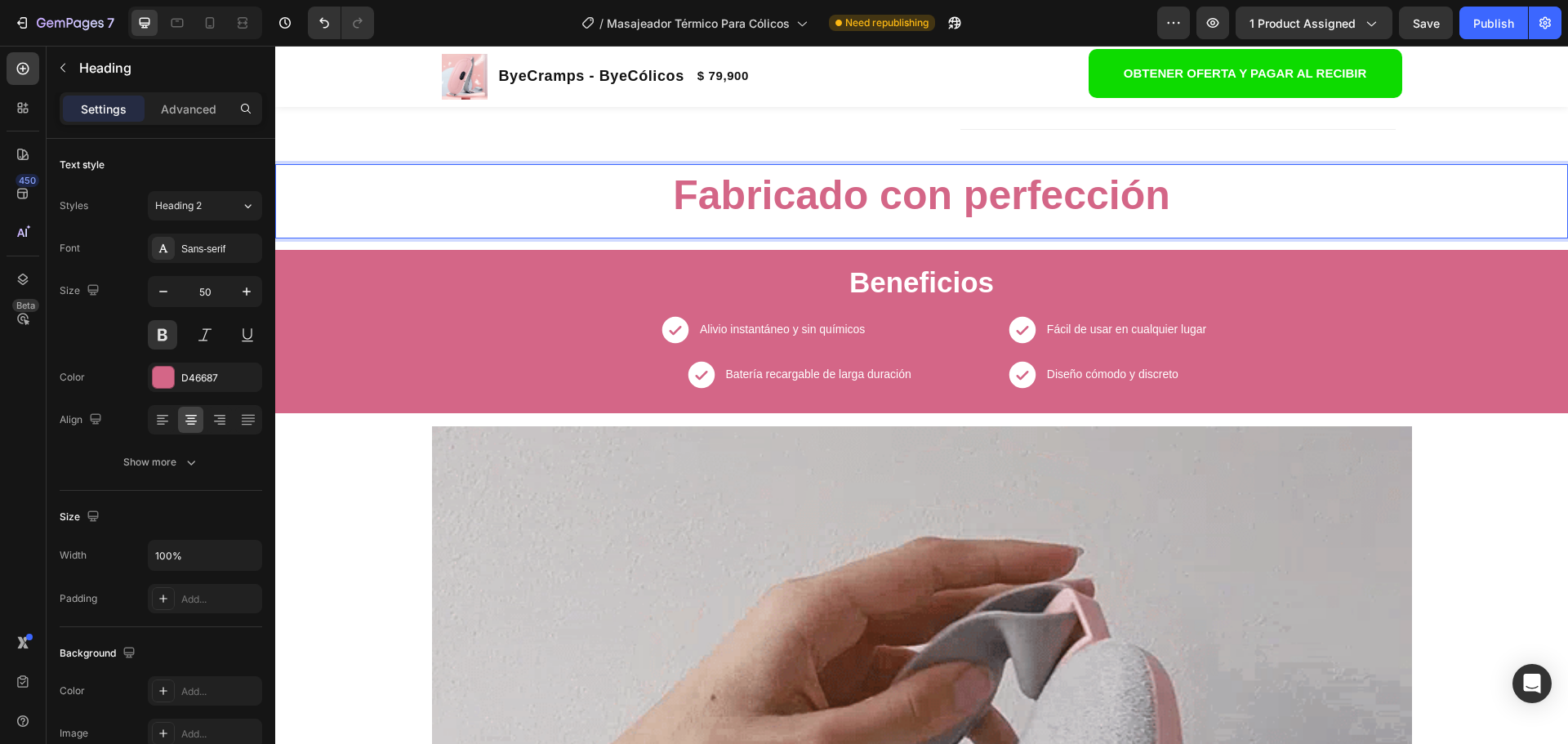
click at [694, 196] on strong "Fabricado con perfección" at bounding box center [921, 194] width 496 height 45
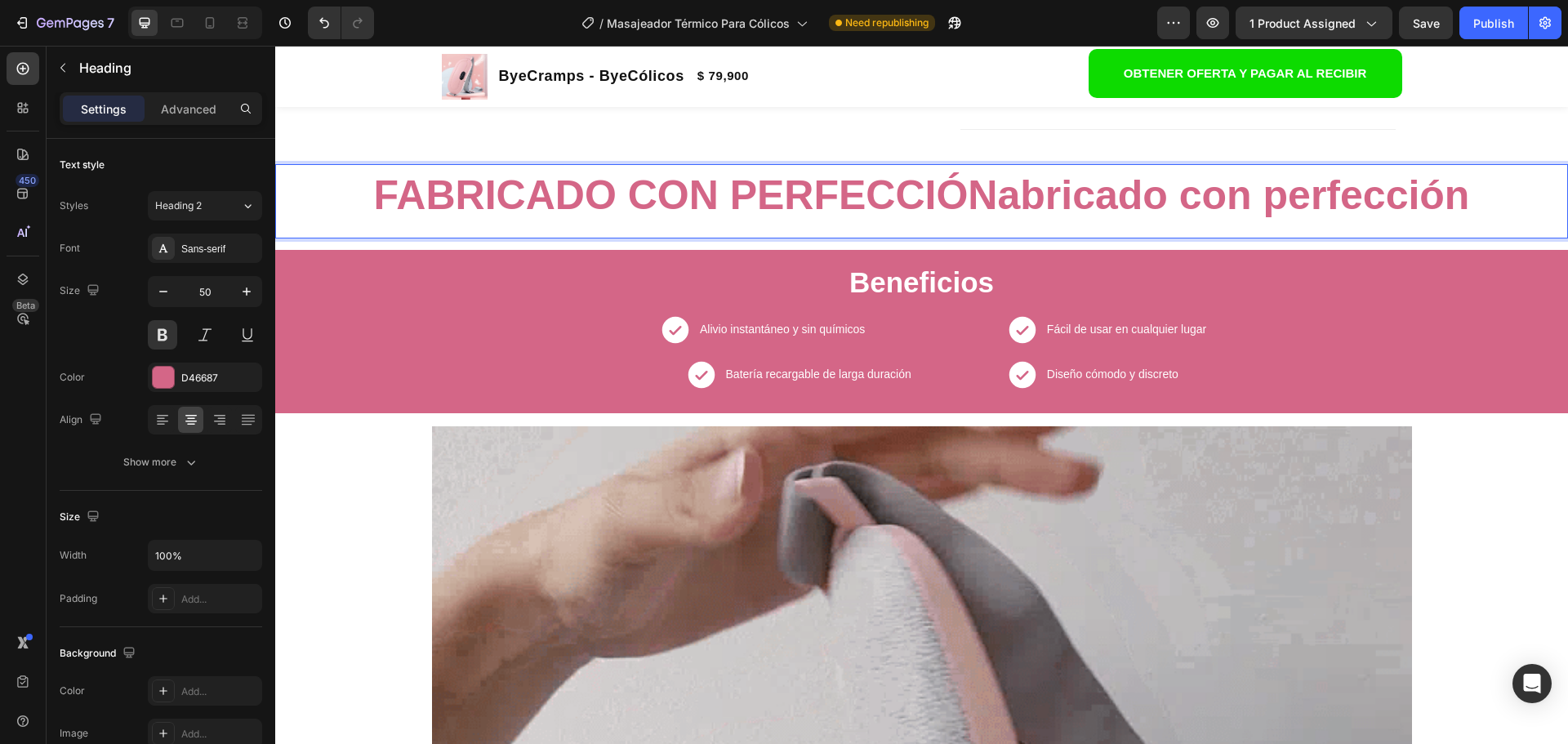
click at [1467, 189] on p "FABRICADO CON PERFECCIÓNabricado con perfección" at bounding box center [921, 195] width 1289 height 53
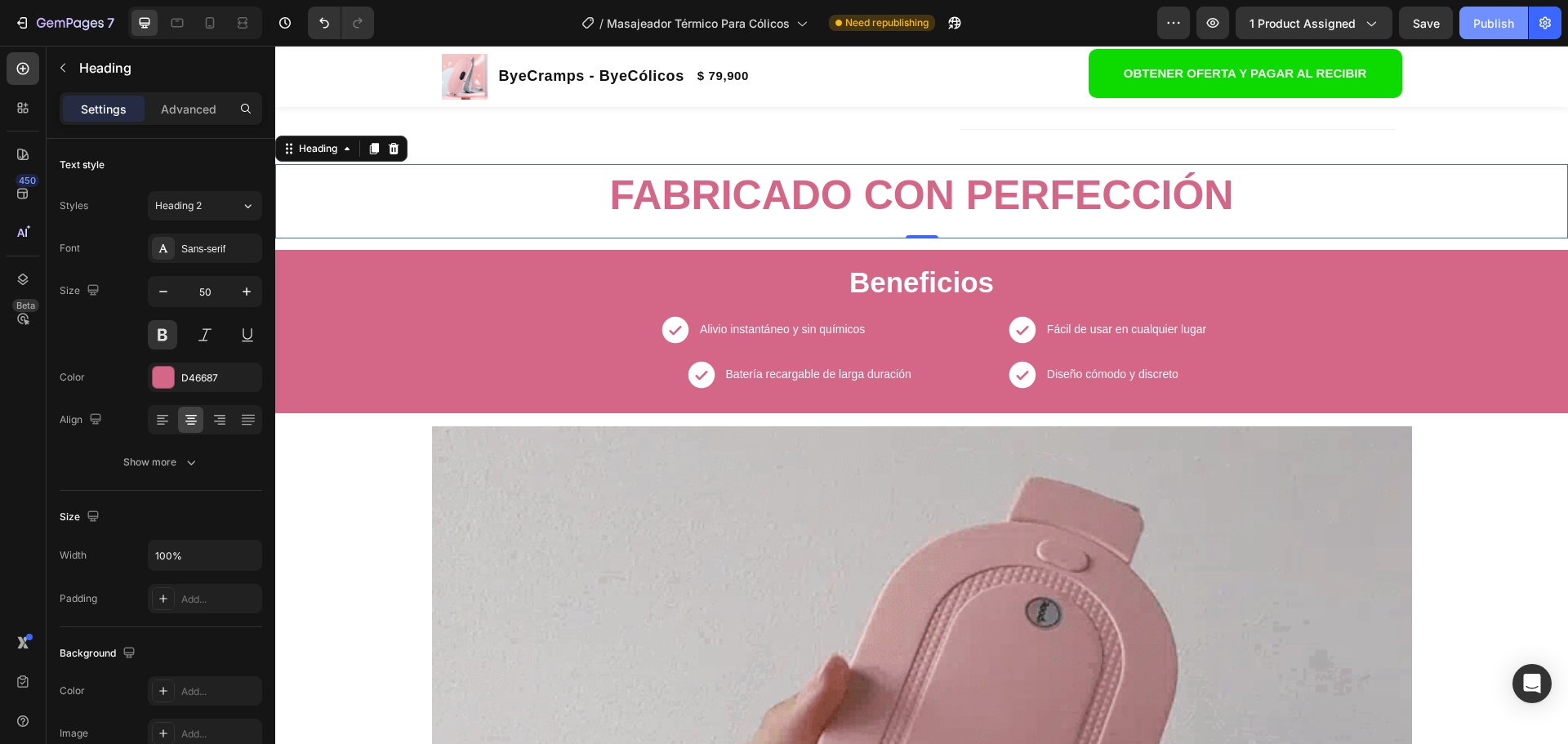
click at [1484, 33] on button "Publish" at bounding box center [1494, 22] width 68 height 32
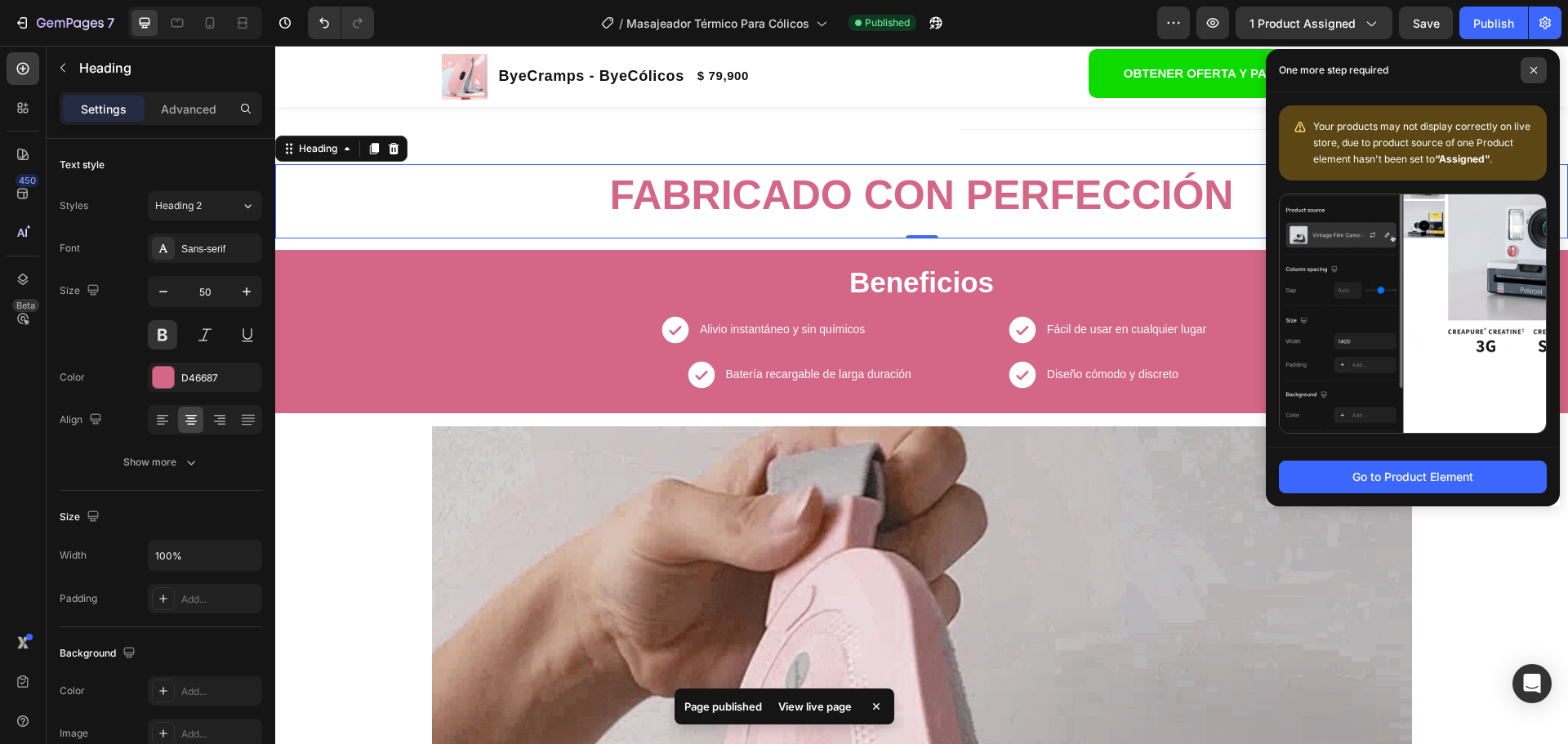
click at [1527, 72] on span at bounding box center [1534, 70] width 26 height 26
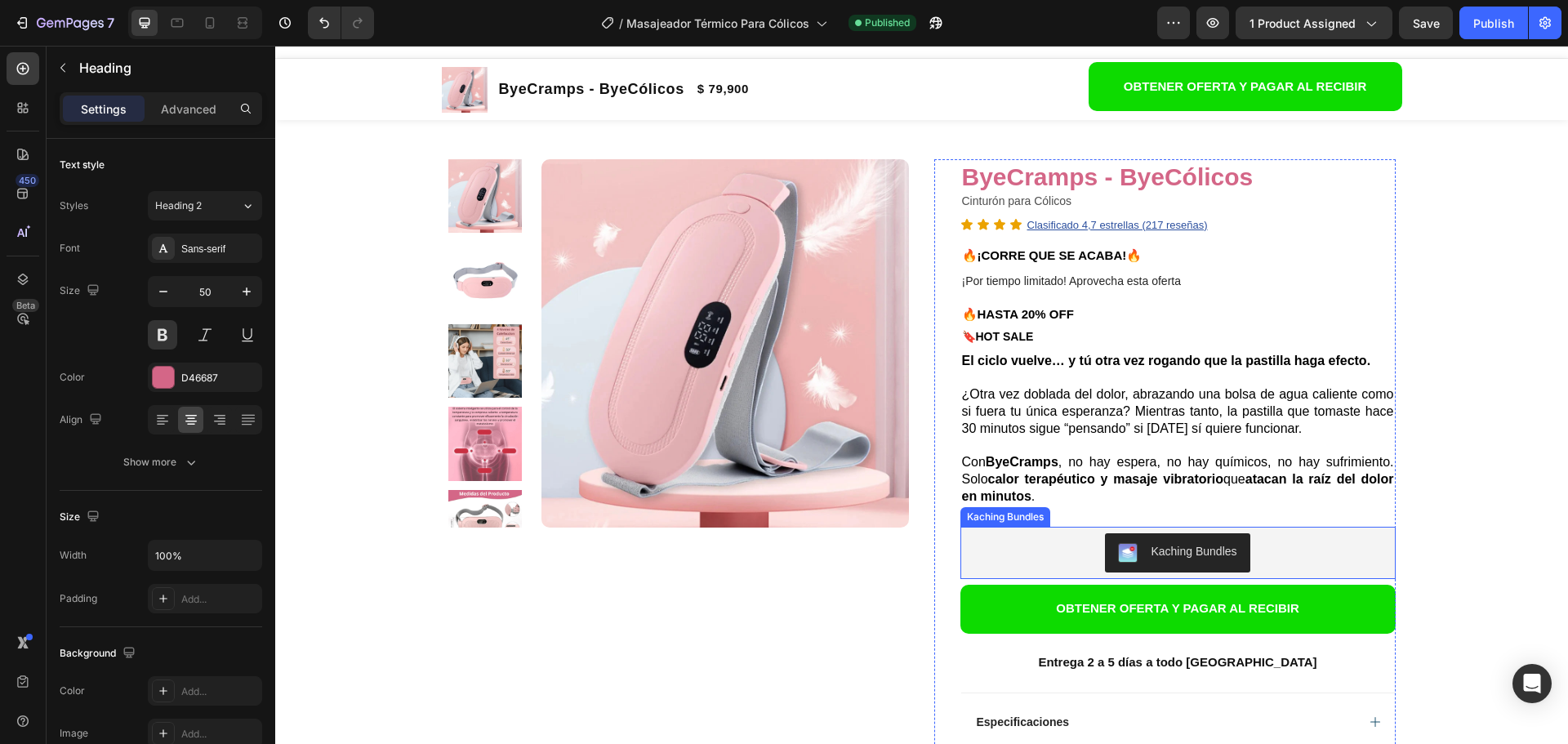
scroll to position [0, 0]
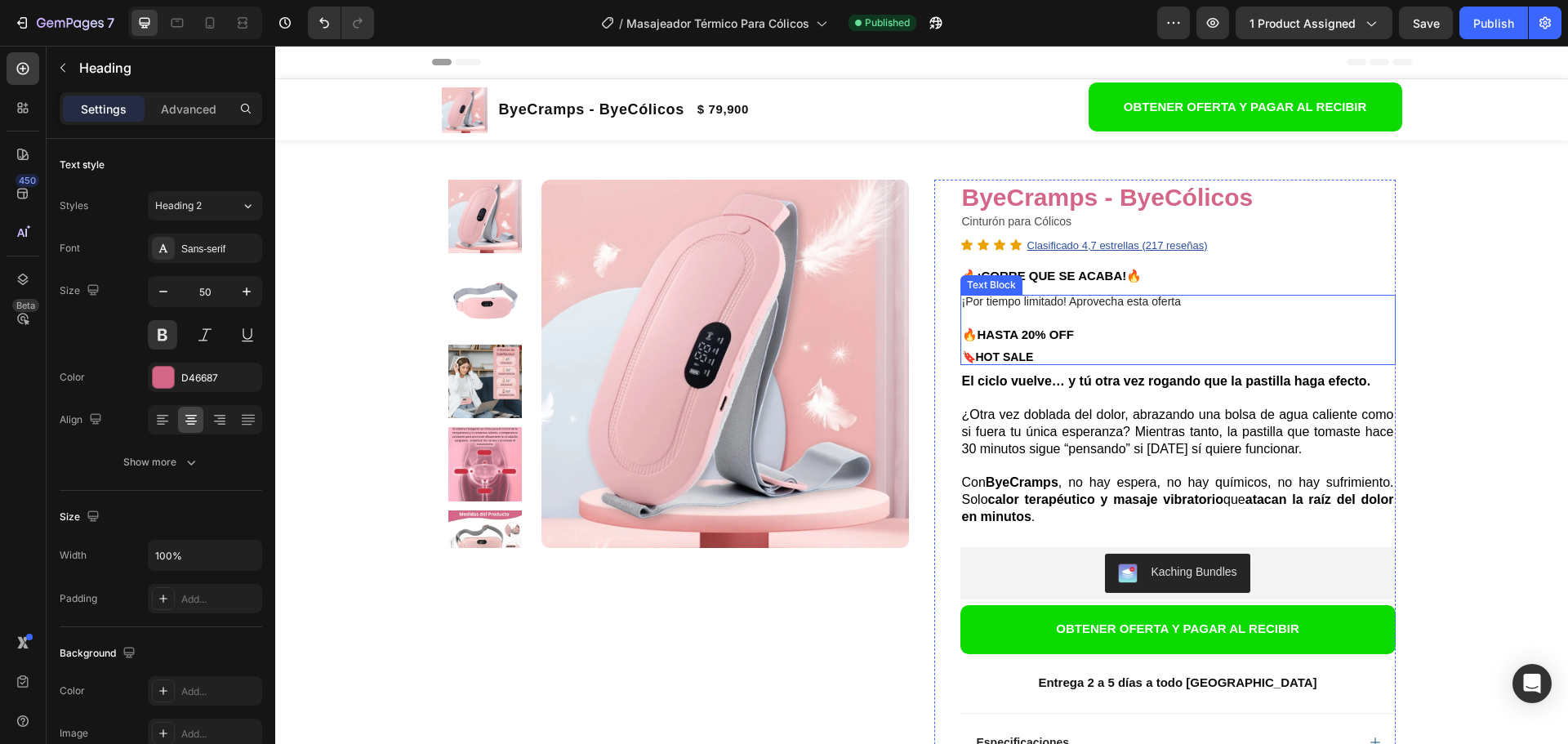
click at [1007, 357] on strong "HOT SALE" at bounding box center [1004, 357] width 58 height 13
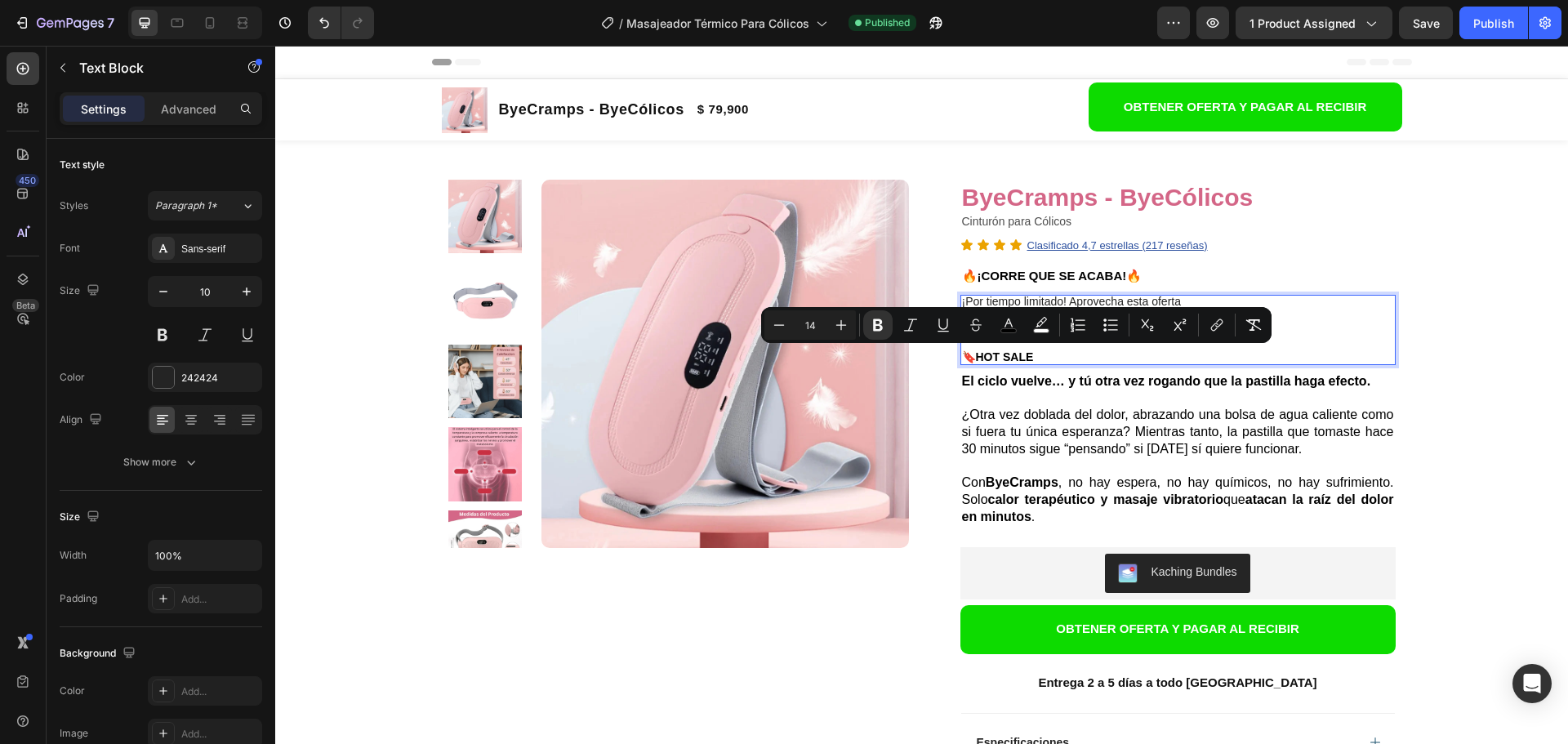
click at [998, 356] on strong "HOT SALE" at bounding box center [1004, 357] width 58 height 13
drag, startPoint x: 975, startPoint y: 353, endPoint x: 1027, endPoint y: 359, distance: 52.3
click at [1027, 359] on strong "HOT SALE" at bounding box center [1004, 357] width 58 height 13
click at [1031, 359] on strong "HOT SALE" at bounding box center [1004, 357] width 58 height 13
drag, startPoint x: 1034, startPoint y: 358, endPoint x: 978, endPoint y: 360, distance: 56.0
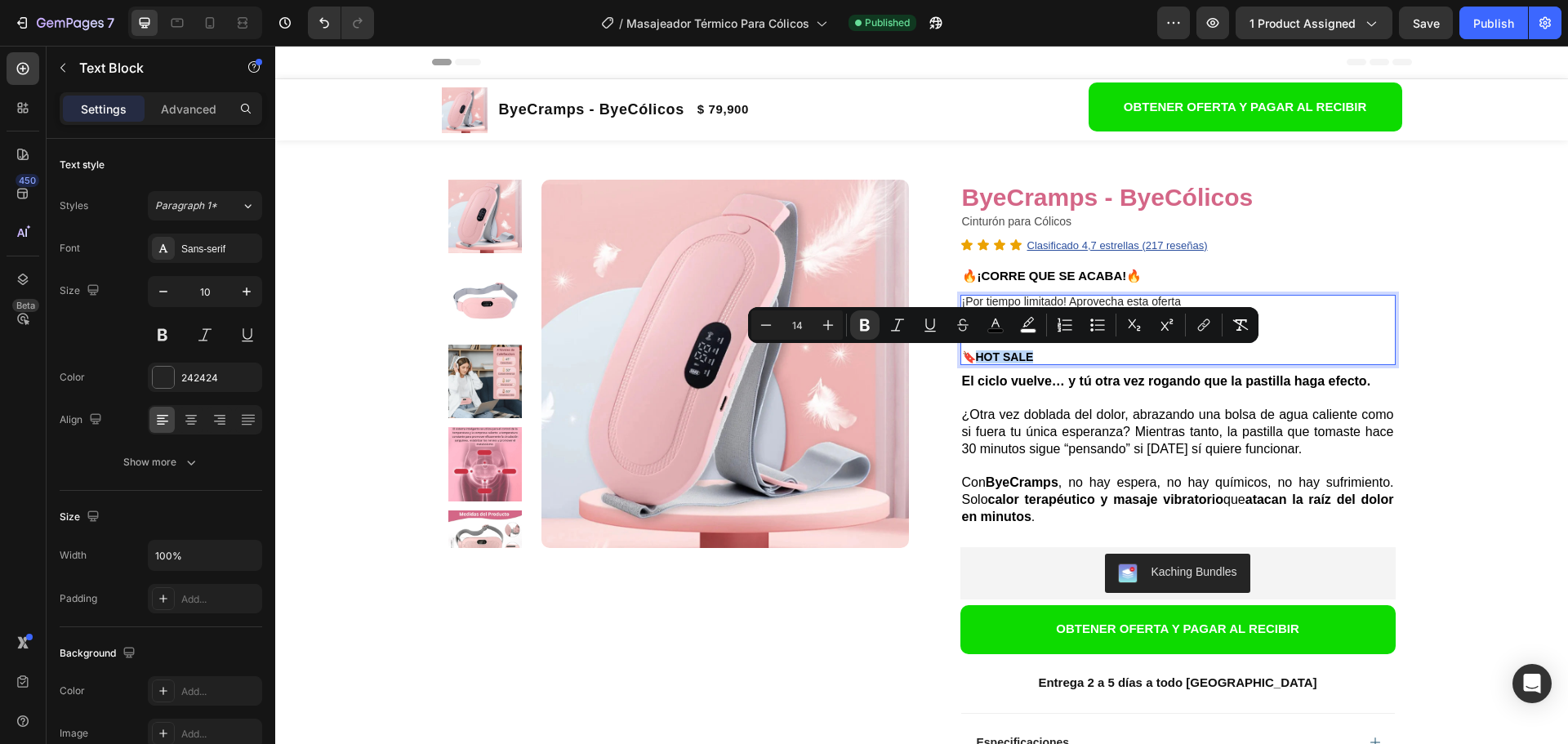
click at [978, 360] on p "🔖 HOT SALE" at bounding box center [1177, 357] width 432 height 11
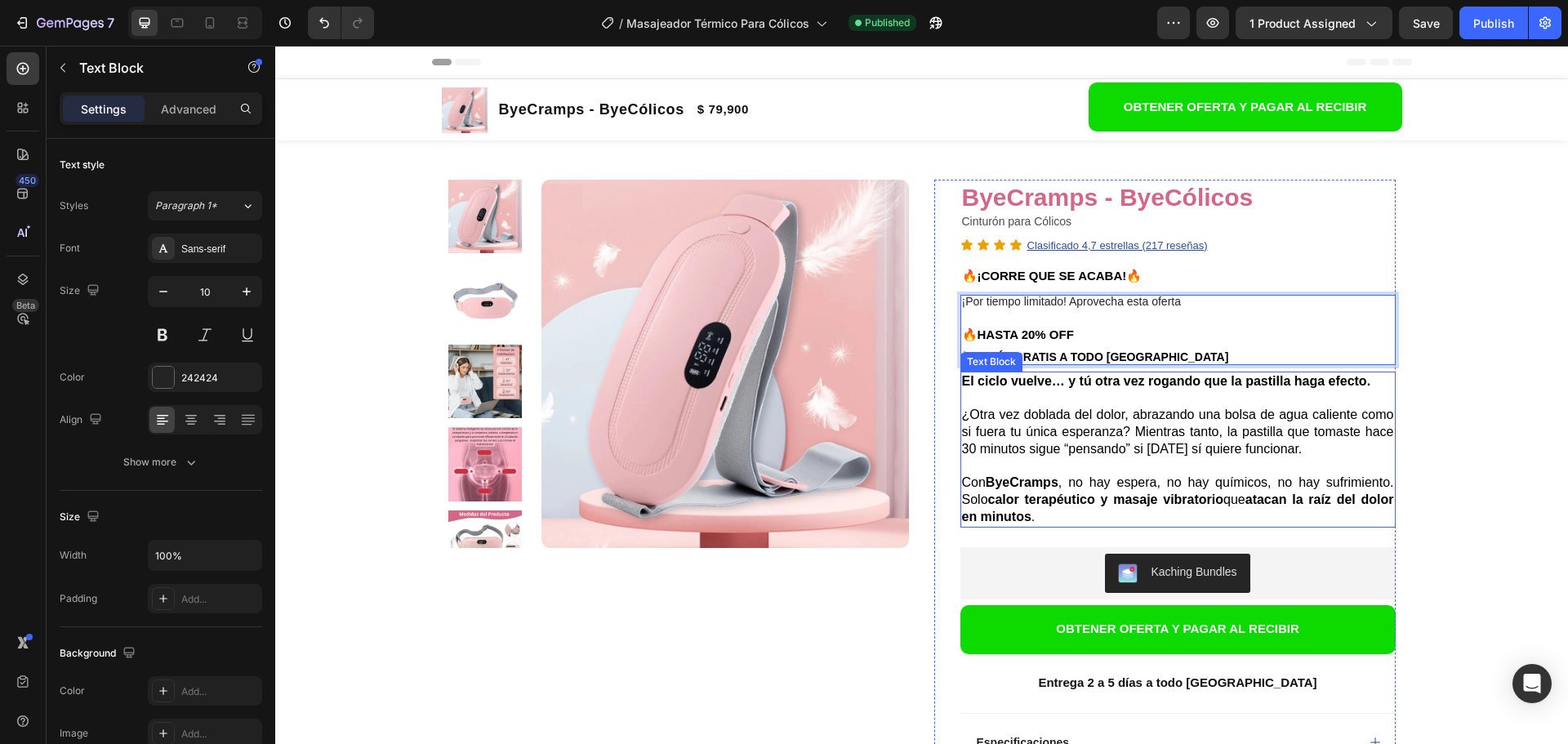
click at [1141, 440] on p "¿Otra vez doblada del dolor, abrazando una bolsa de agua caliente como si fuera…" at bounding box center [1177, 423] width 432 height 68
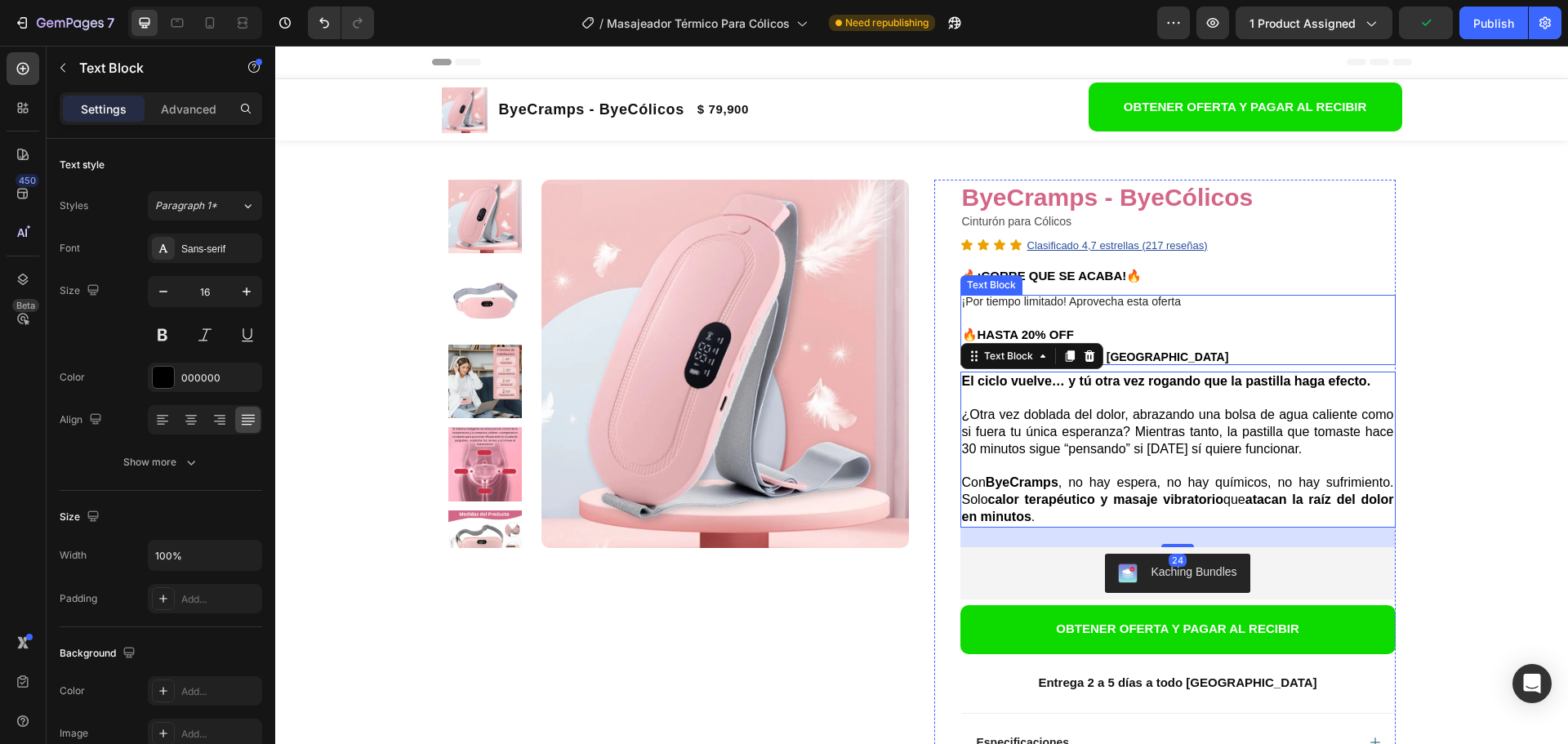
click at [1206, 330] on p "🔥HASTA 20% OFF" at bounding box center [1177, 335] width 432 height 12
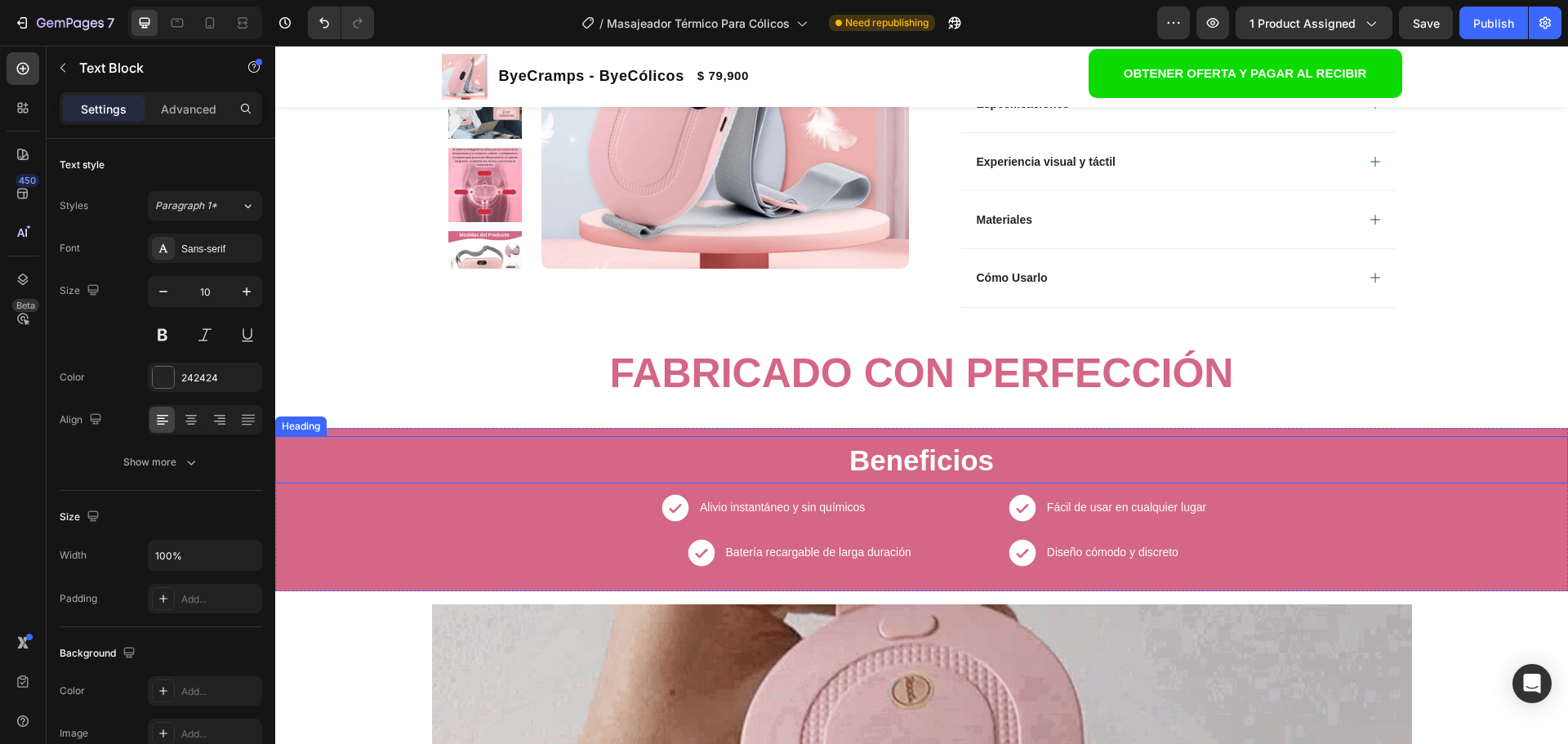
scroll to position [653, 0]
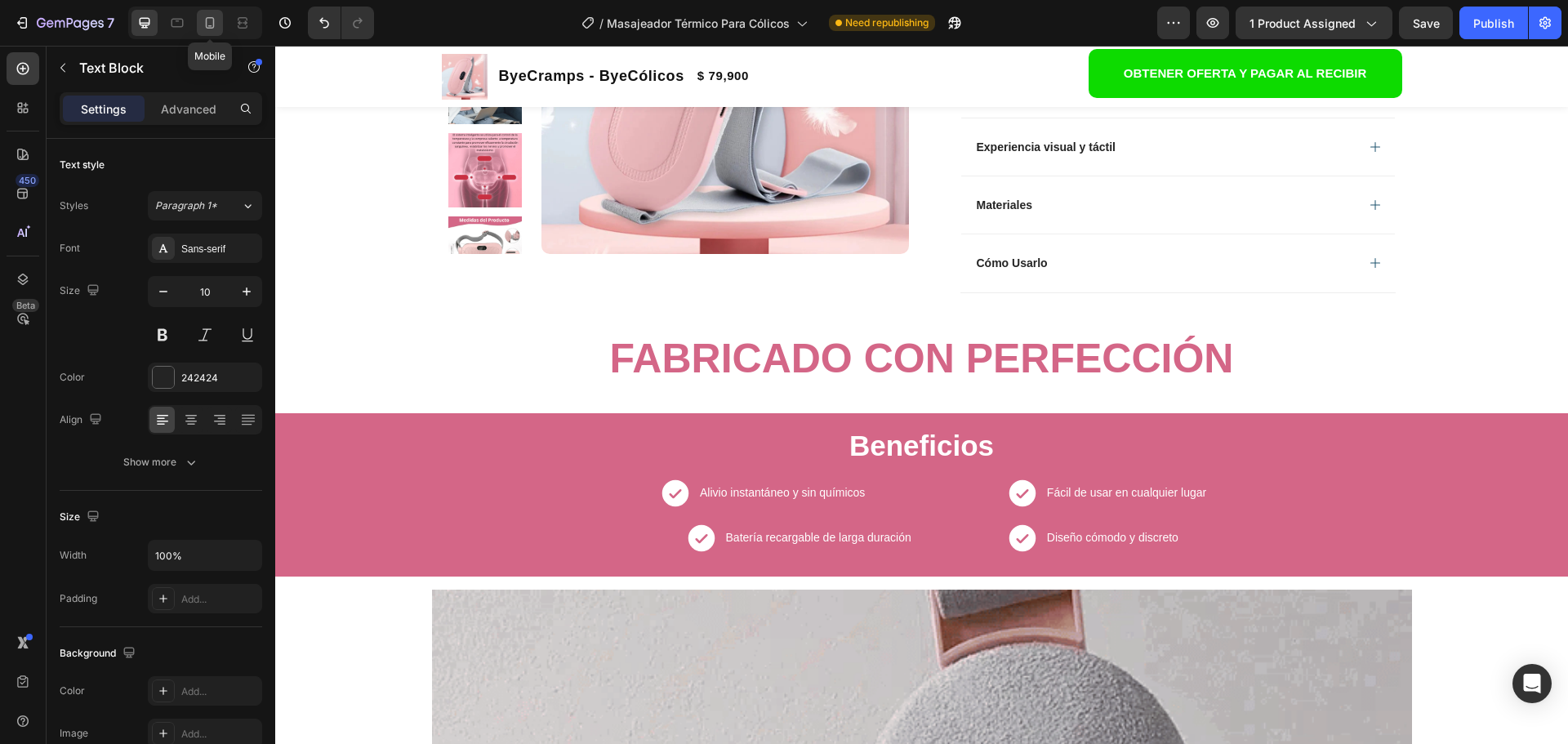
click at [223, 26] on div at bounding box center [210, 23] width 26 height 26
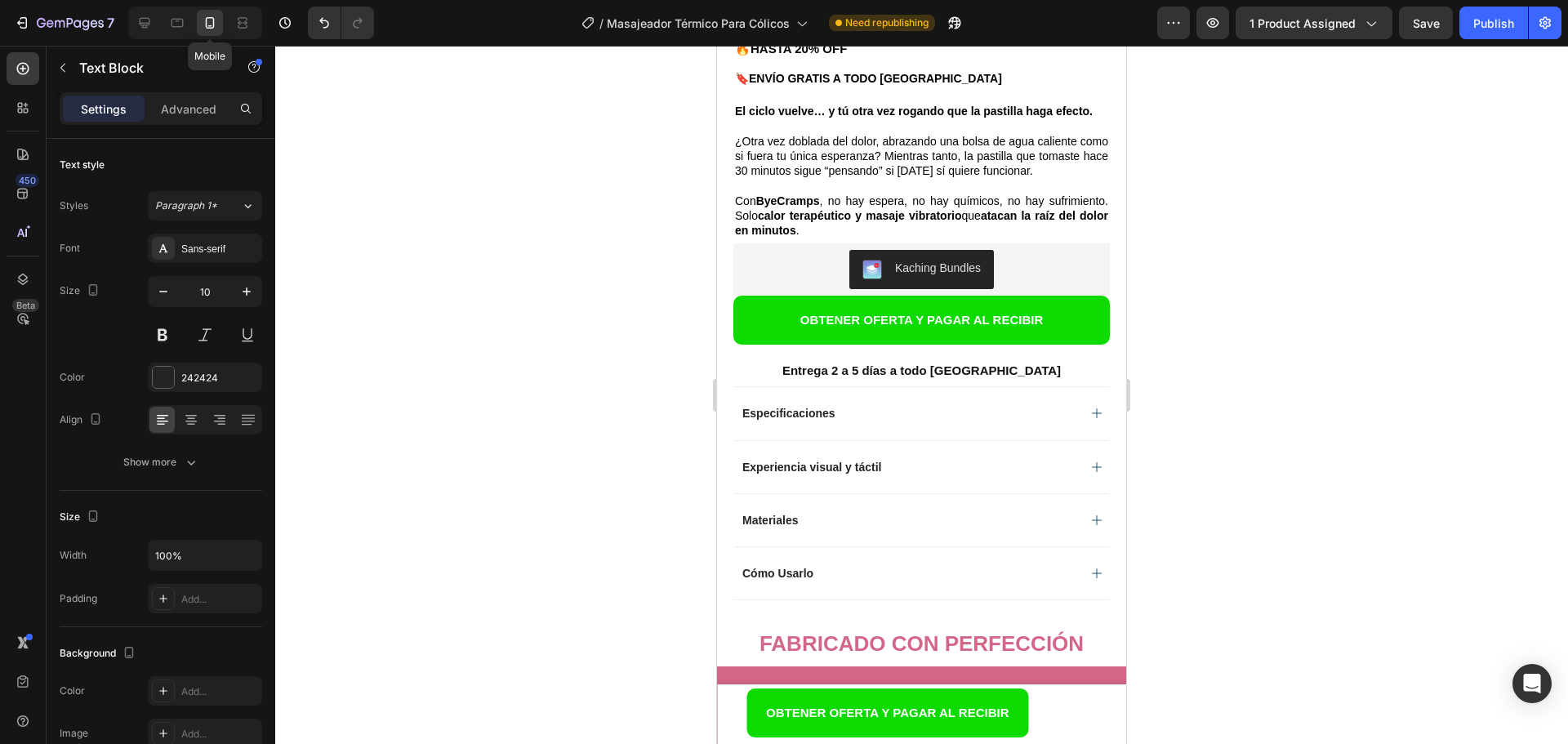
type input "14"
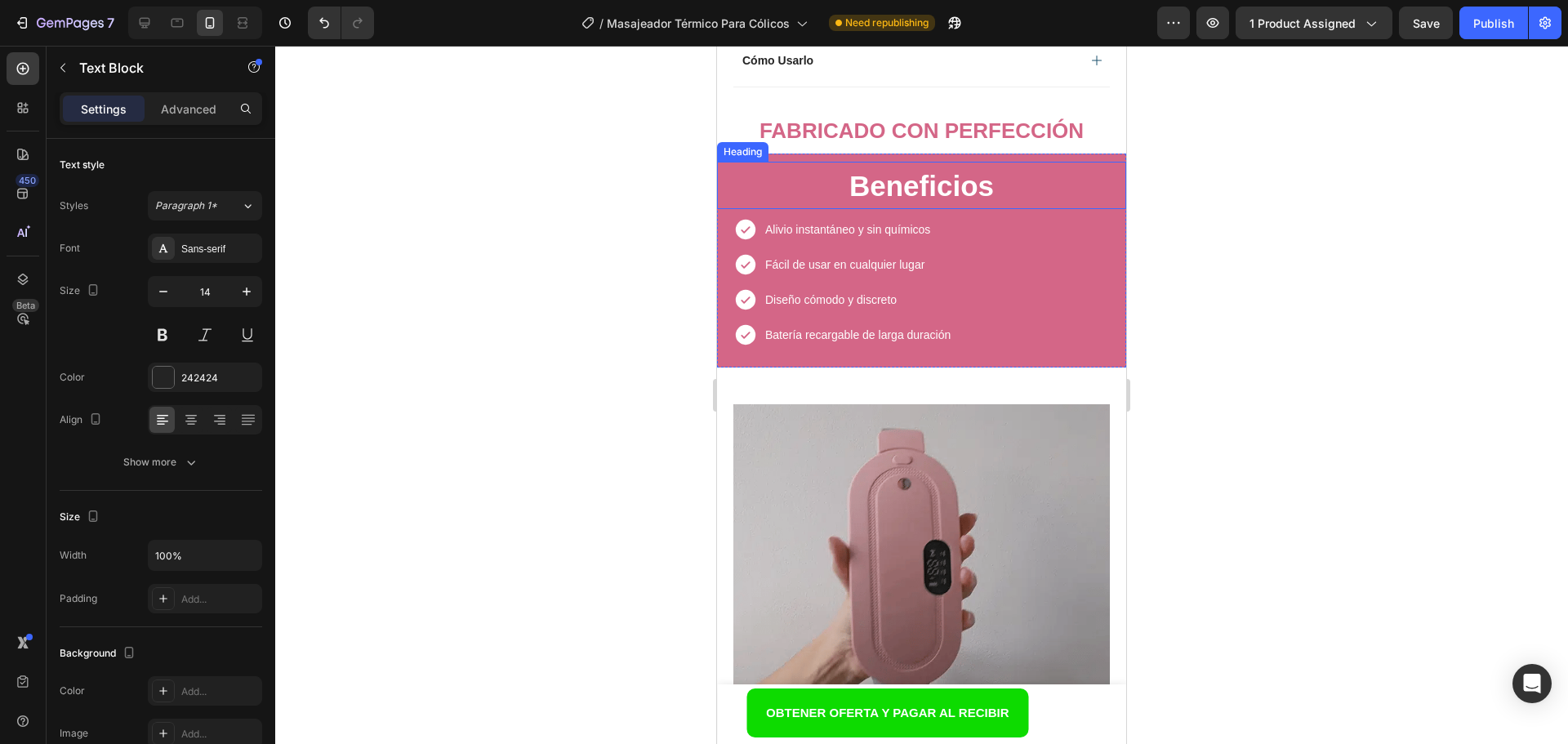
scroll to position [1105, 0]
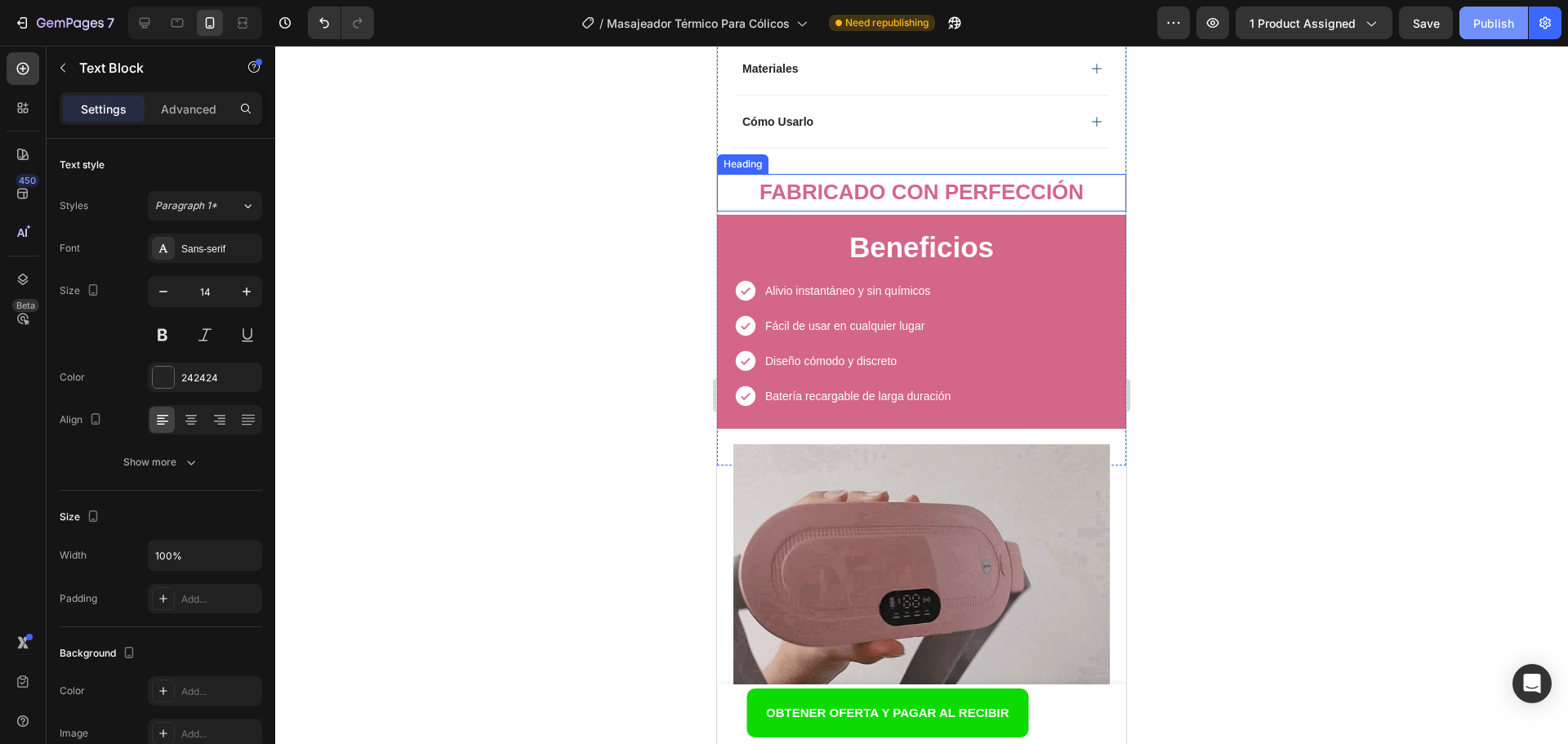
click at [1476, 27] on div "Publish" at bounding box center [1494, 23] width 41 height 18
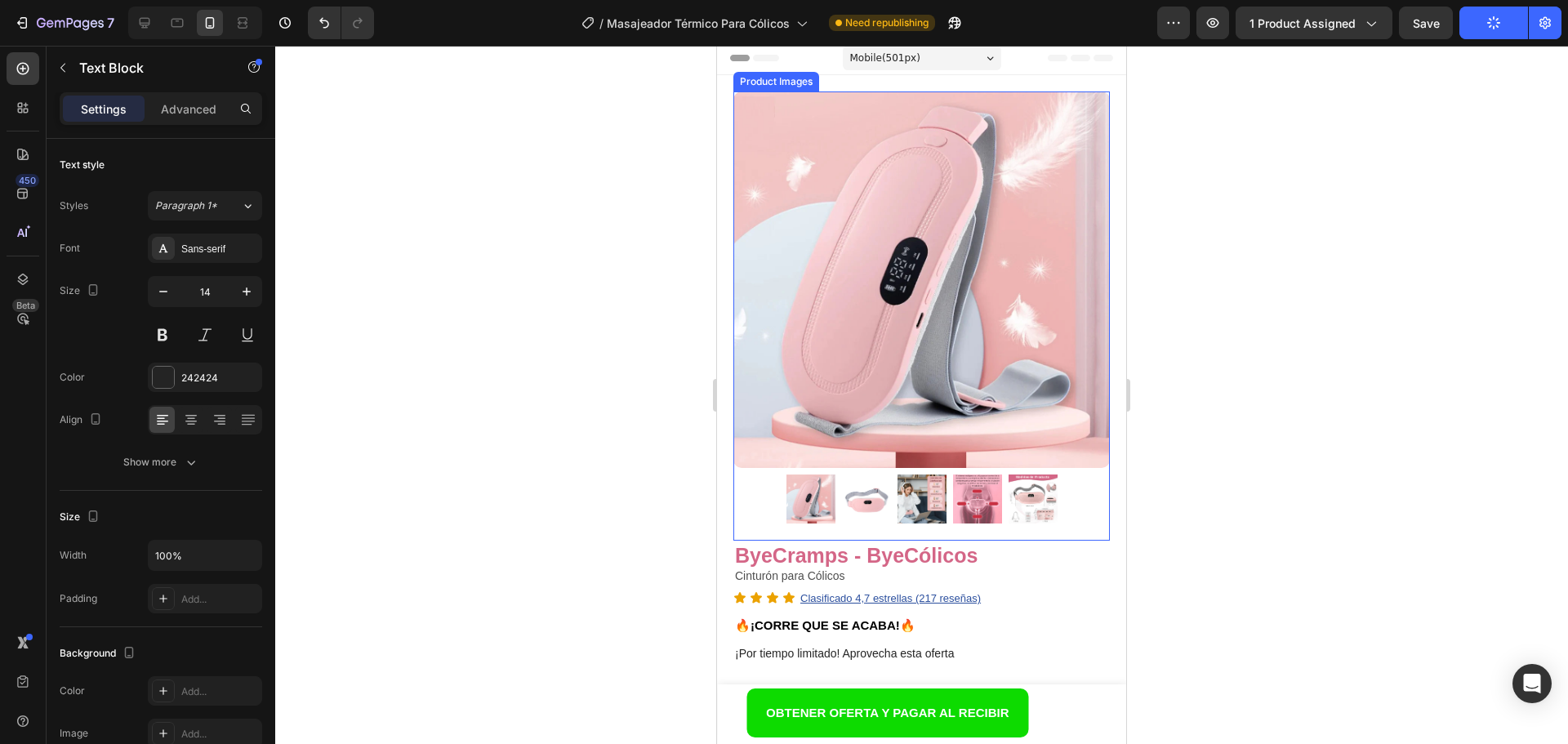
scroll to position [0, 0]
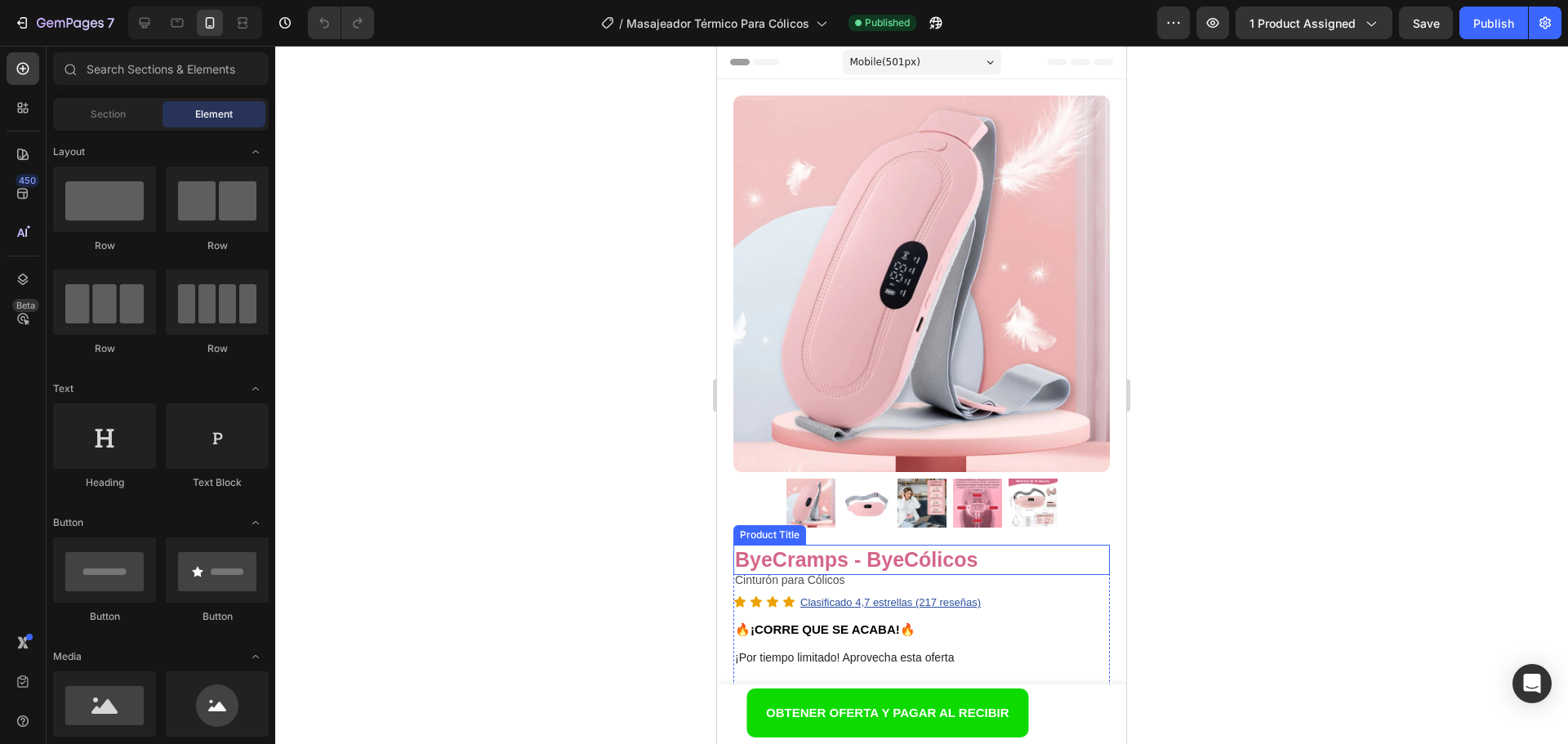
click at [834, 546] on h1 "ByeCramps - ByeCólicos" at bounding box center [921, 559] width 377 height 31
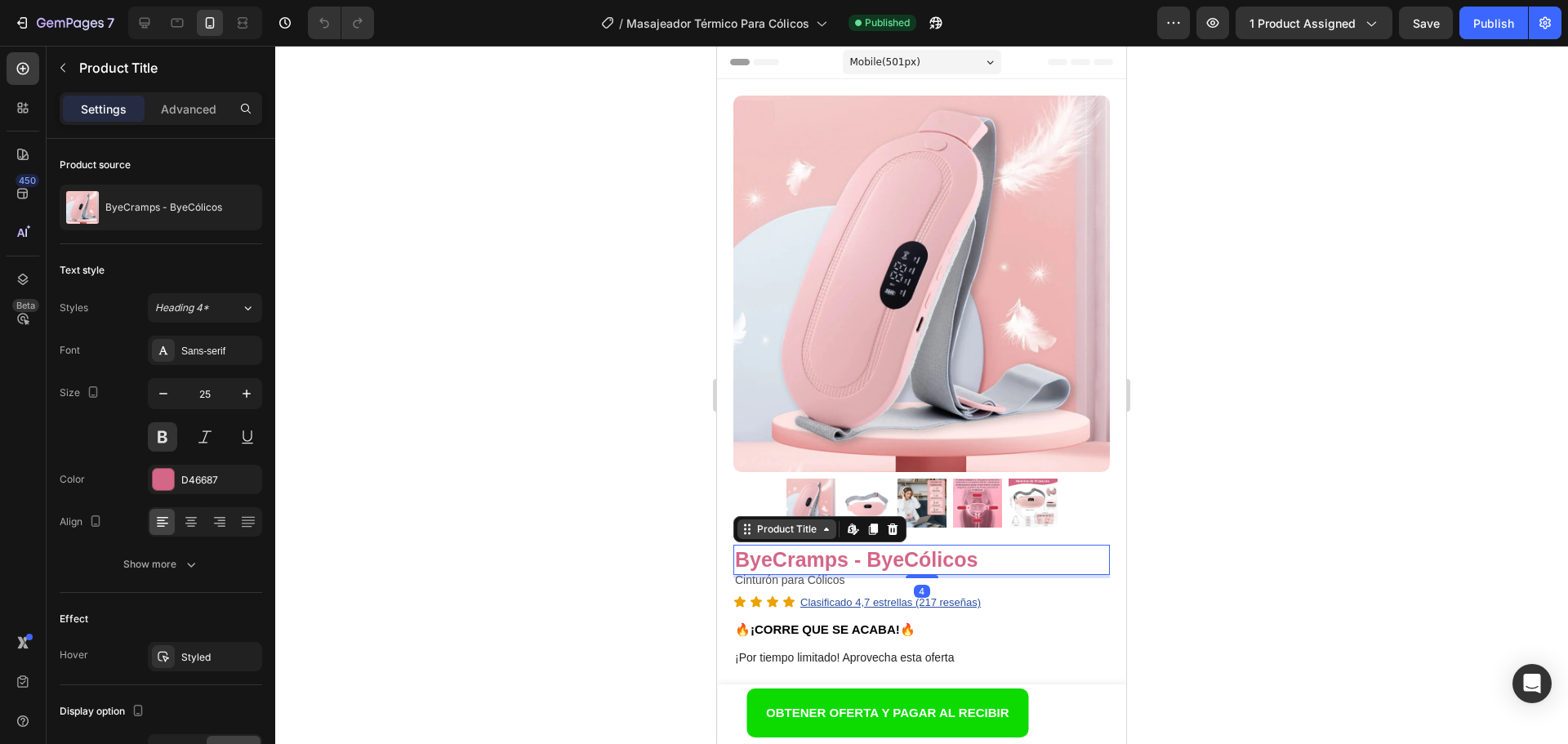
click at [799, 522] on div "Product Title" at bounding box center [786, 529] width 66 height 15
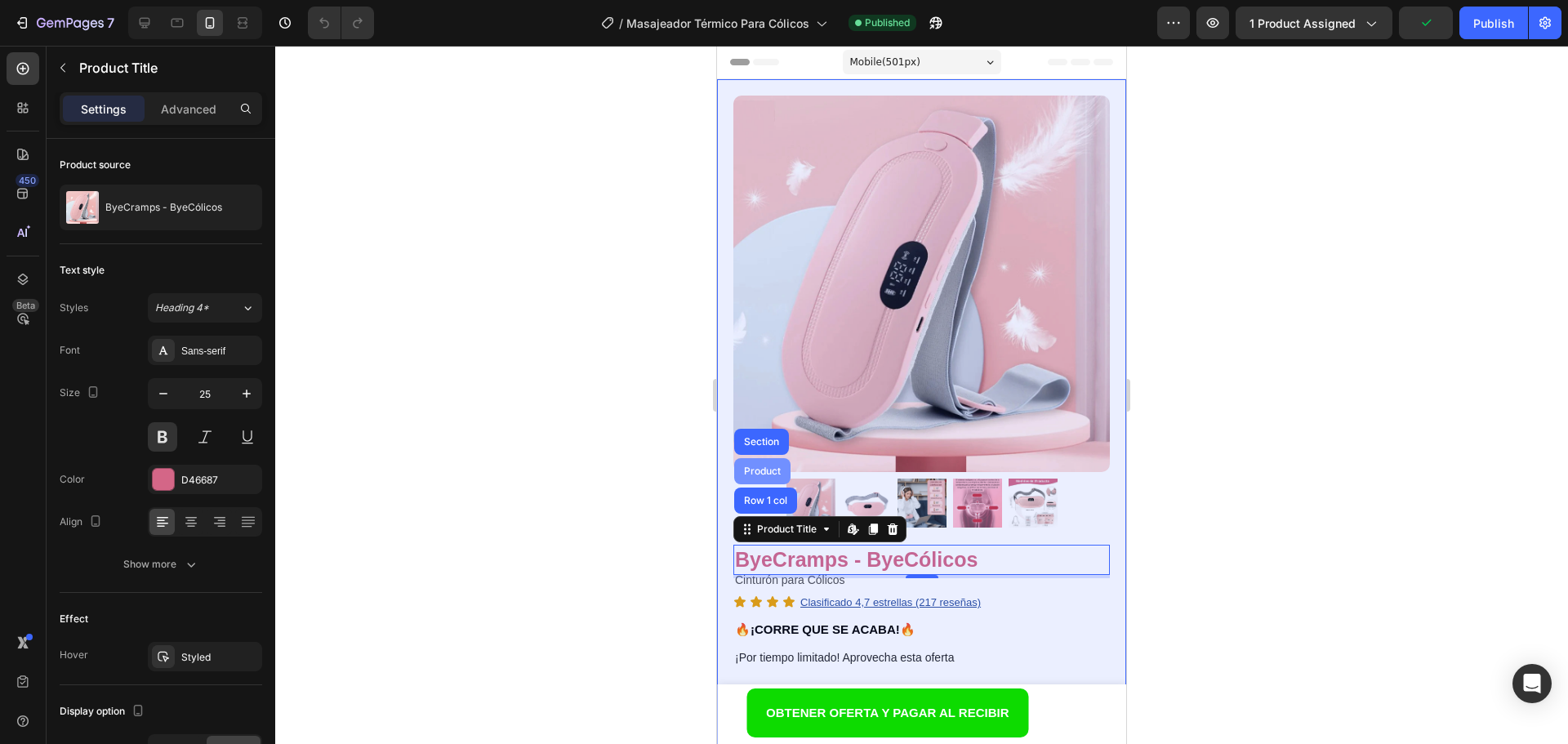
click at [768, 466] on div "Product" at bounding box center [762, 471] width 44 height 10
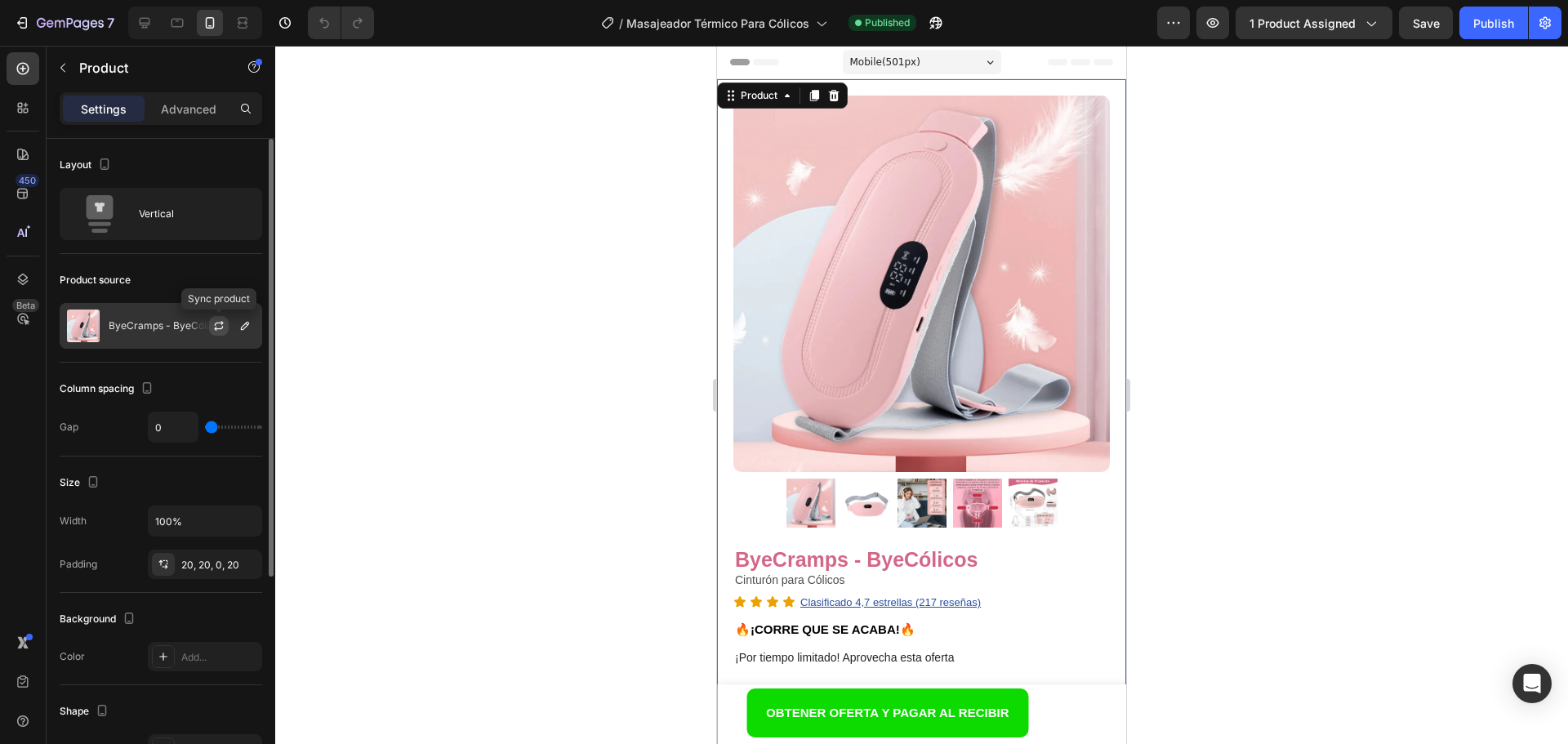
click at [218, 326] on icon "button" at bounding box center [218, 326] width 13 height 13
click at [251, 330] on icon "button" at bounding box center [245, 326] width 13 height 13
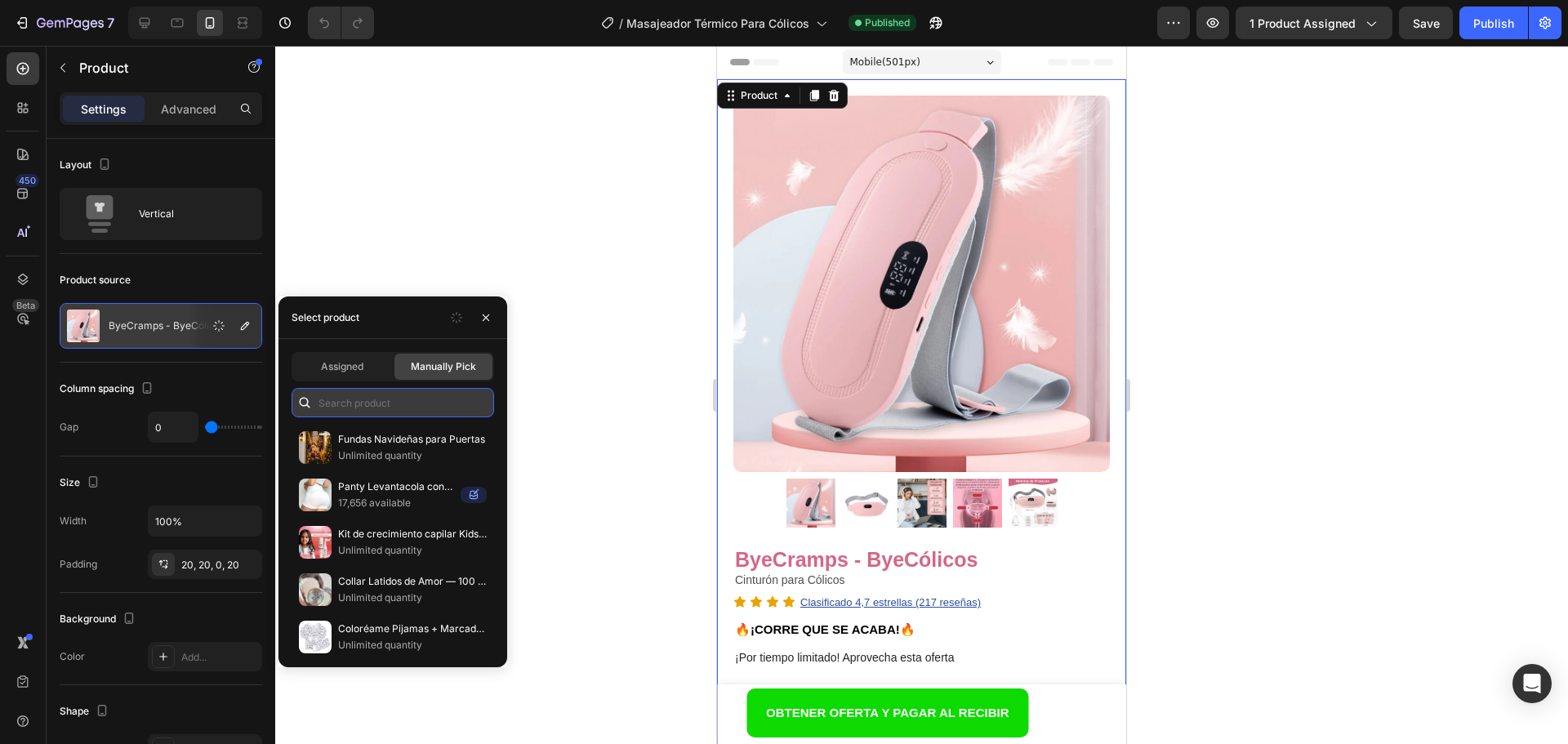
click at [337, 404] on input "text" at bounding box center [392, 403] width 203 height 30
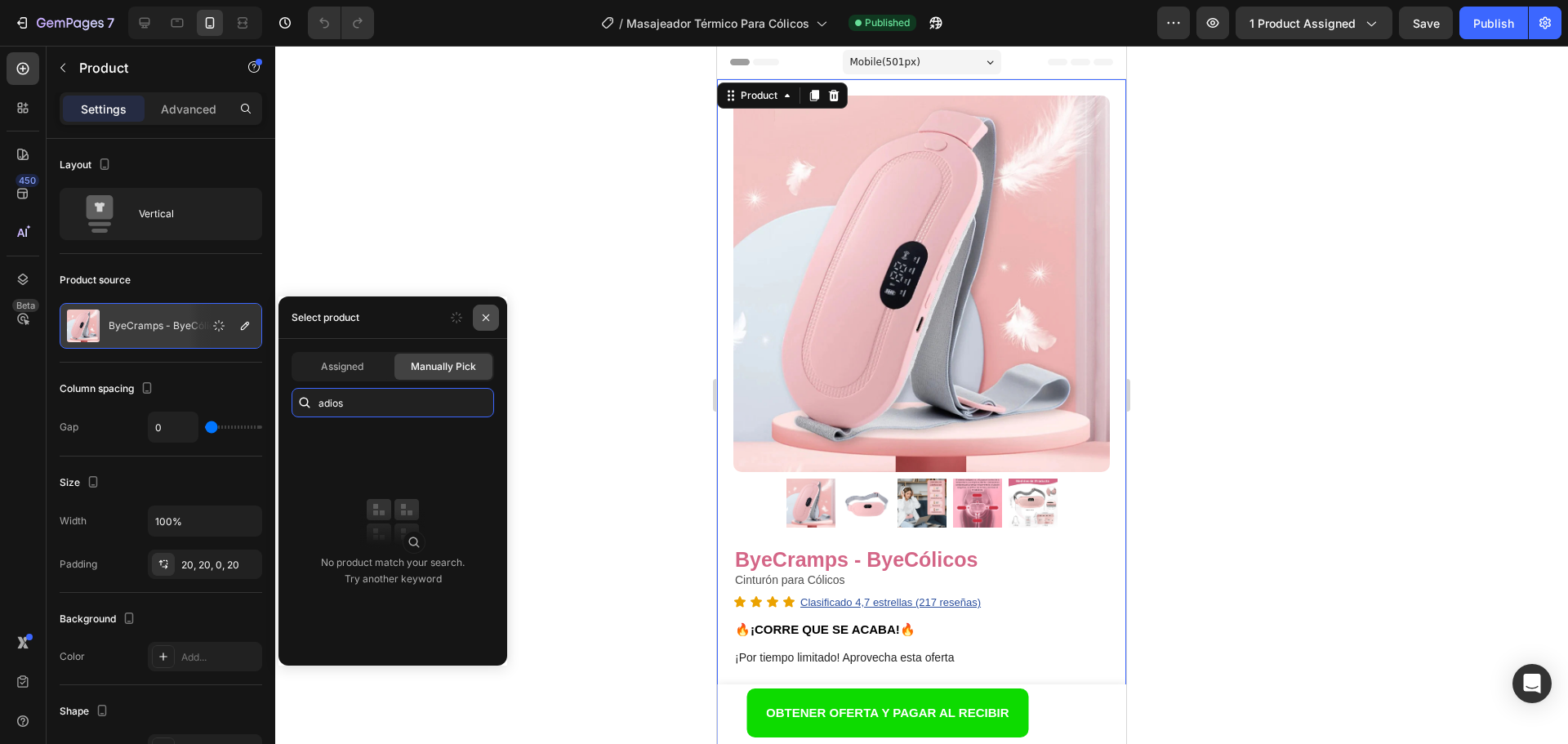
type input "adios"
click at [488, 319] on icon "button" at bounding box center [485, 316] width 6 height 6
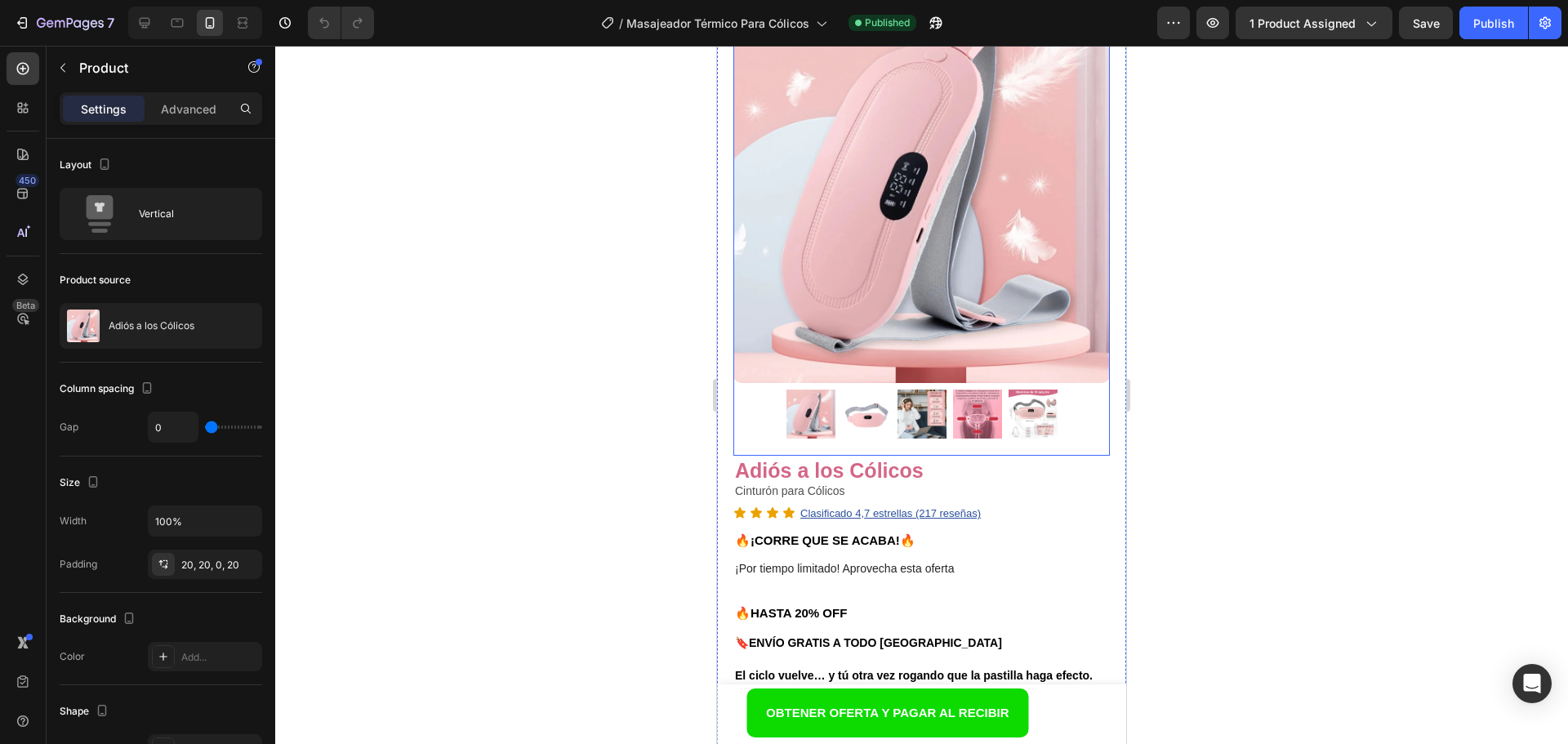
scroll to position [245, 0]
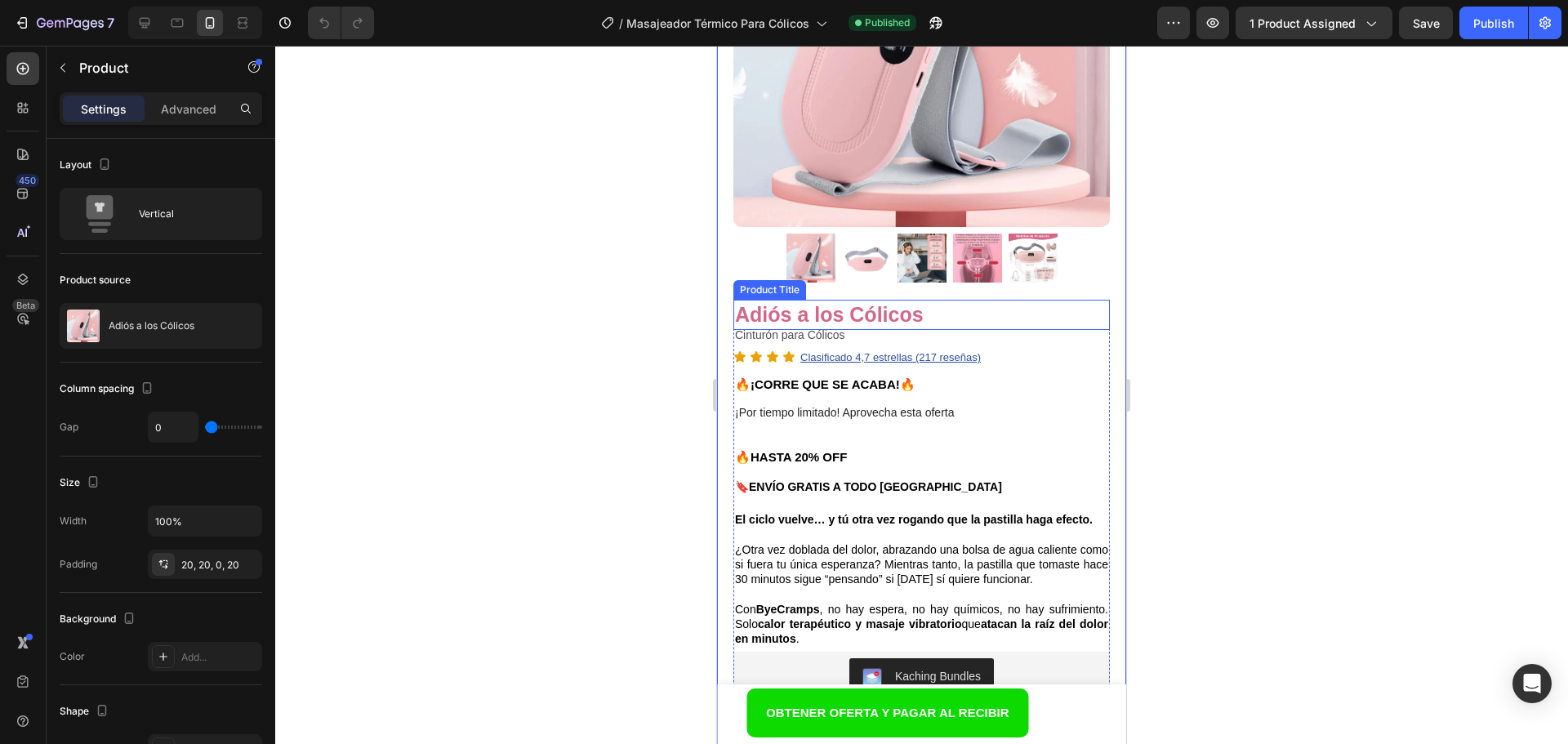
click at [814, 300] on h1 "Adiós a los Cólicos" at bounding box center [921, 315] width 377 height 31
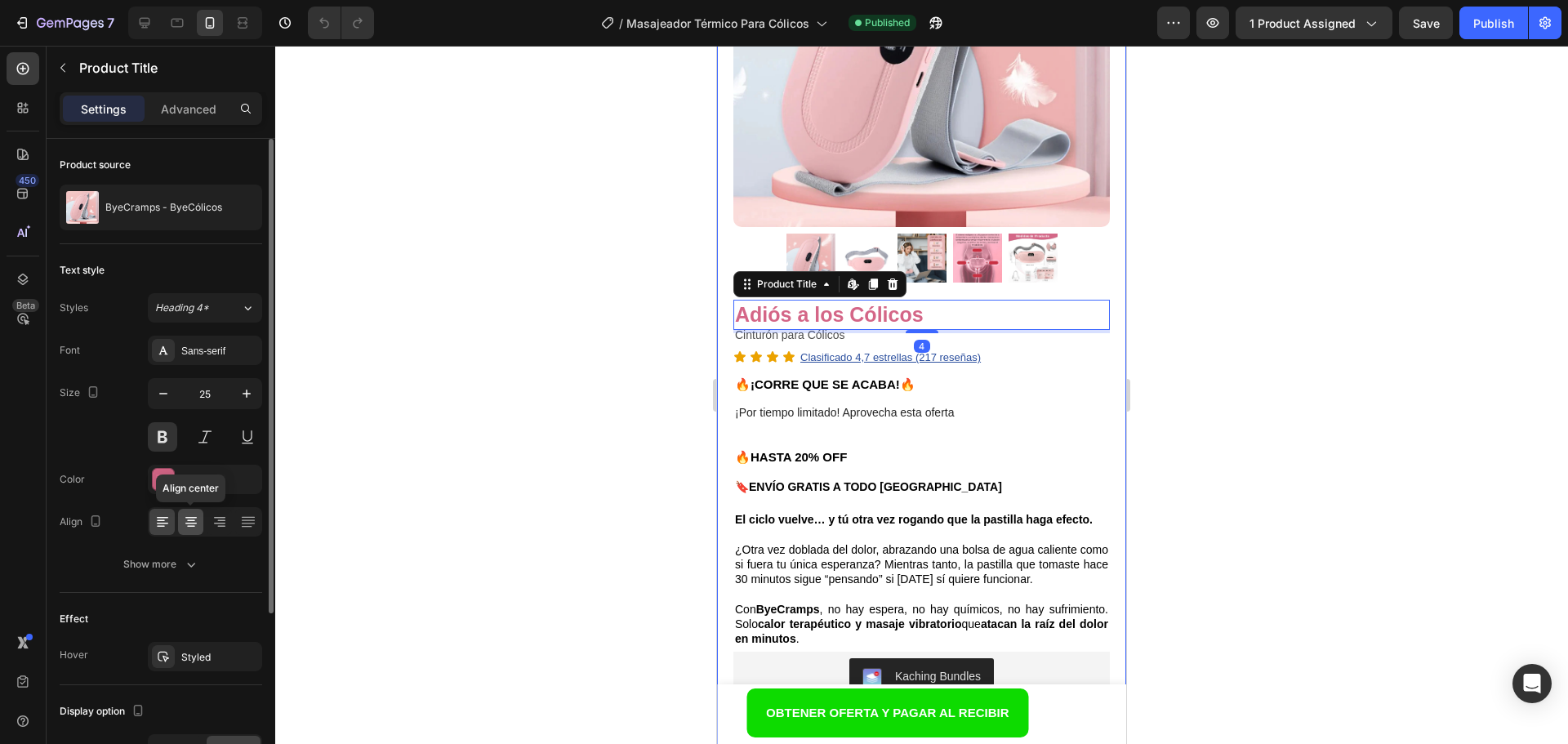
click at [191, 521] on icon at bounding box center [191, 521] width 8 height 2
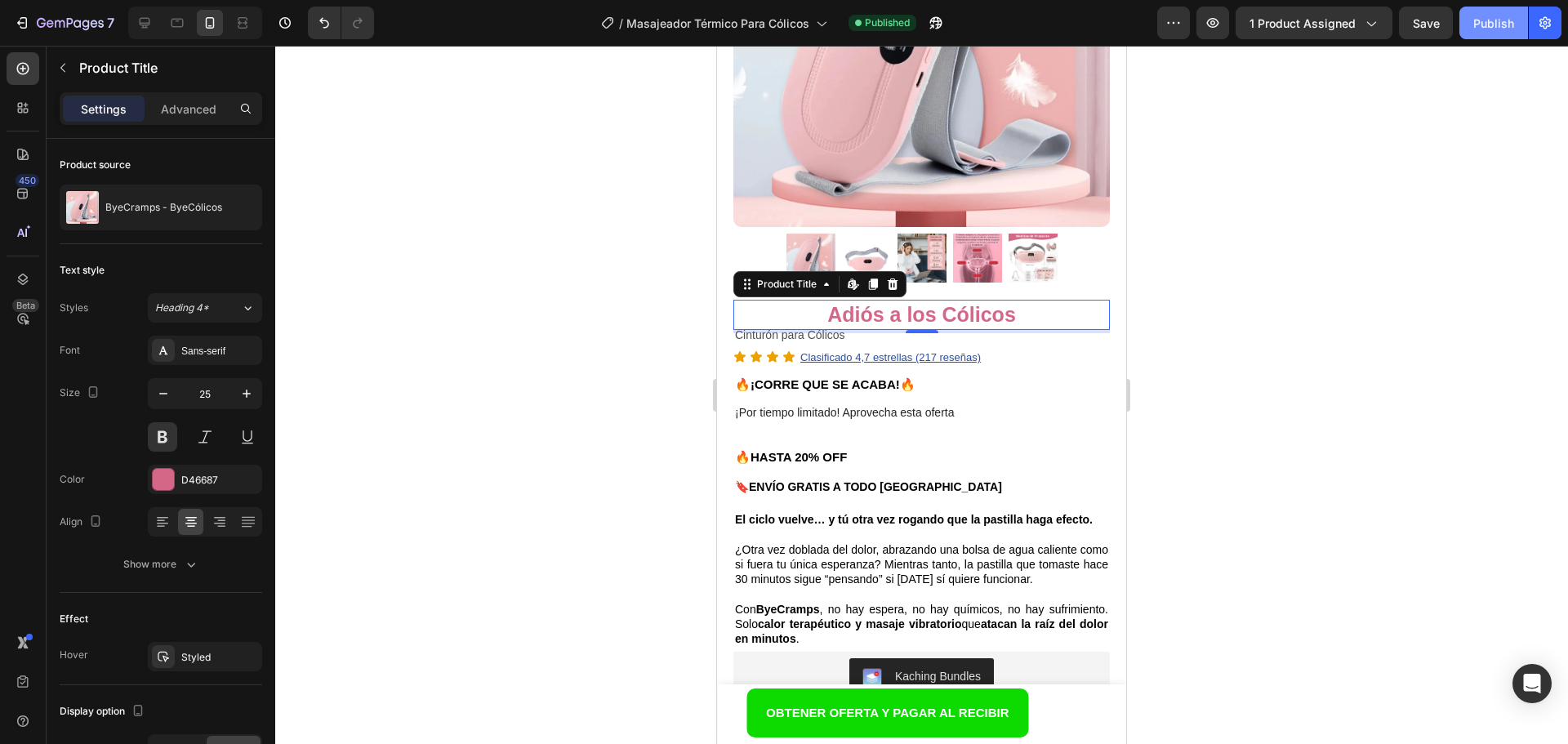
click at [1476, 20] on div "Publish" at bounding box center [1494, 23] width 41 height 18
click at [770, 277] on div "Product Title" at bounding box center [786, 284] width 66 height 15
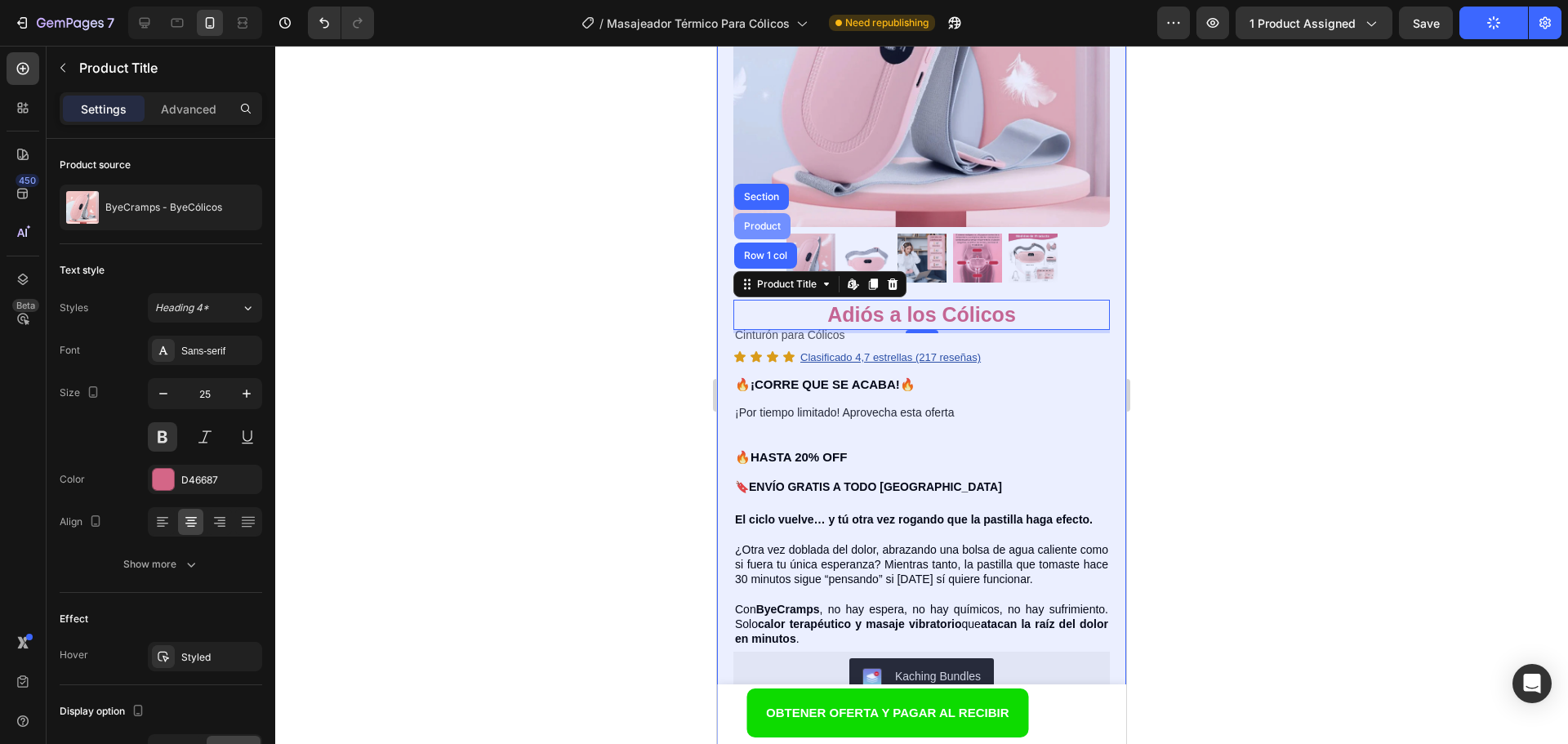
click at [760, 221] on div "Product" at bounding box center [762, 226] width 44 height 10
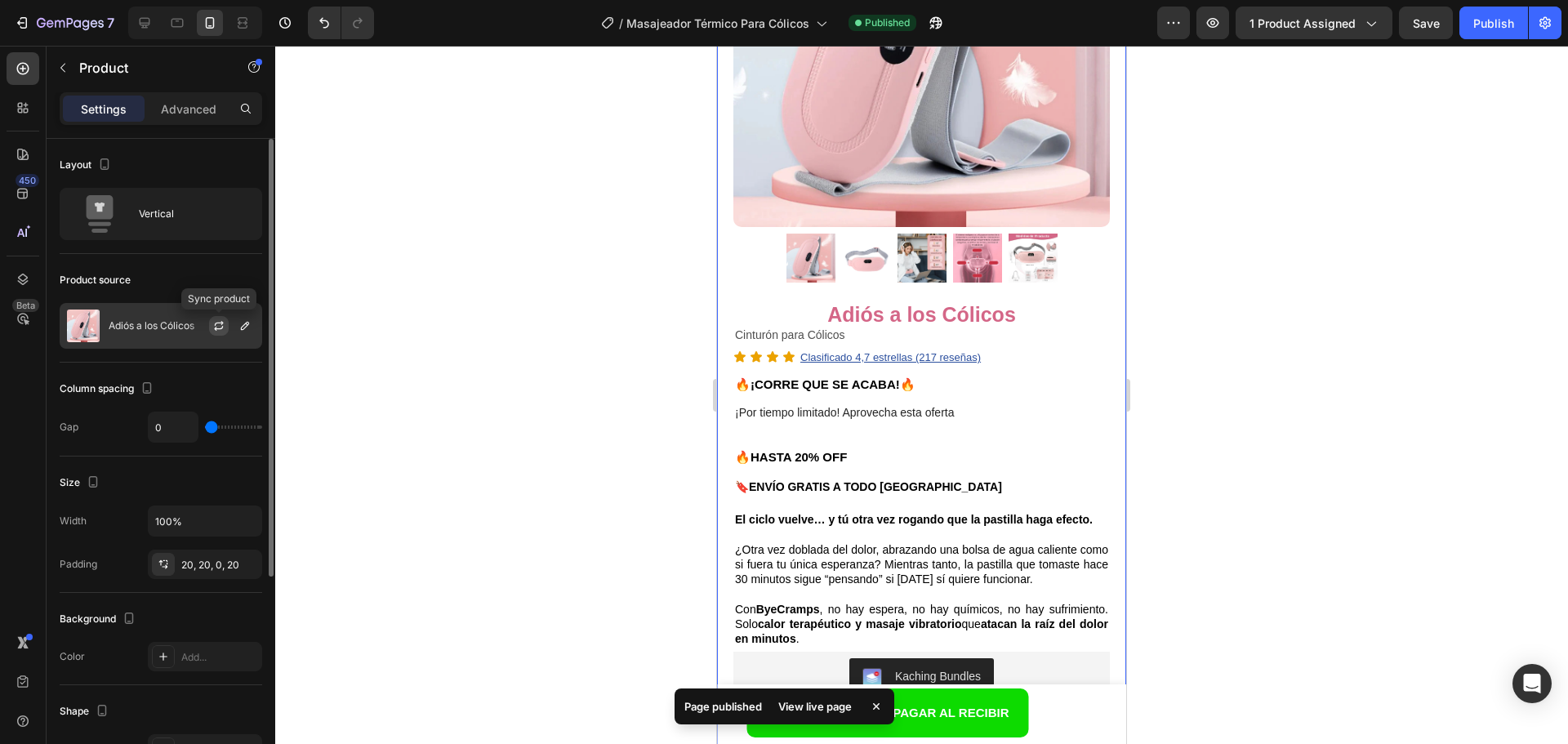
click at [222, 320] on icon "button" at bounding box center [218, 326] width 13 height 13
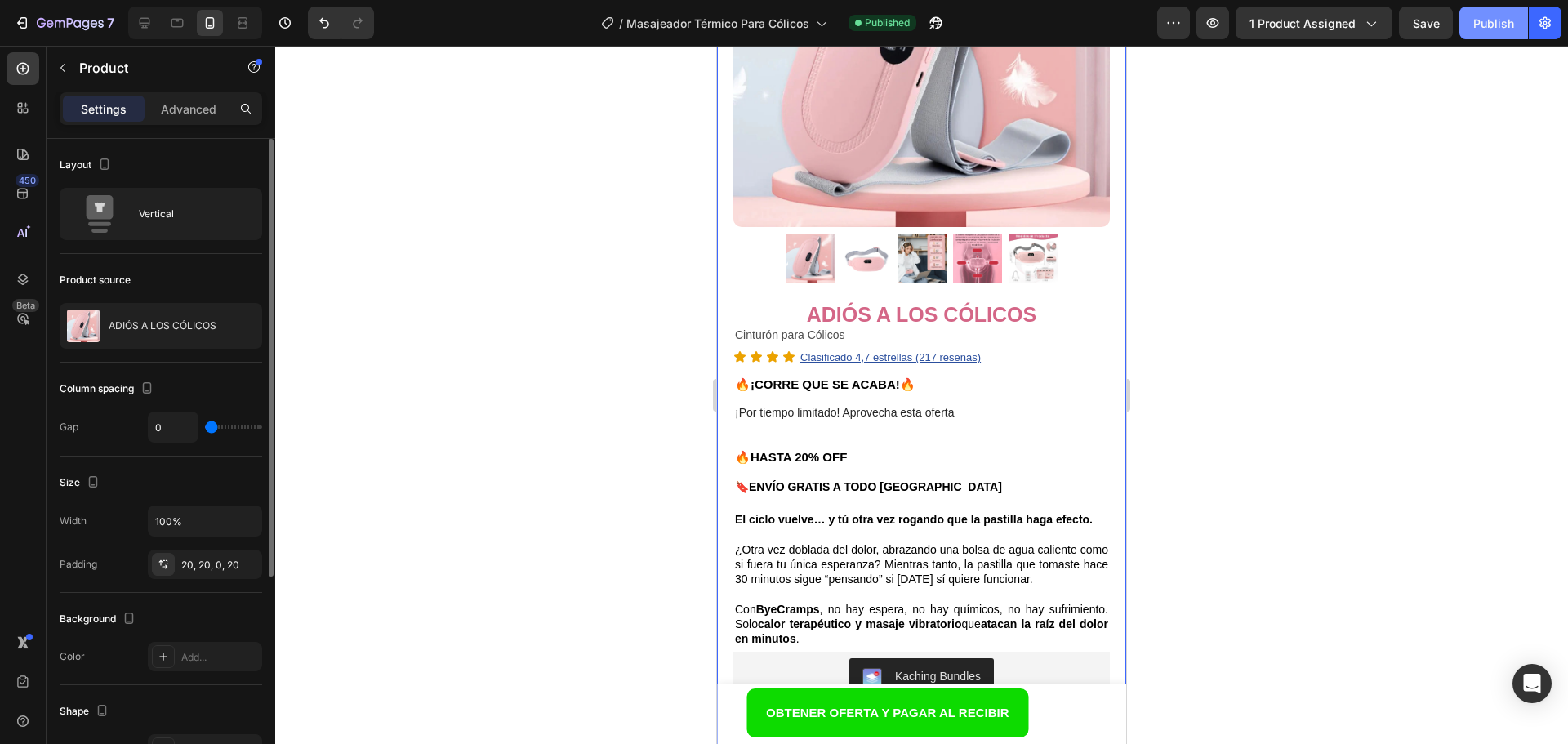
click at [1476, 24] on div "Publish" at bounding box center [1494, 23] width 41 height 18
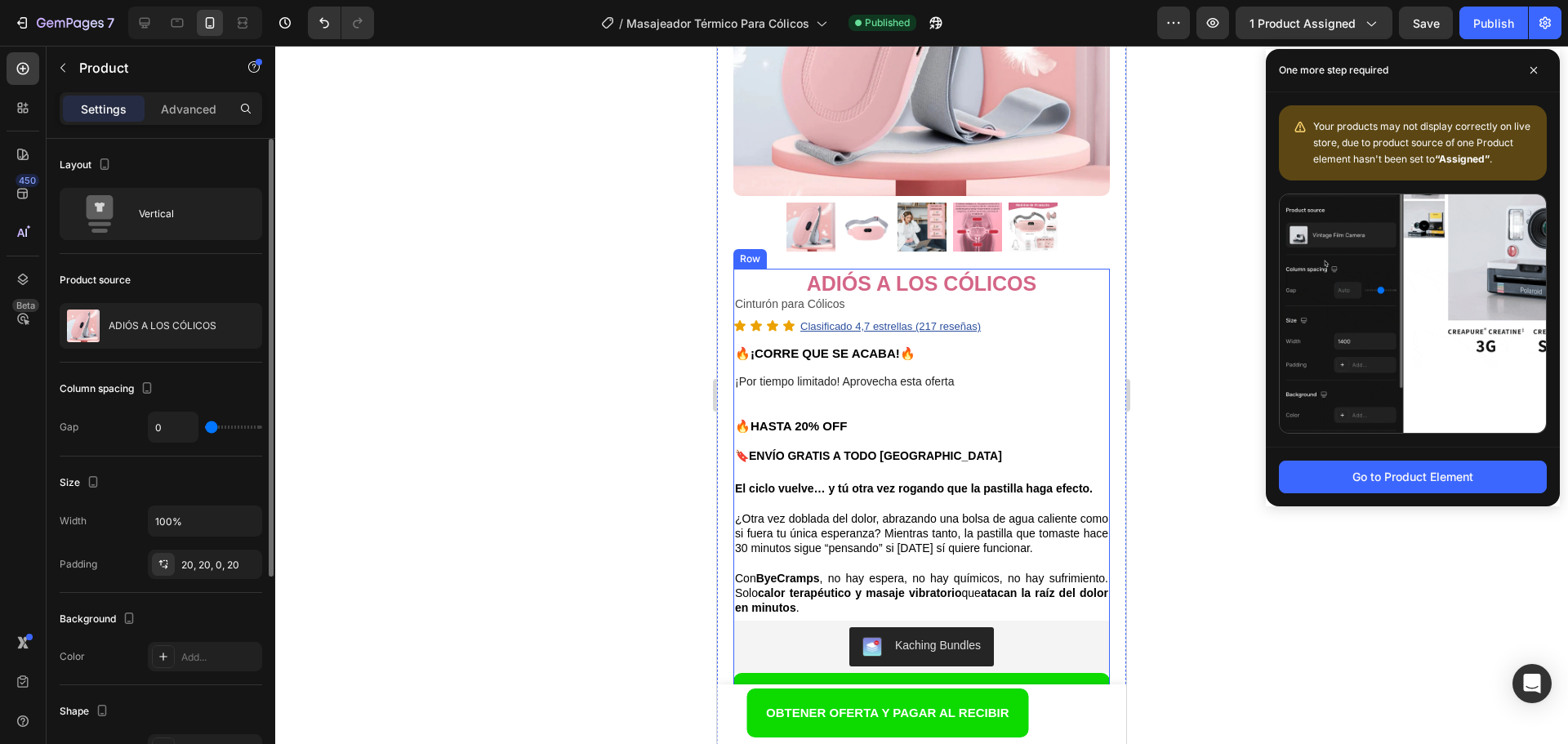
scroll to position [408, 0]
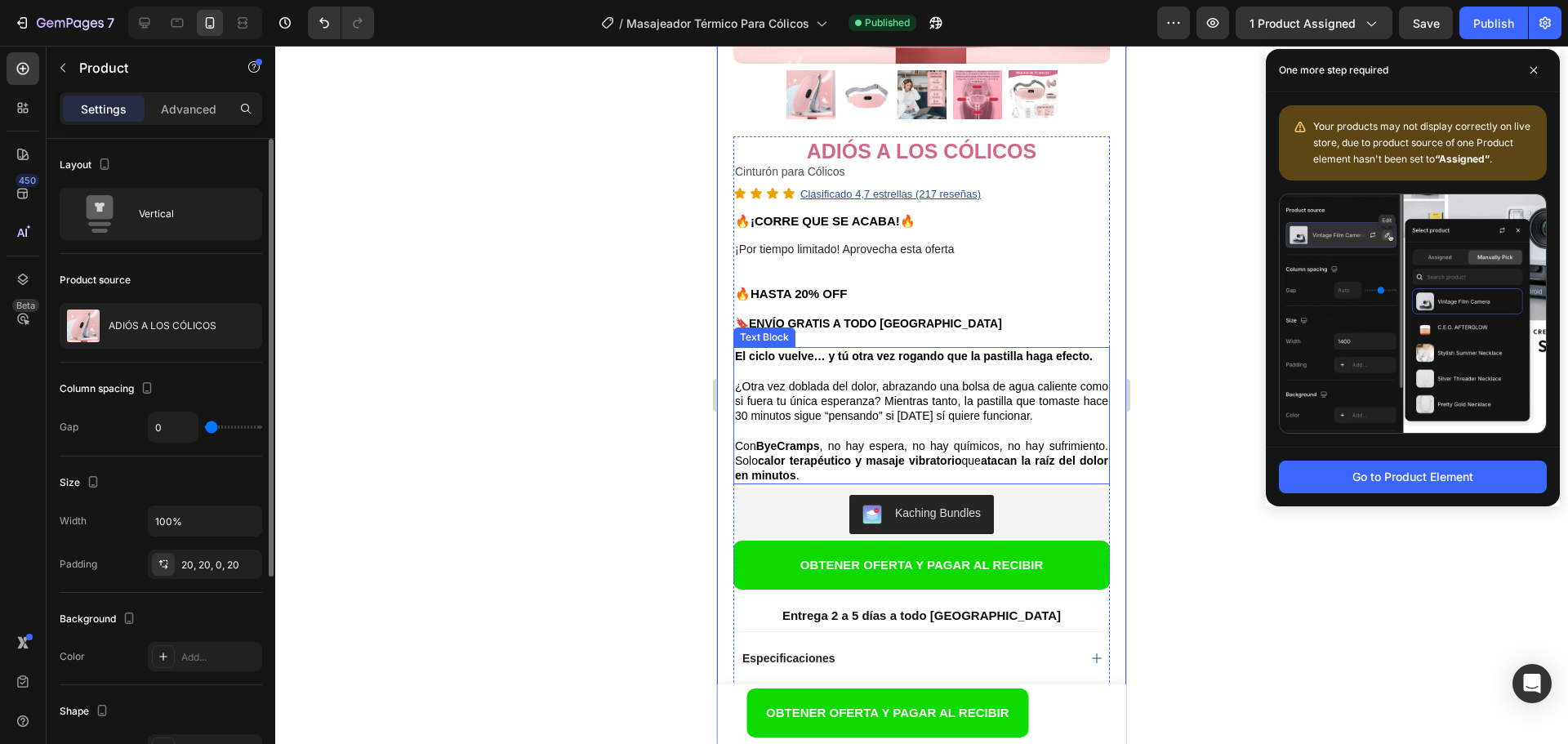
click at [829, 391] on p "¿Otra vez doblada del dolor, abrazando una bolsa de agua caliente como si fuera…" at bounding box center [921, 394] width 373 height 59
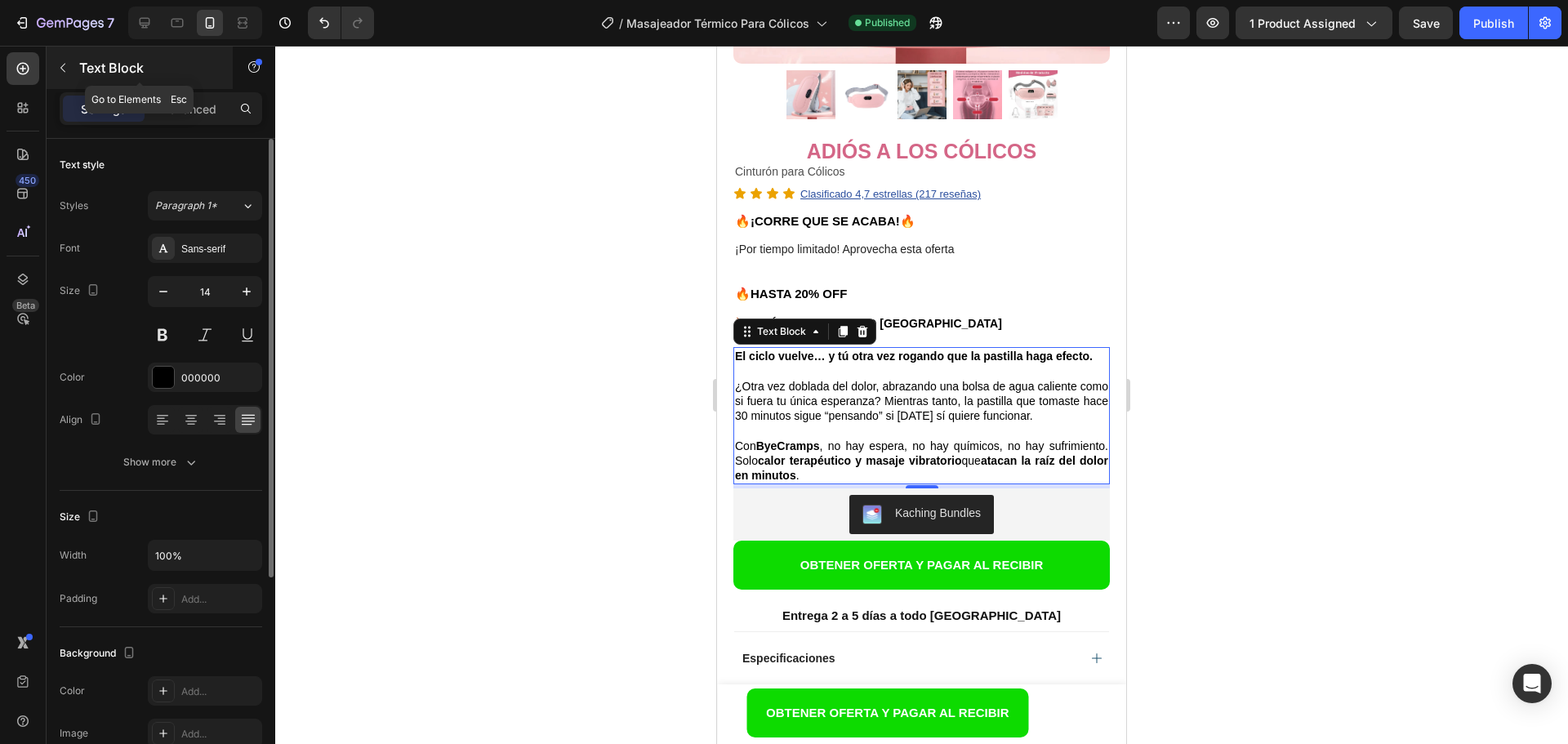
click at [58, 68] on icon "button" at bounding box center [63, 68] width 13 height 13
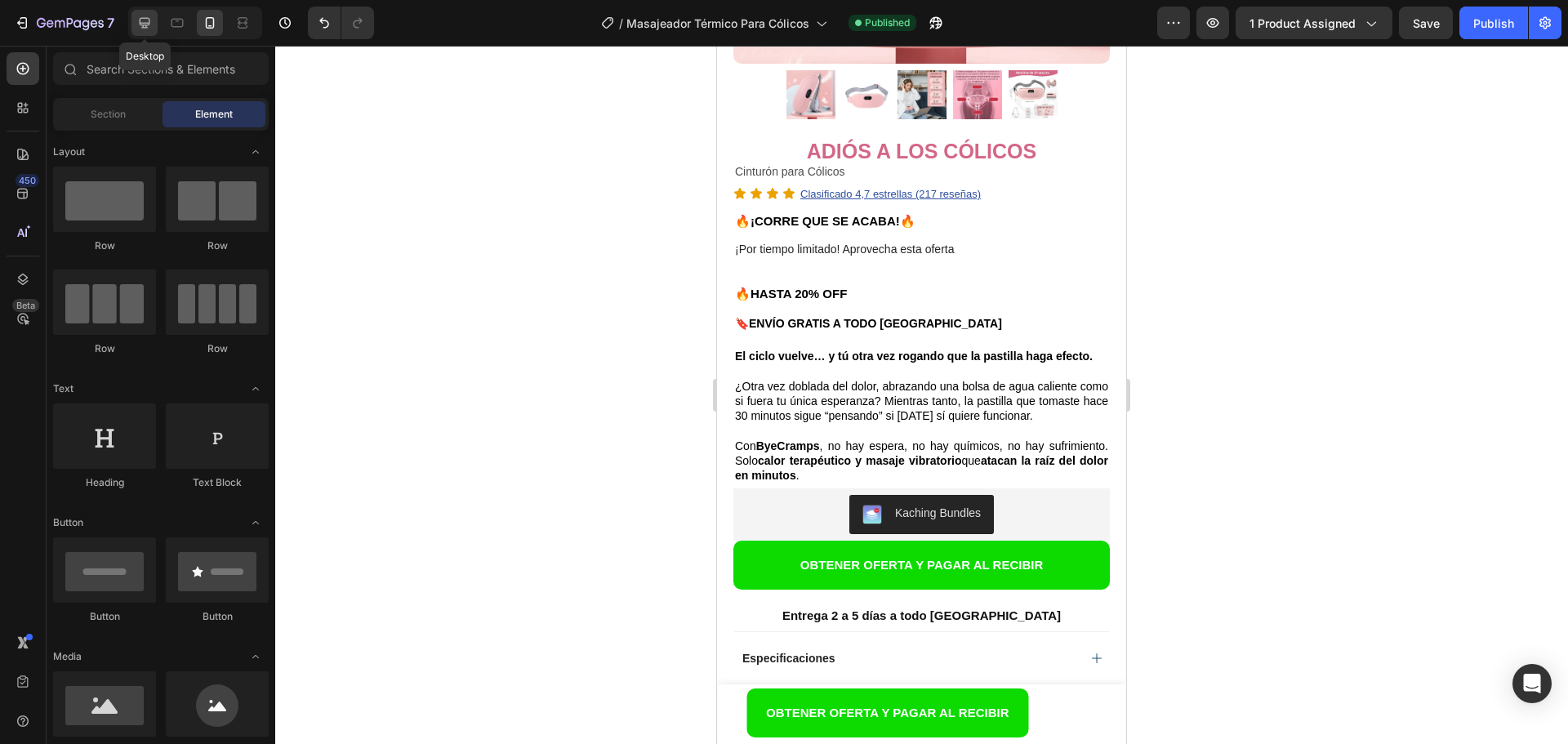
click at [143, 32] on div at bounding box center [144, 23] width 26 height 26
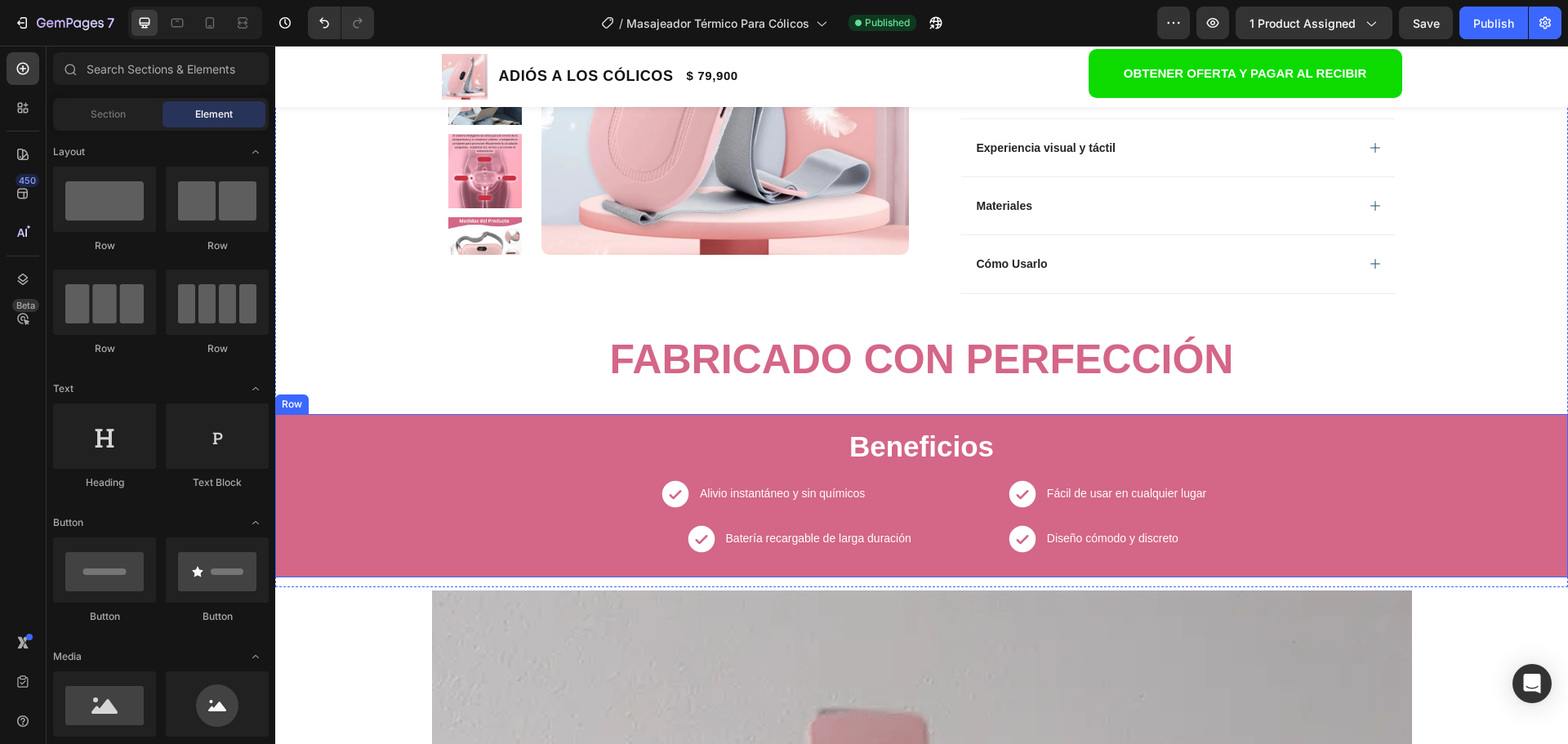
scroll to position [653, 0]
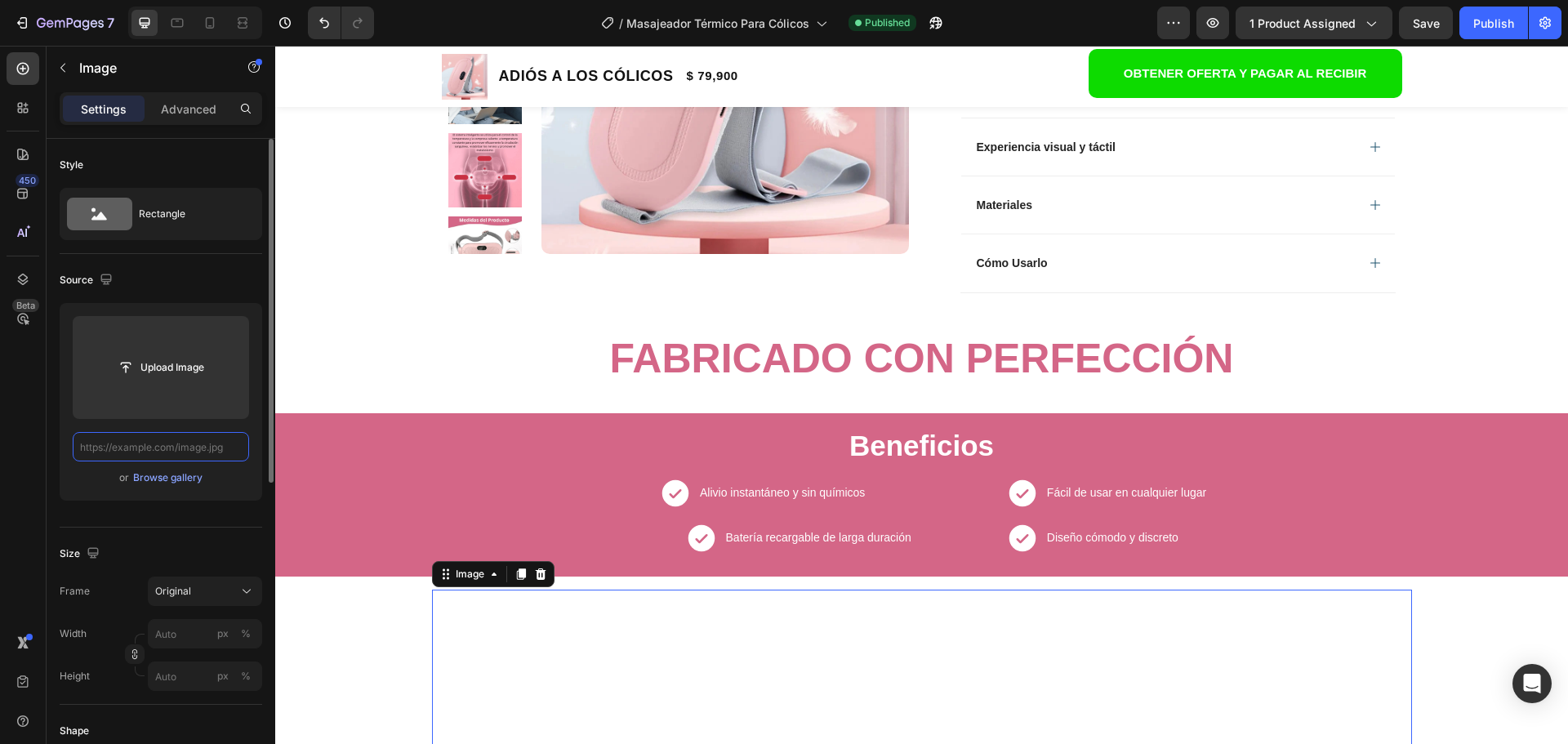
scroll to position [0, 0]
type input "[URL][DOMAIN_NAME]"
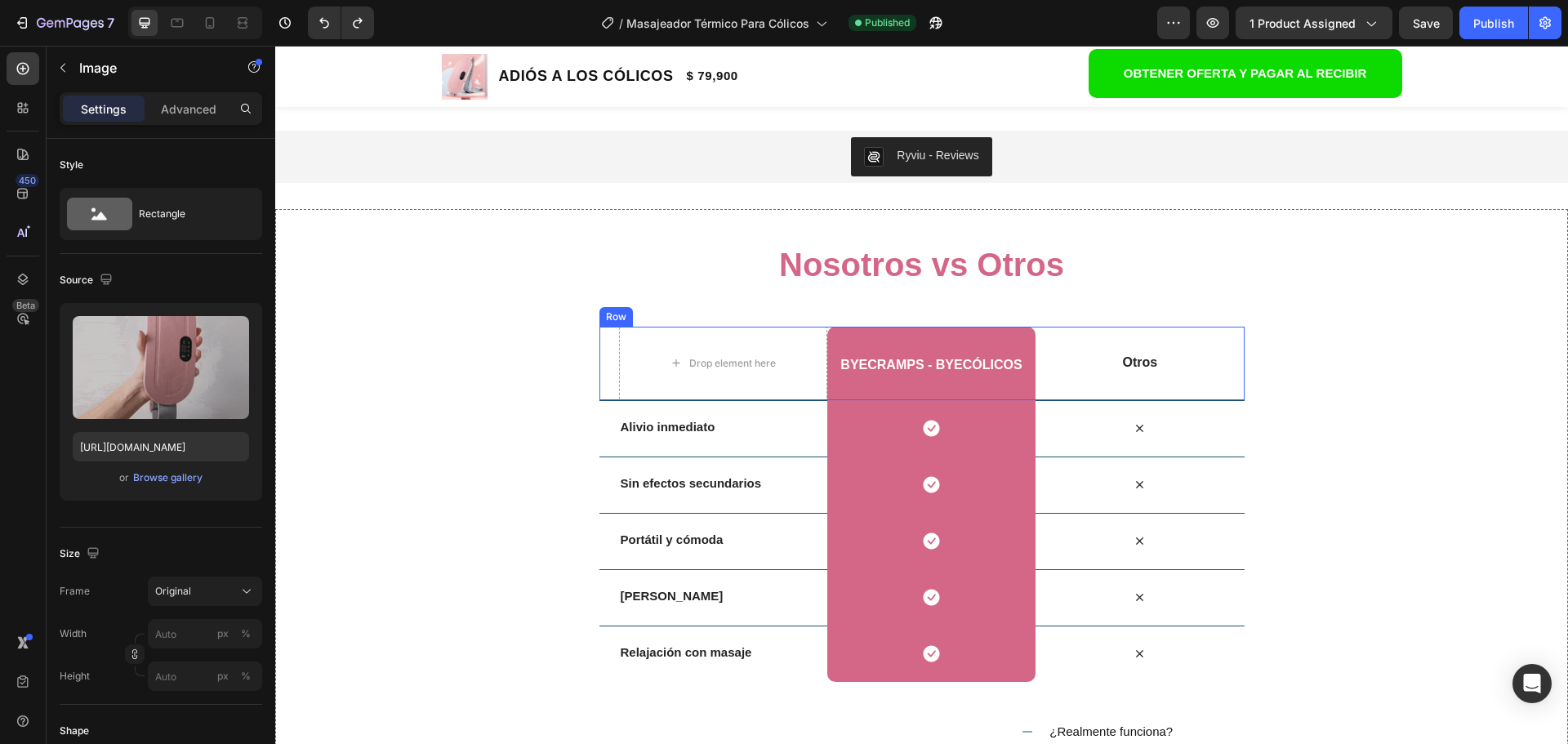
scroll to position [2286, 0]
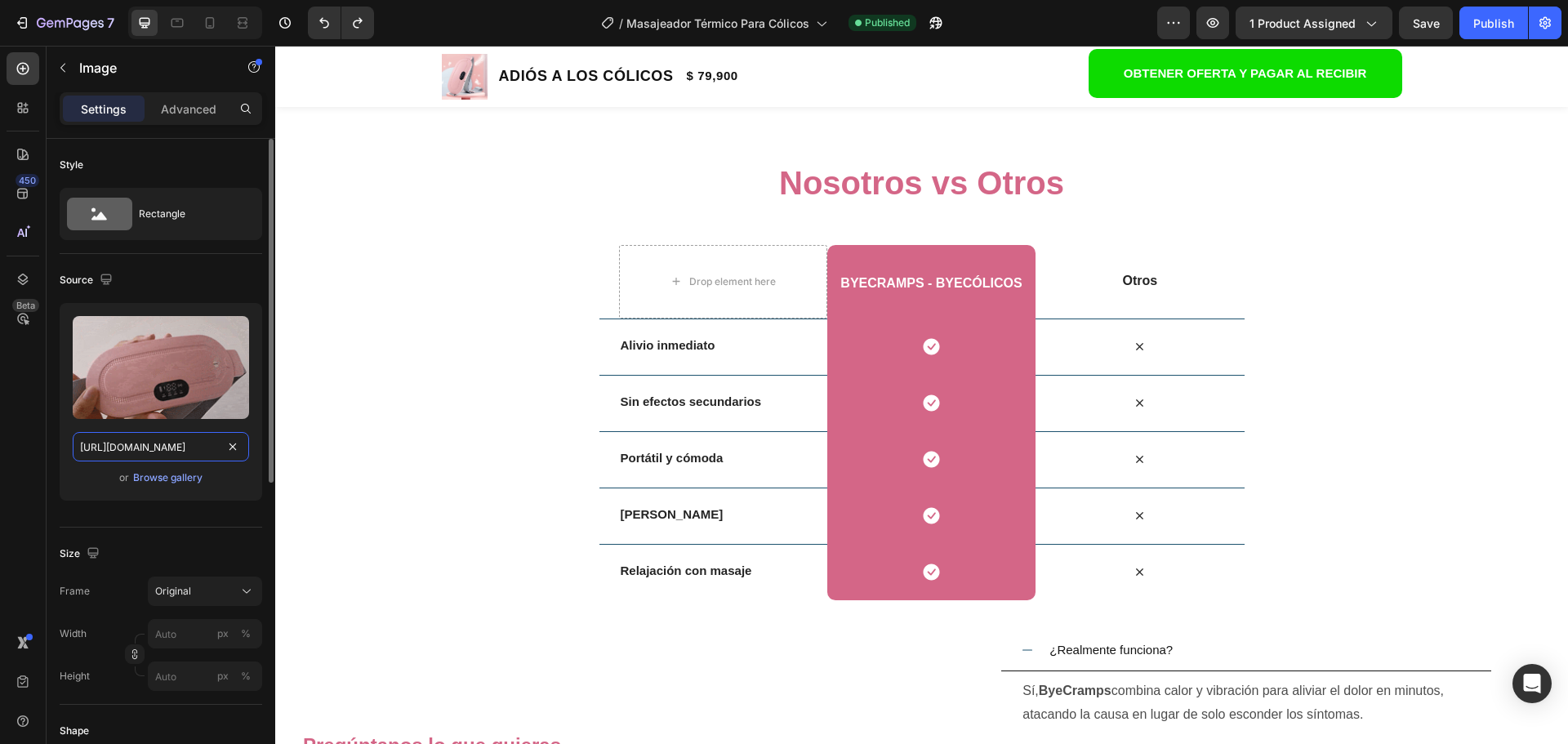
click at [162, 449] on input "[URL][DOMAIN_NAME]" at bounding box center [161, 447] width 177 height 30
